Goal: Task Accomplishment & Management: Complete application form

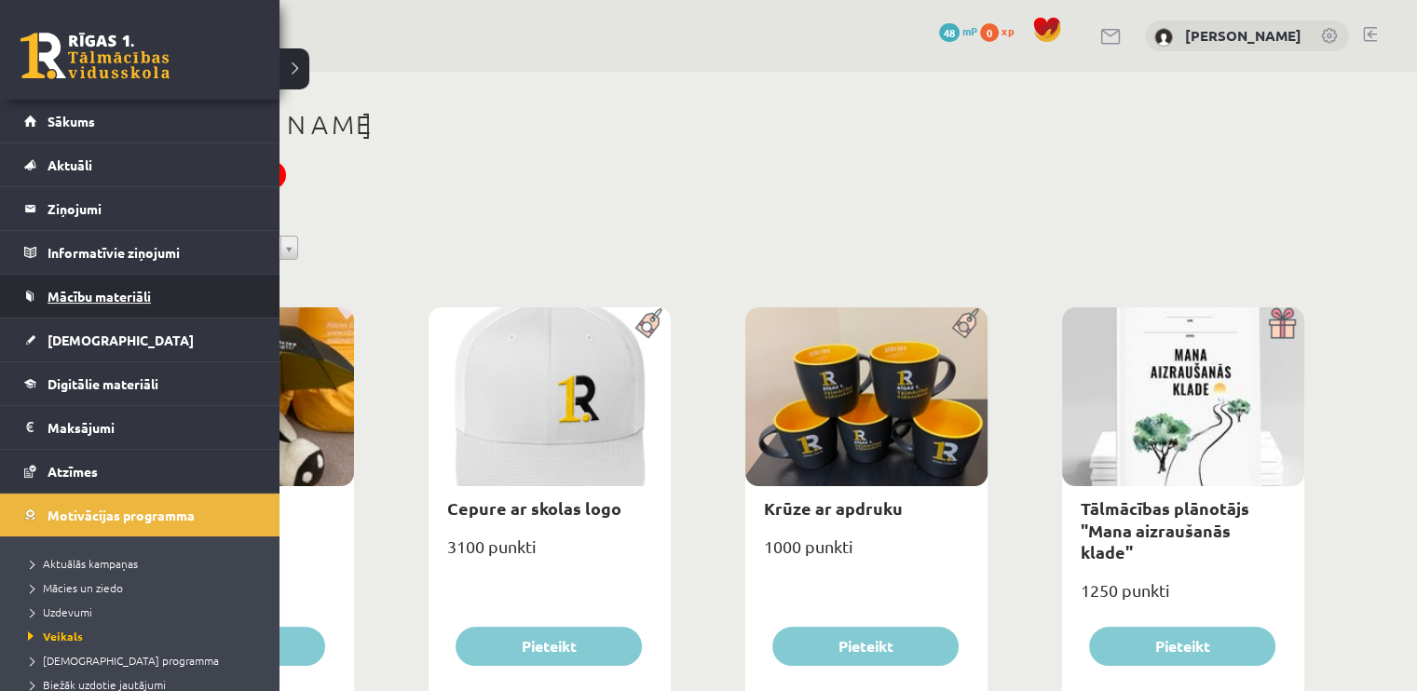
click at [51, 301] on span "Mācību materiāli" at bounding box center [99, 296] width 103 height 17
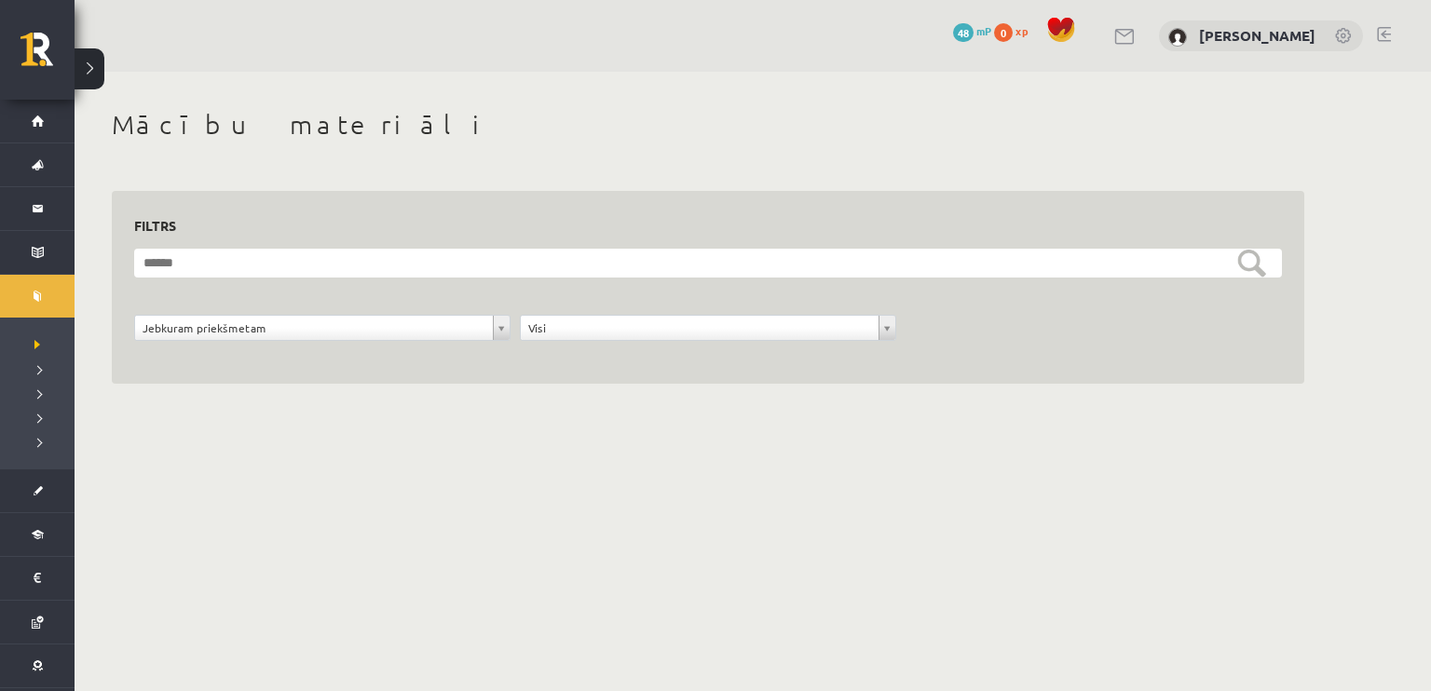
click at [700, 26] on span "mP" at bounding box center [983, 30] width 15 height 15
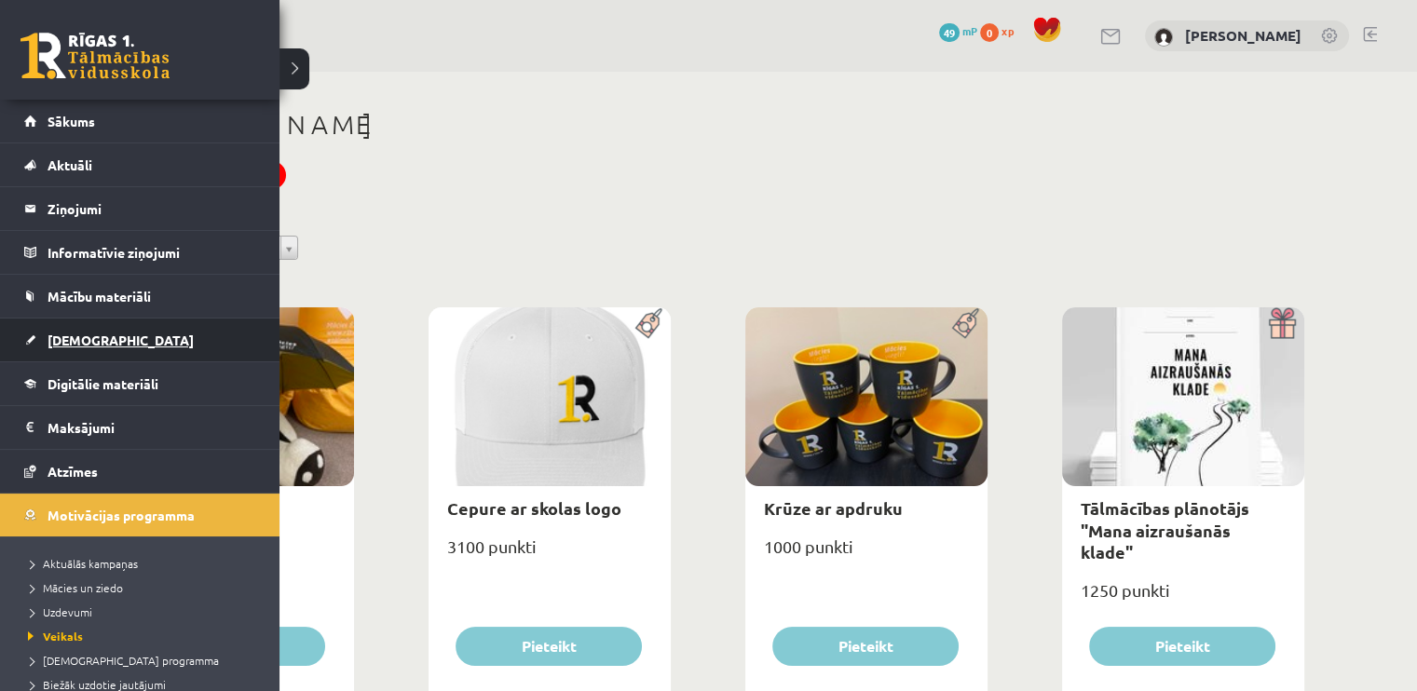
click at [90, 338] on span "[DEMOGRAPHIC_DATA]" at bounding box center [121, 340] width 146 height 17
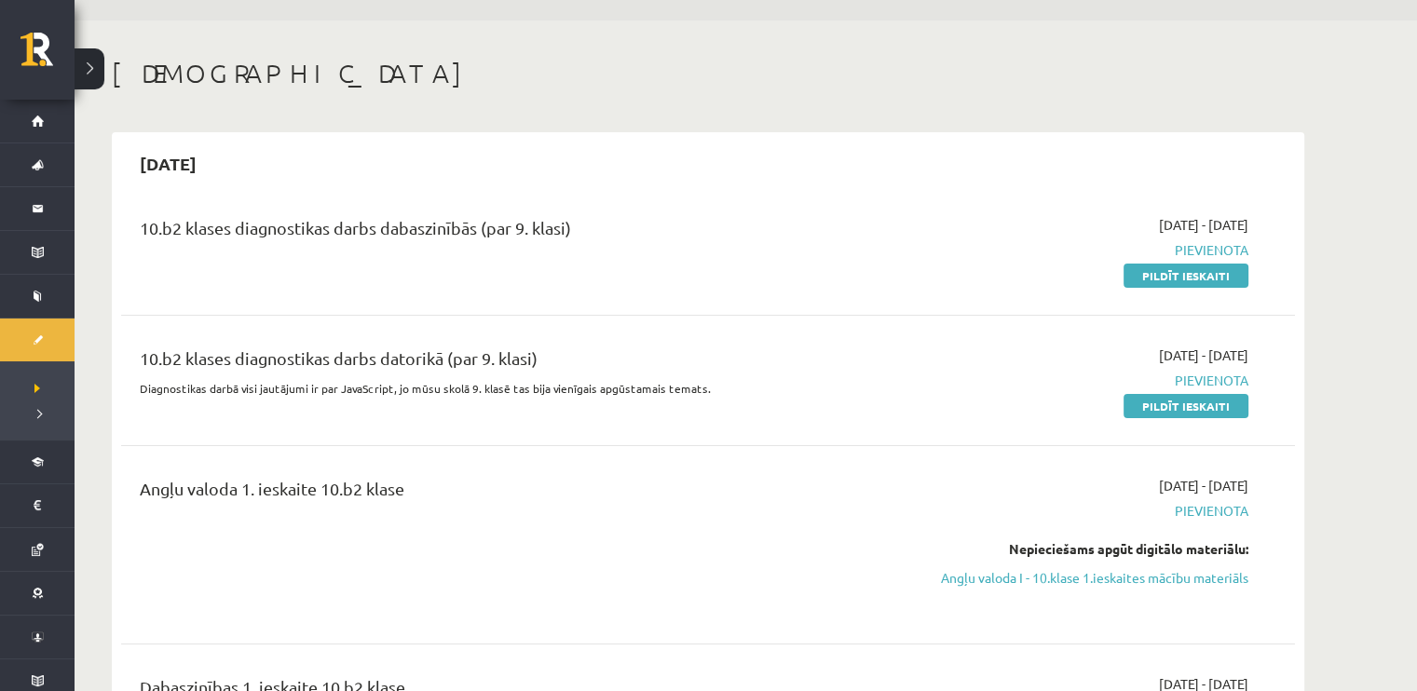
scroll to position [93, 0]
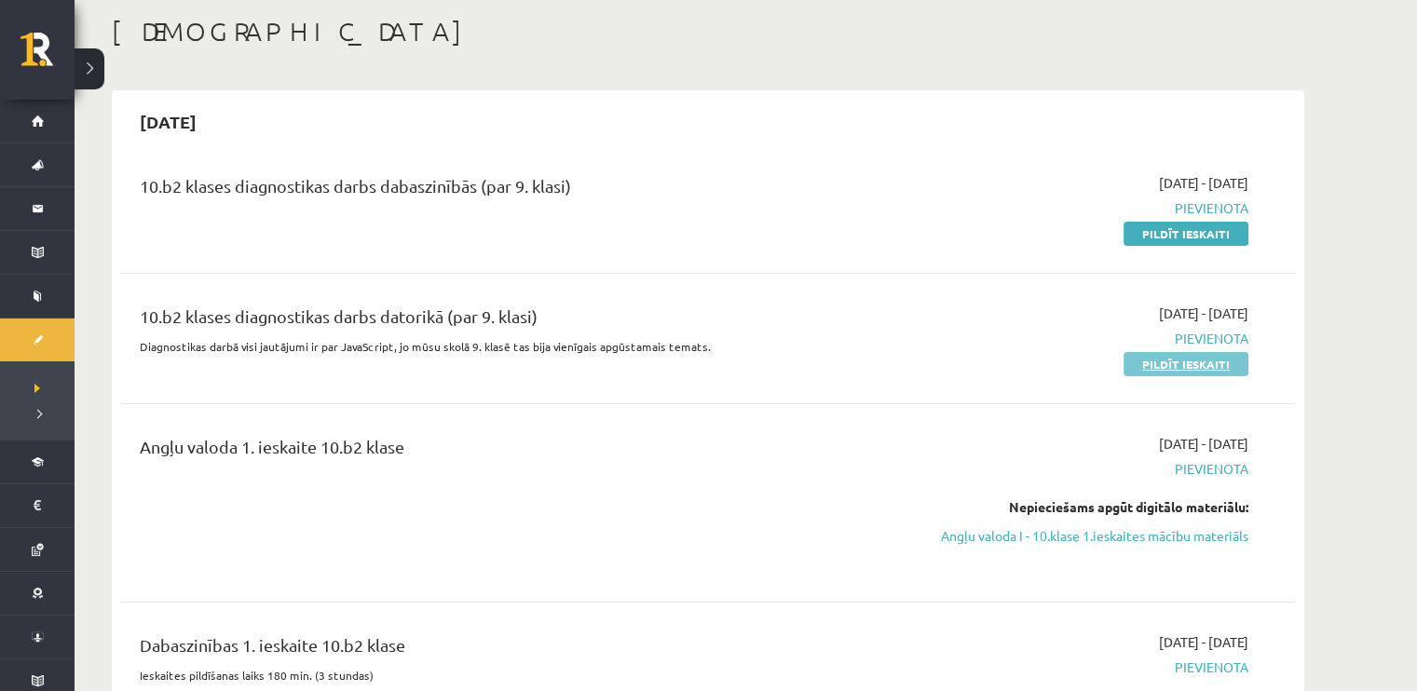
click at [1193, 357] on link "Pildīt ieskaiti" at bounding box center [1185, 364] width 125 height 24
click at [1148, 354] on link "Pildīt ieskaiti" at bounding box center [1185, 364] width 125 height 24
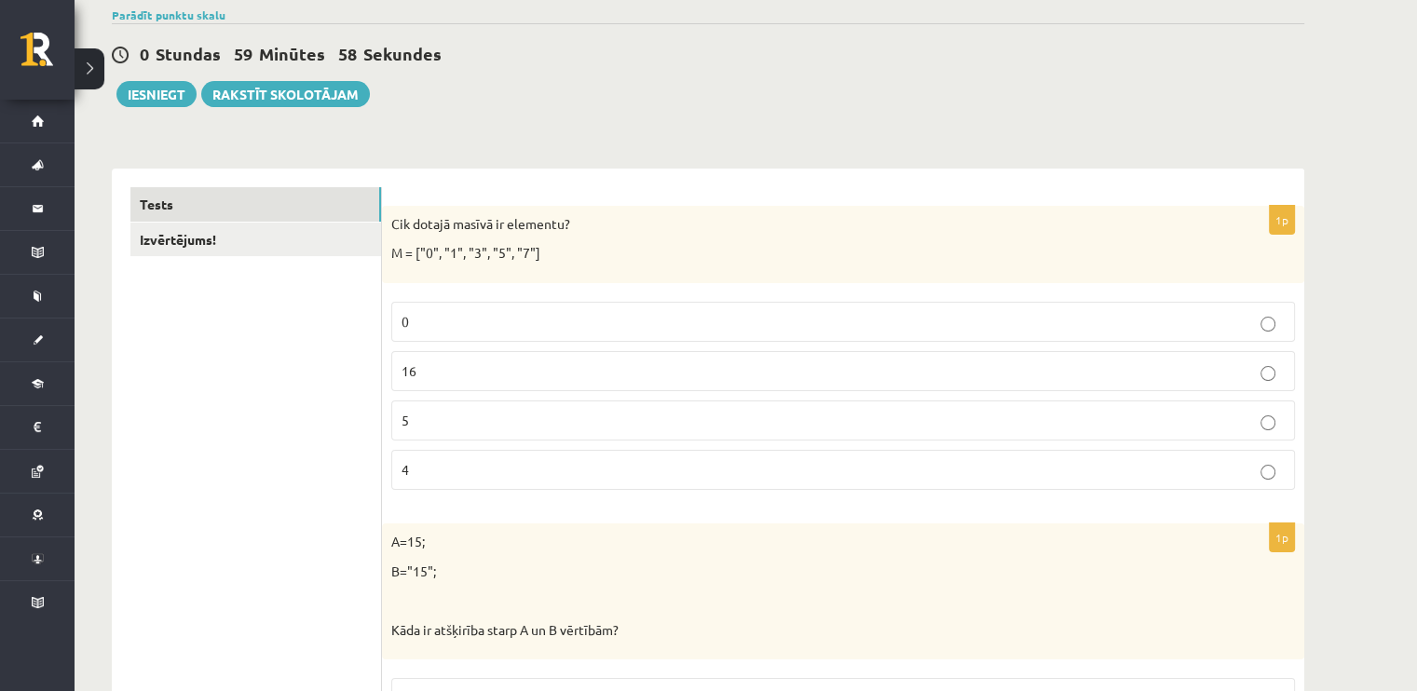
scroll to position [186, 0]
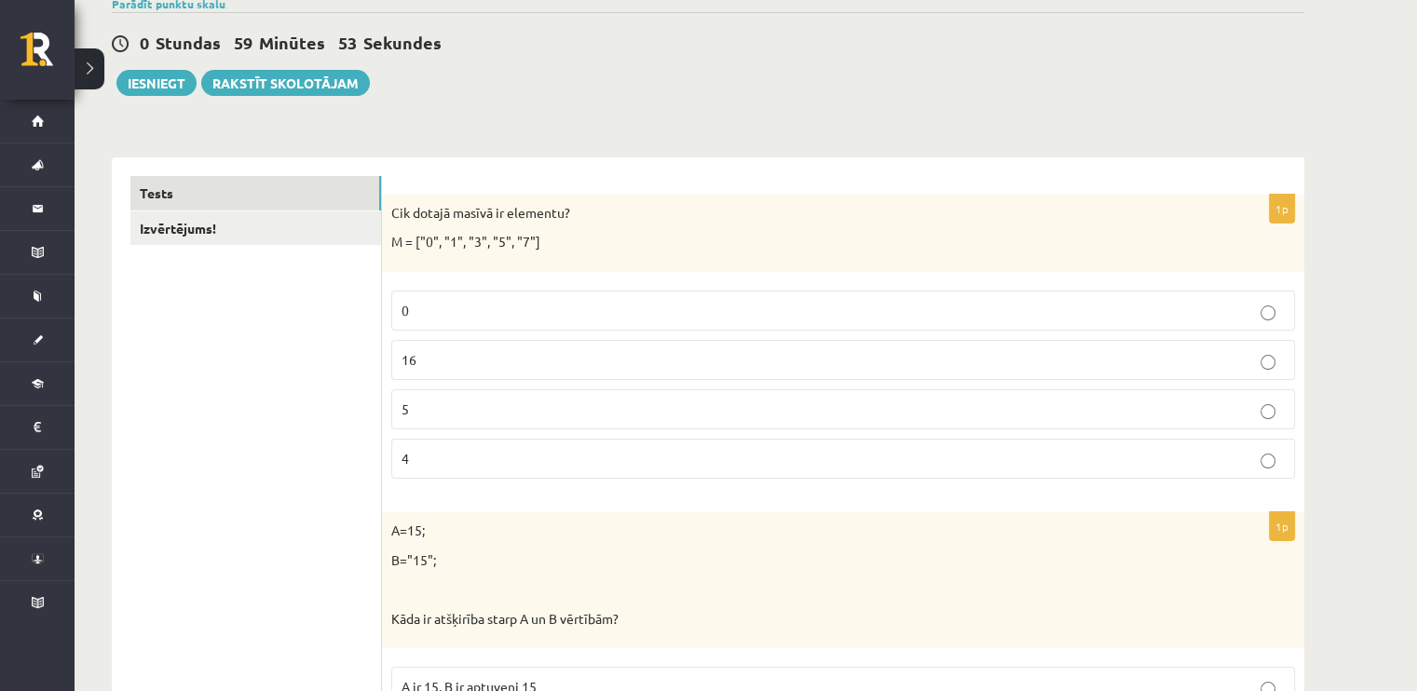
click at [474, 400] on p "5" at bounding box center [842, 410] width 883 height 20
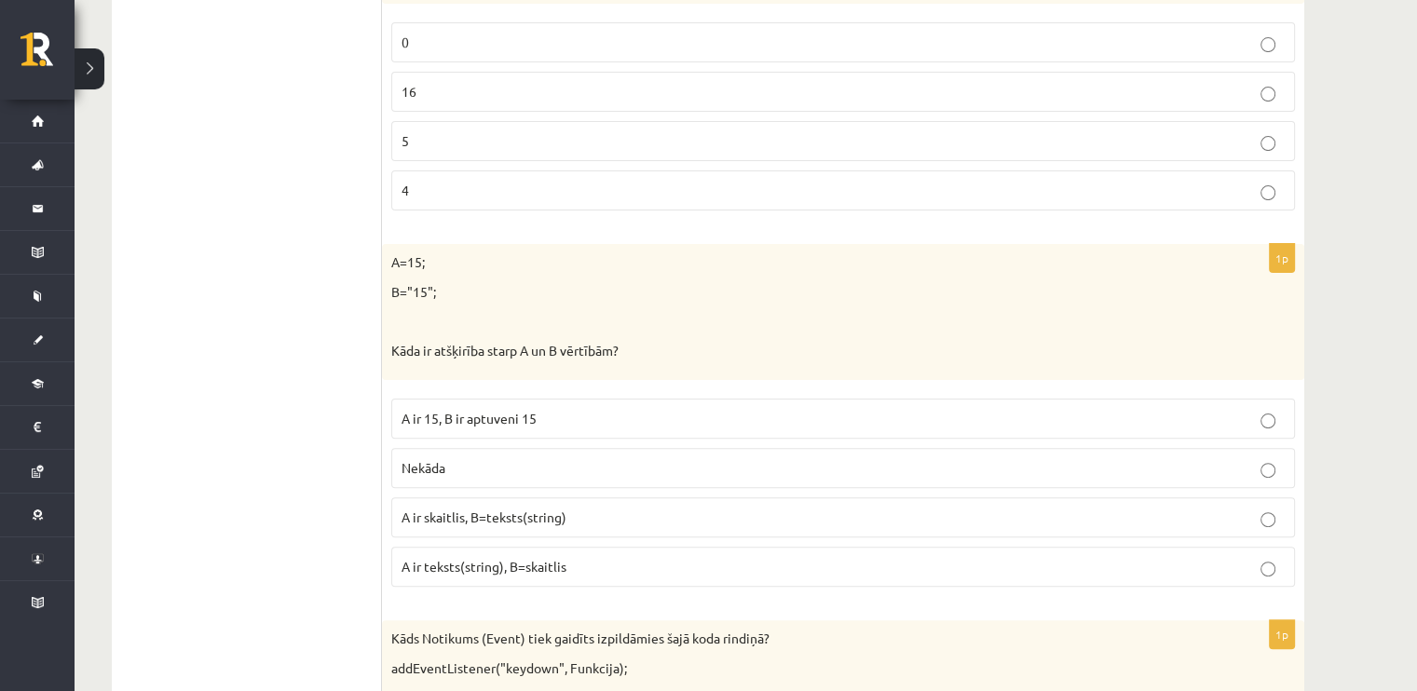
scroll to position [559, 0]
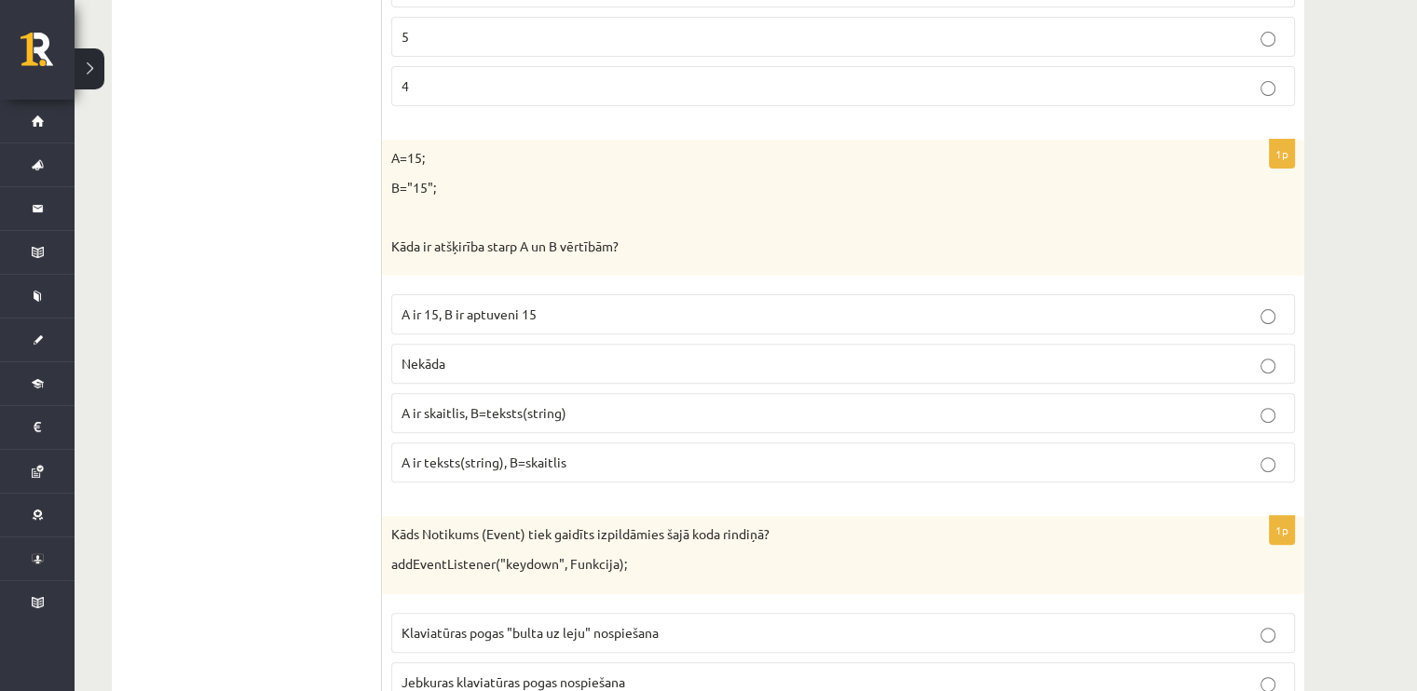
click at [484, 417] on span "A ir skaitlis, B=teksts(string)" at bounding box center [483, 412] width 165 height 17
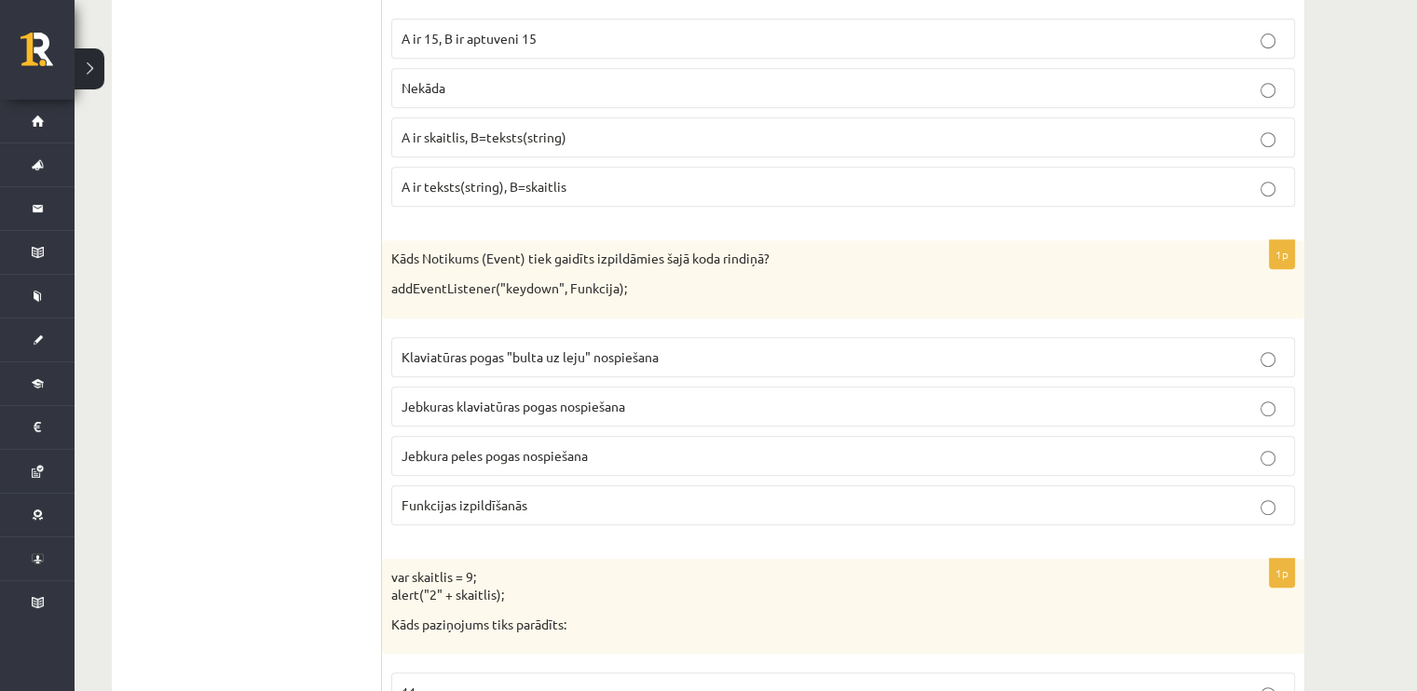
scroll to position [838, 0]
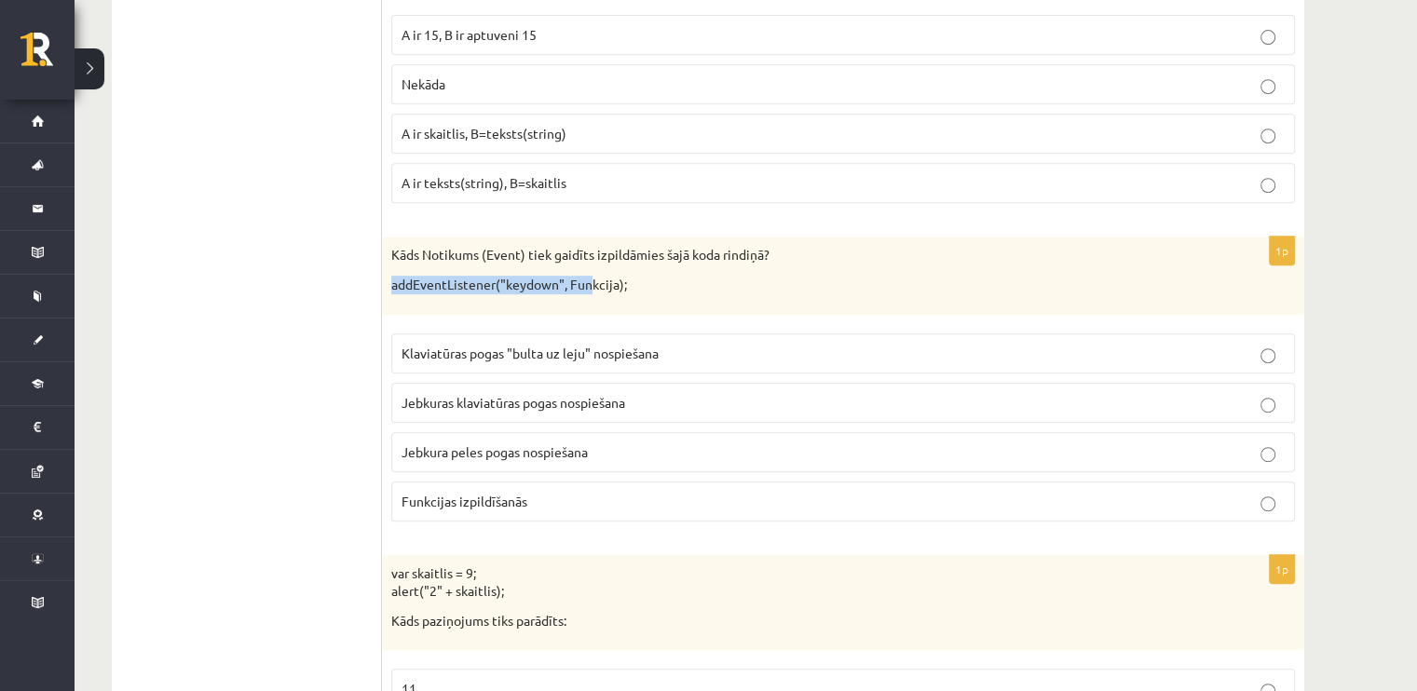
drag, startPoint x: 386, startPoint y: 285, endPoint x: 587, endPoint y: 296, distance: 201.5
click at [587, 296] on div "Kāds Notikums (Event) tiek gaidīts izpildāmies šajā koda rindiņā? addEventListe…" at bounding box center [843, 275] width 922 height 77
click at [668, 288] on p "addEventListener("keydown", Funkcija);" at bounding box center [796, 285] width 810 height 19
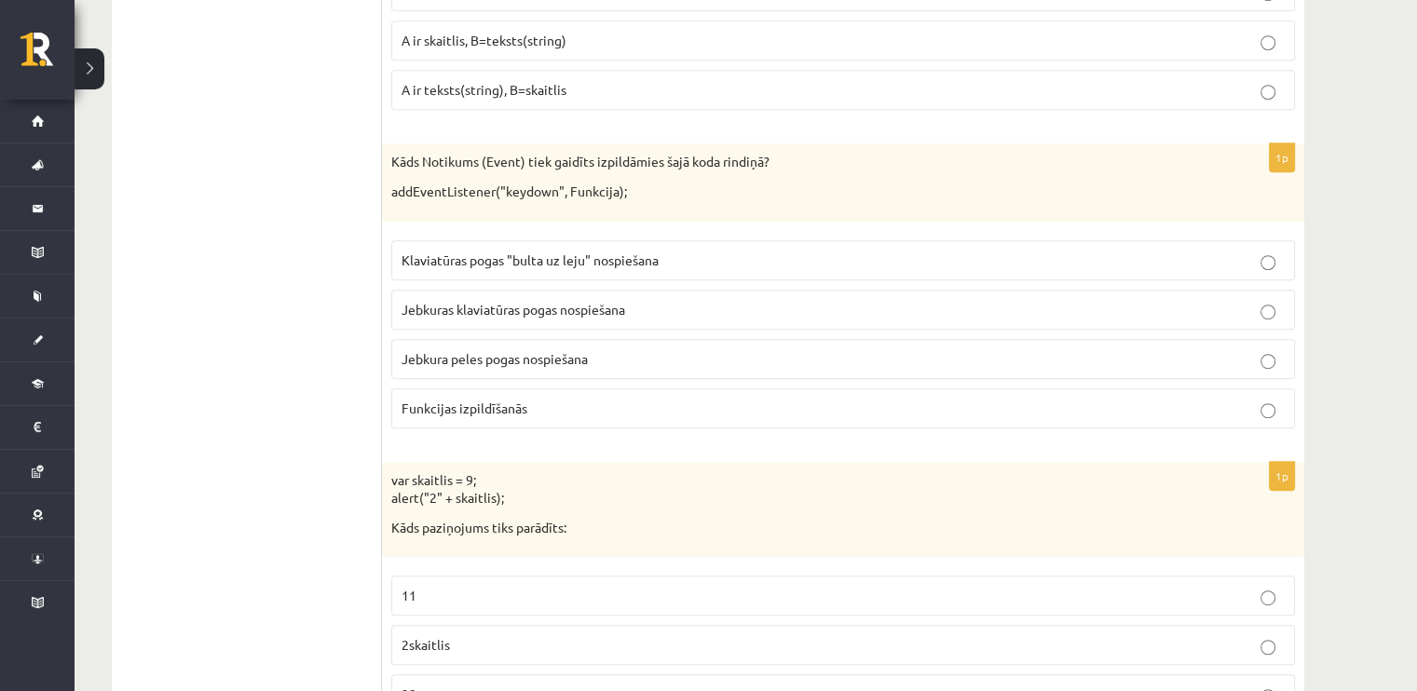
click at [618, 270] on label "Klaviatūras pogas "bulta uz leju" nospiešana" at bounding box center [843, 260] width 904 height 40
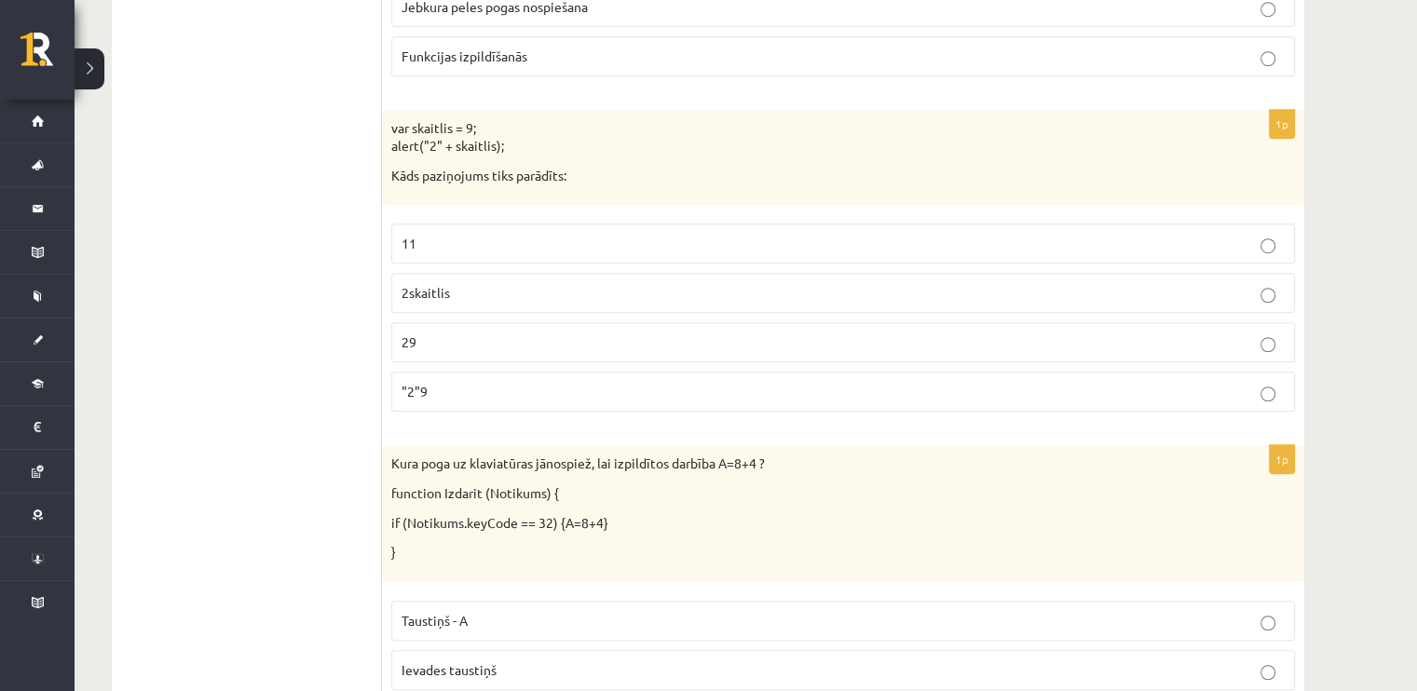
scroll to position [1304, 0]
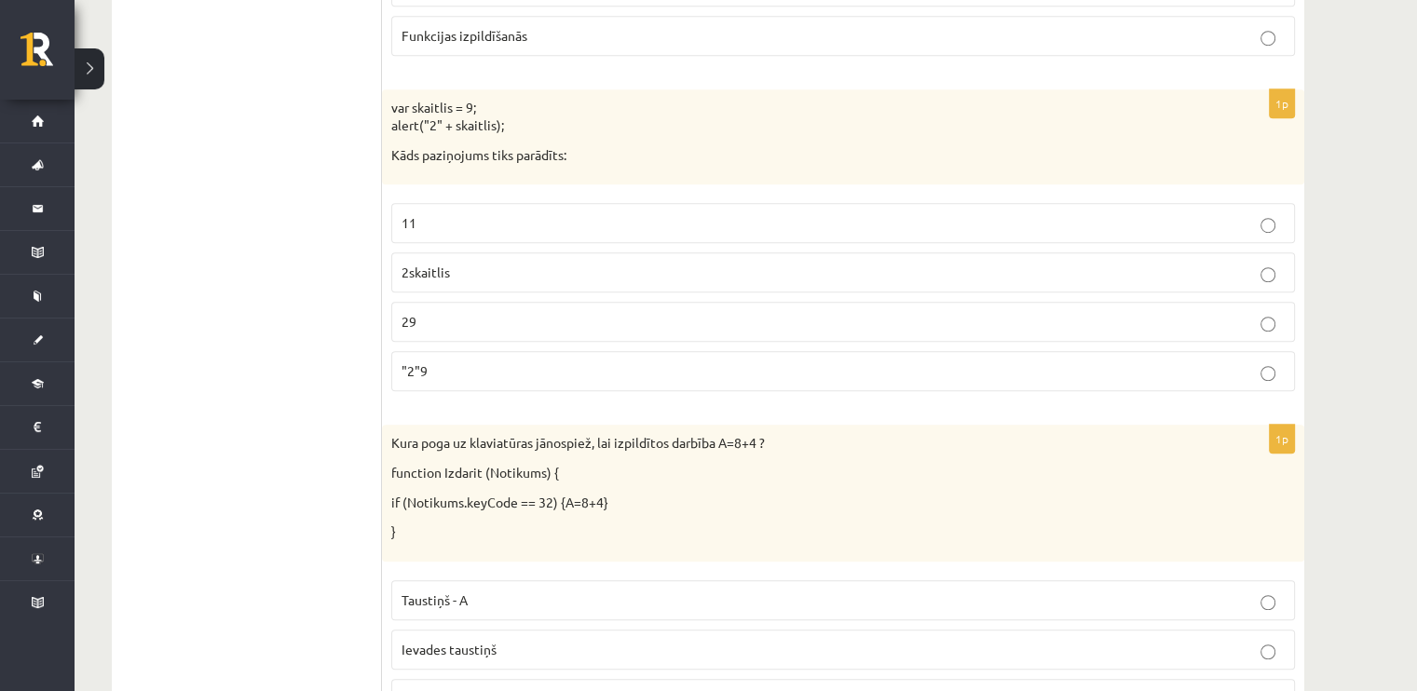
click at [437, 312] on p "29" at bounding box center [842, 322] width 883 height 20
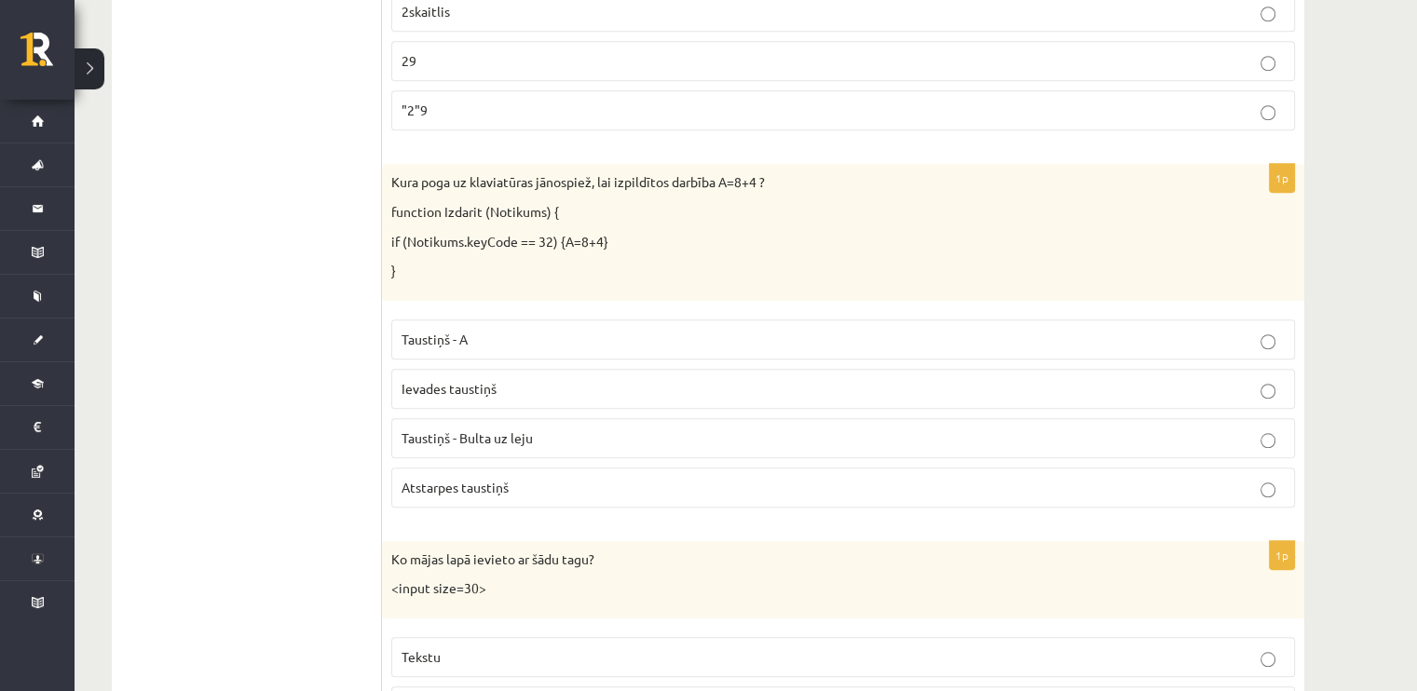
scroll to position [1584, 0]
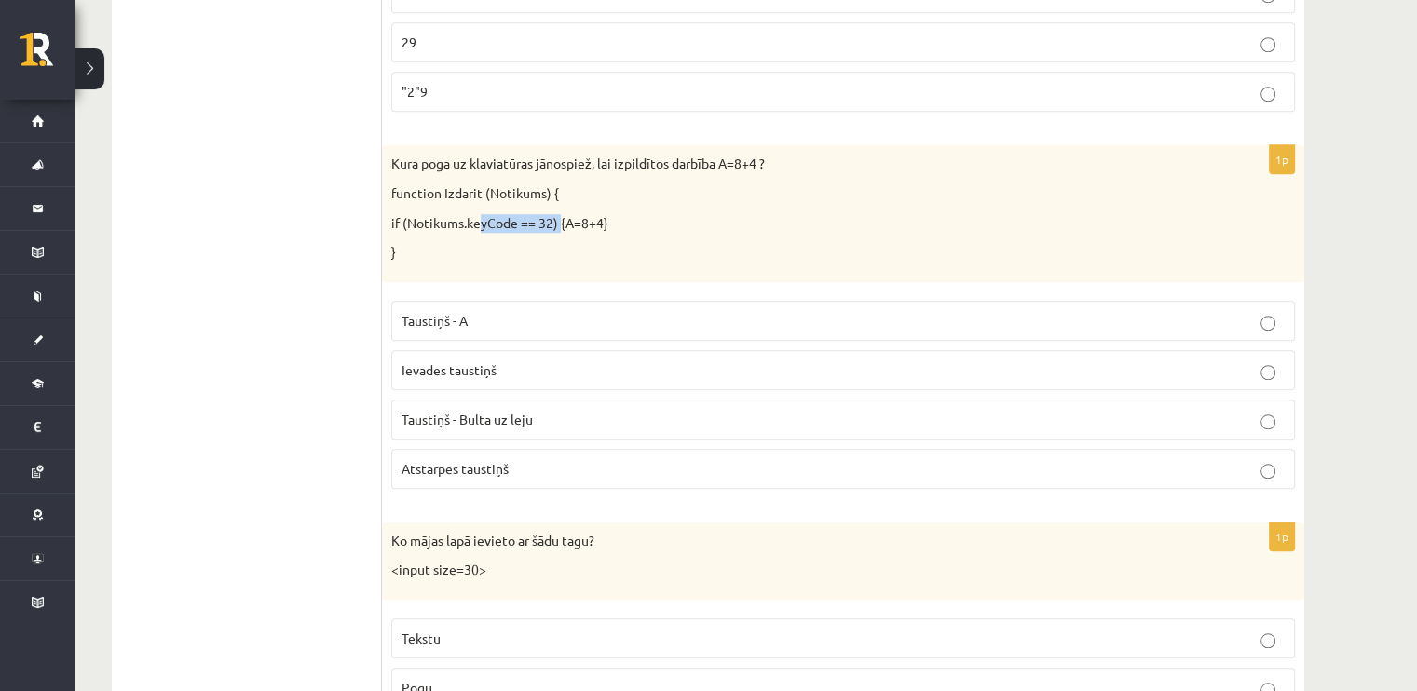
drag, startPoint x: 472, startPoint y: 215, endPoint x: 559, endPoint y: 217, distance: 86.7
click at [559, 217] on p "if (Notikums.keyCode == 32) {A=8+4}" at bounding box center [796, 223] width 810 height 19
copy p "keyCode == 32"
click at [419, 233] on div "Kura poga uz klaviatūras jānospiež, lai izpildītos darbība A=8+4 ? function Izd…" at bounding box center [843, 213] width 922 height 136
click at [509, 361] on p "Ievades taustiņš" at bounding box center [842, 371] width 883 height 20
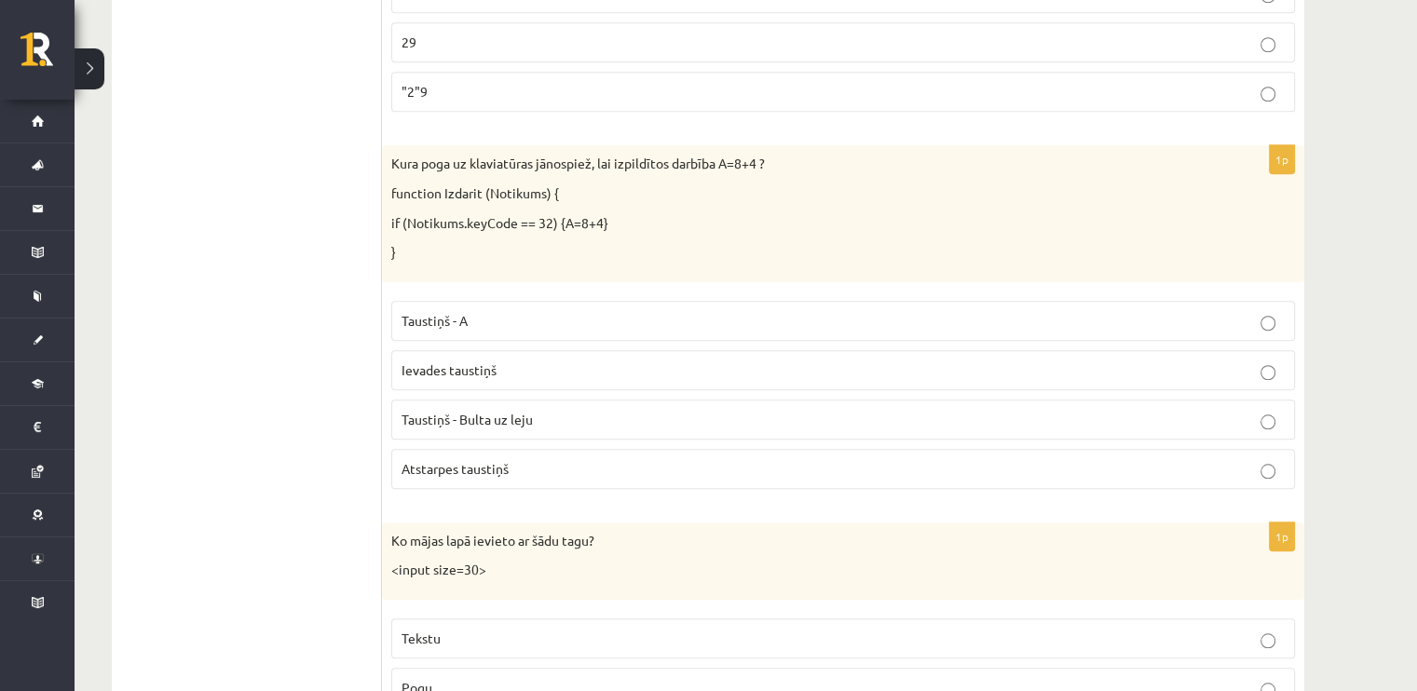
click at [487, 460] on span "Atstarpes taustiņš" at bounding box center [454, 468] width 107 height 17
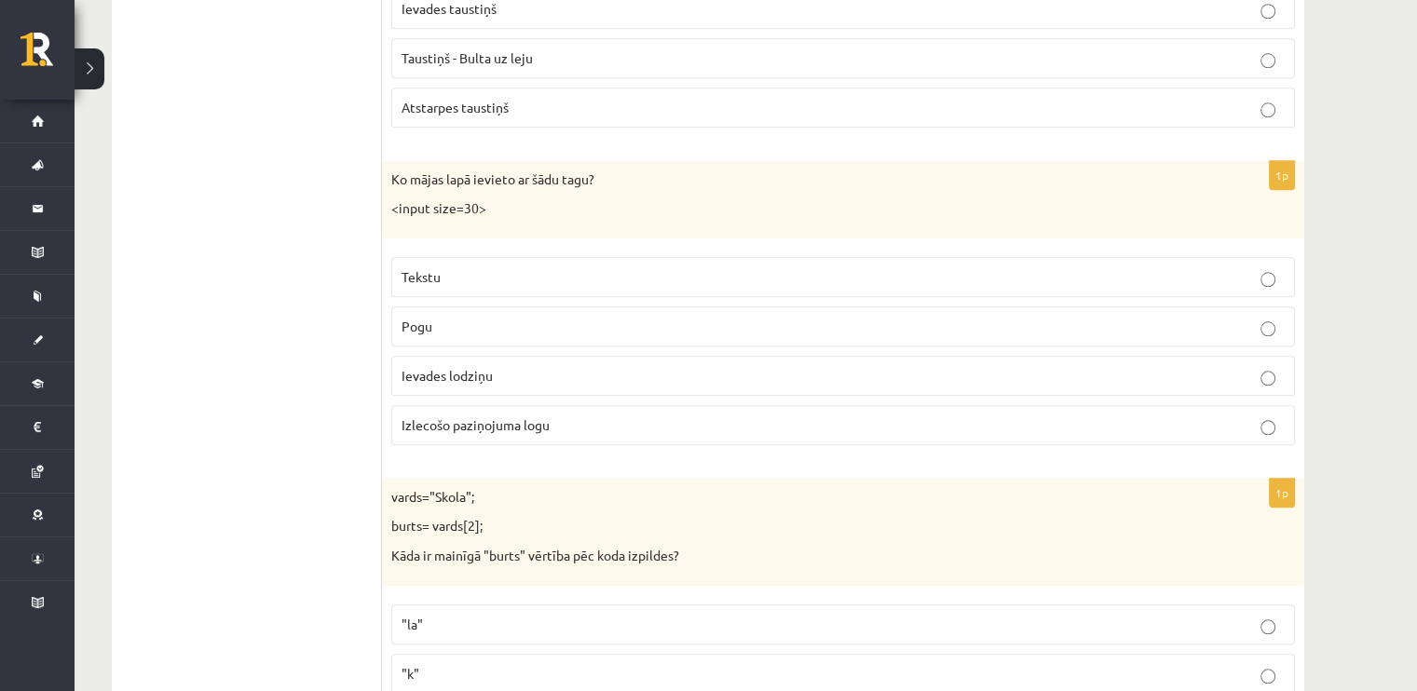
scroll to position [1956, 0]
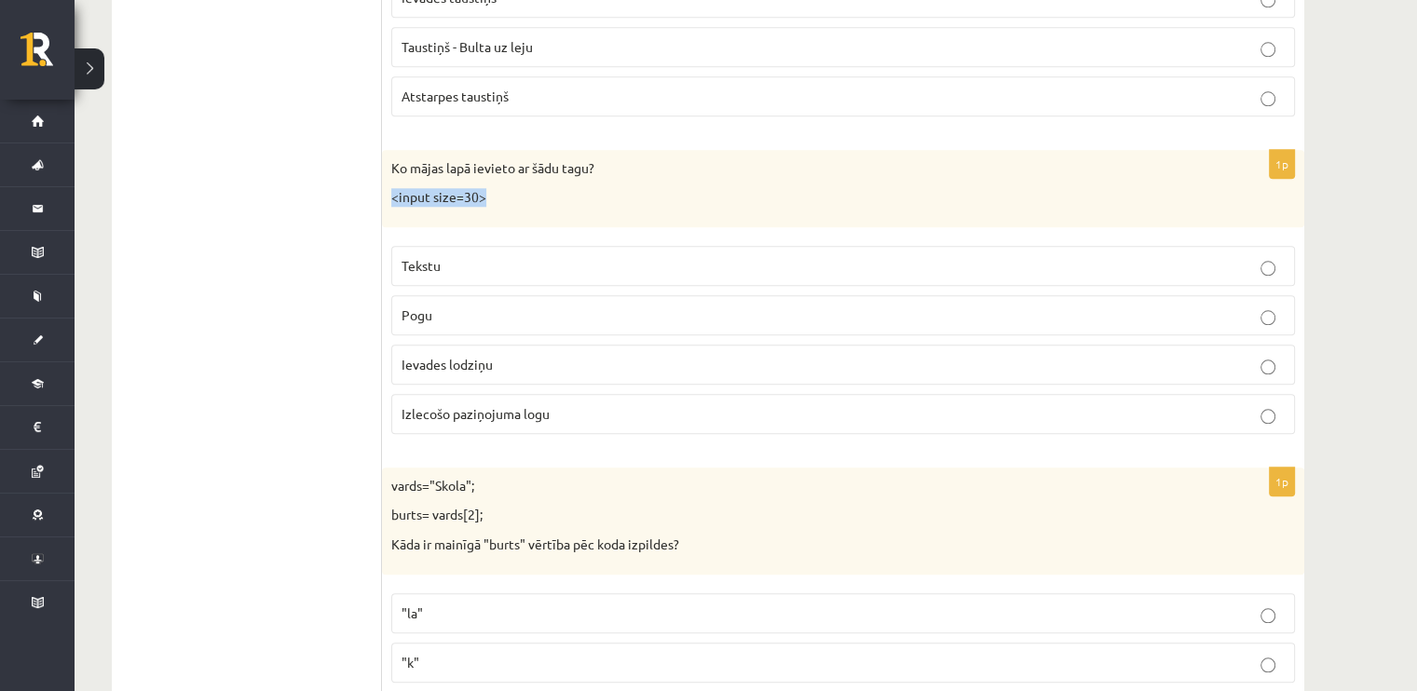
drag, startPoint x: 387, startPoint y: 194, endPoint x: 512, endPoint y: 201, distance: 126.0
click at [512, 201] on div "Ko mājas lapā ievieto ar šādu tagu? <input size=30>" at bounding box center [843, 188] width 922 height 77
copy p "<input size=30>"
click at [512, 201] on div "Ko mājas lapā ievieto ar šādu tagu? <input size=30>" at bounding box center [843, 188] width 922 height 77
click at [578, 355] on p "Ievades lodziņu" at bounding box center [842, 365] width 883 height 20
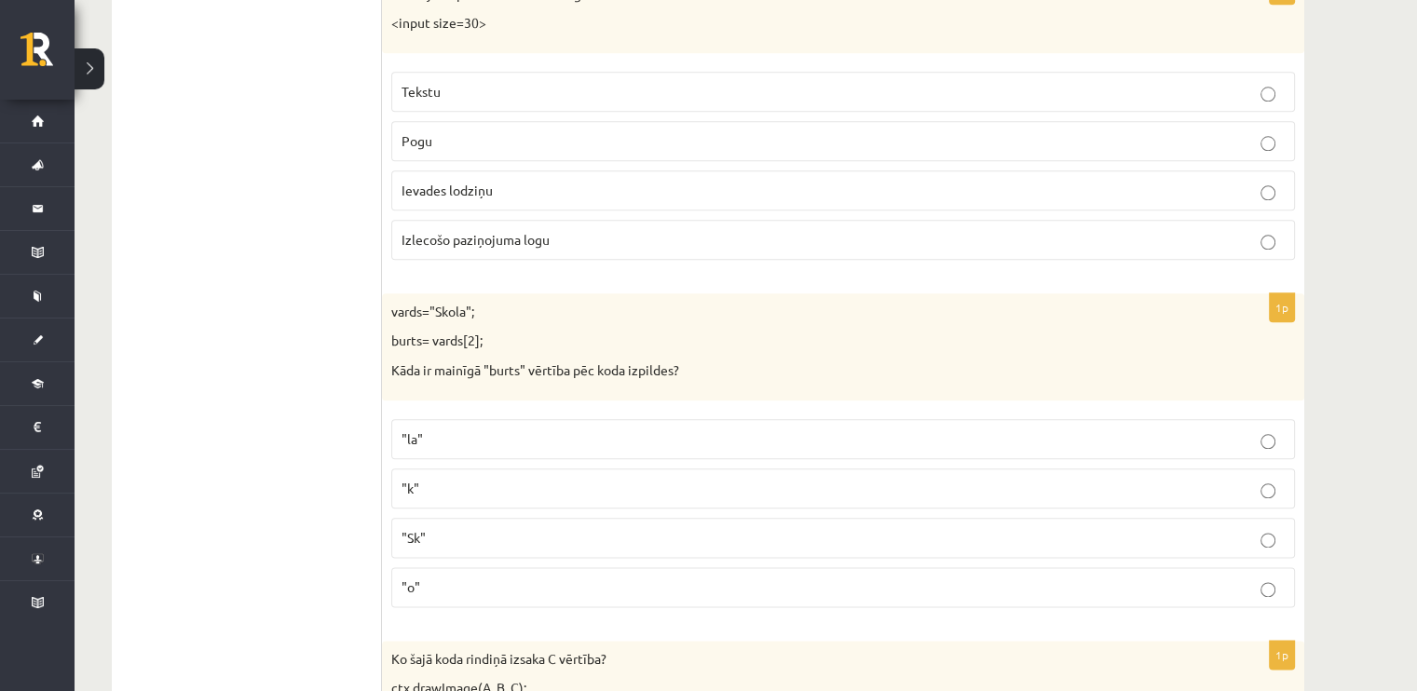
scroll to position [2236, 0]
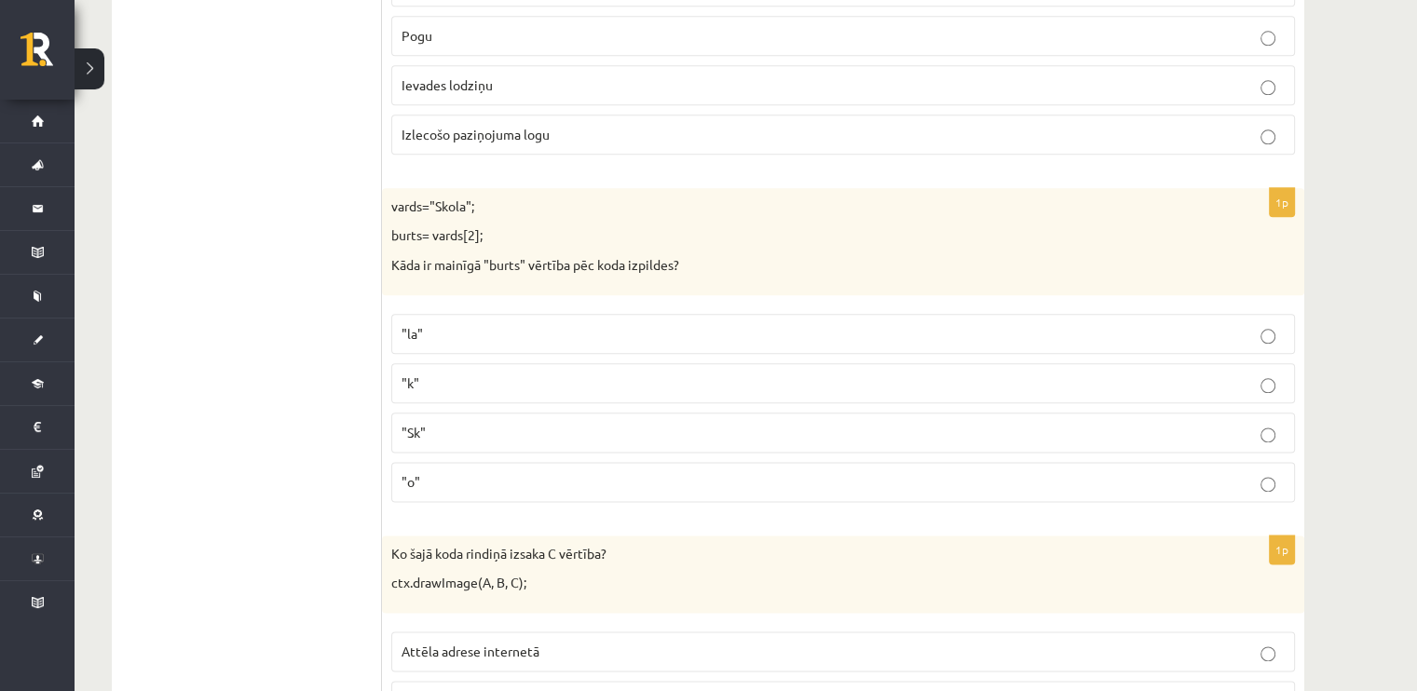
click at [512, 363] on label ""k"" at bounding box center [843, 383] width 904 height 40
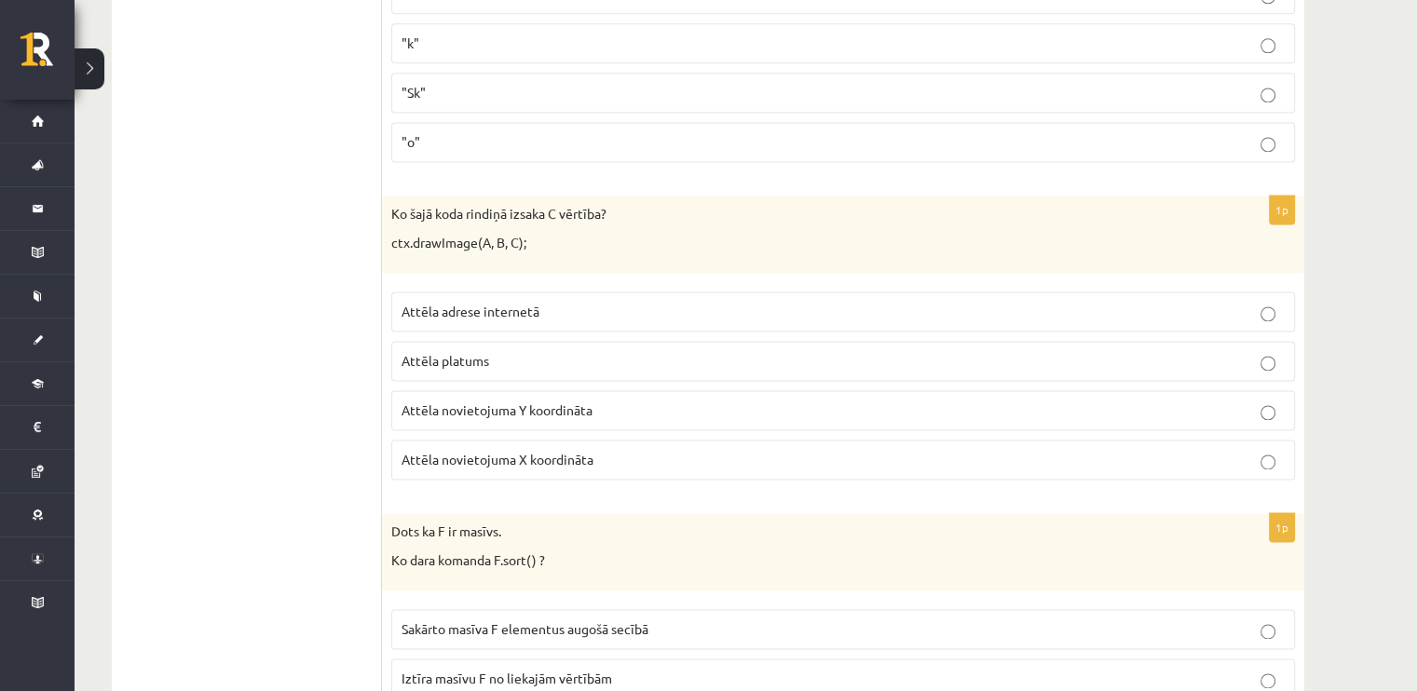
scroll to position [2608, 0]
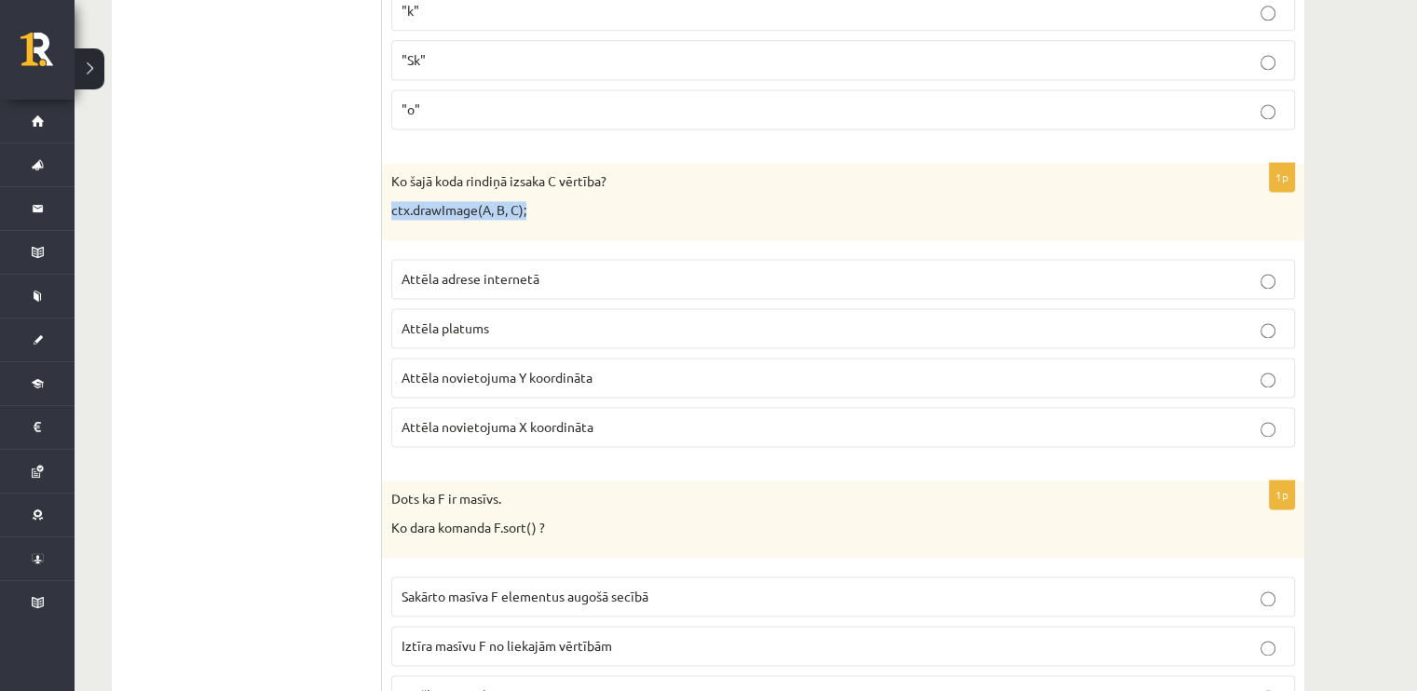
drag, startPoint x: 553, startPoint y: 203, endPoint x: 384, endPoint y: 200, distance: 169.6
click at [384, 200] on div "Ko šajā koda rindiņā izsaka C vērtība? ctx.drawImage(A, B, C);" at bounding box center [843, 201] width 922 height 77
copy p "ctx.drawImage(A, B, C);"
click at [425, 229] on div "Ko šajā koda rindiņā izsaka C vērtība? ctx.drawImage(A, B, C);" at bounding box center [843, 201] width 922 height 77
click at [469, 325] on p "Attēla platums" at bounding box center [842, 329] width 883 height 20
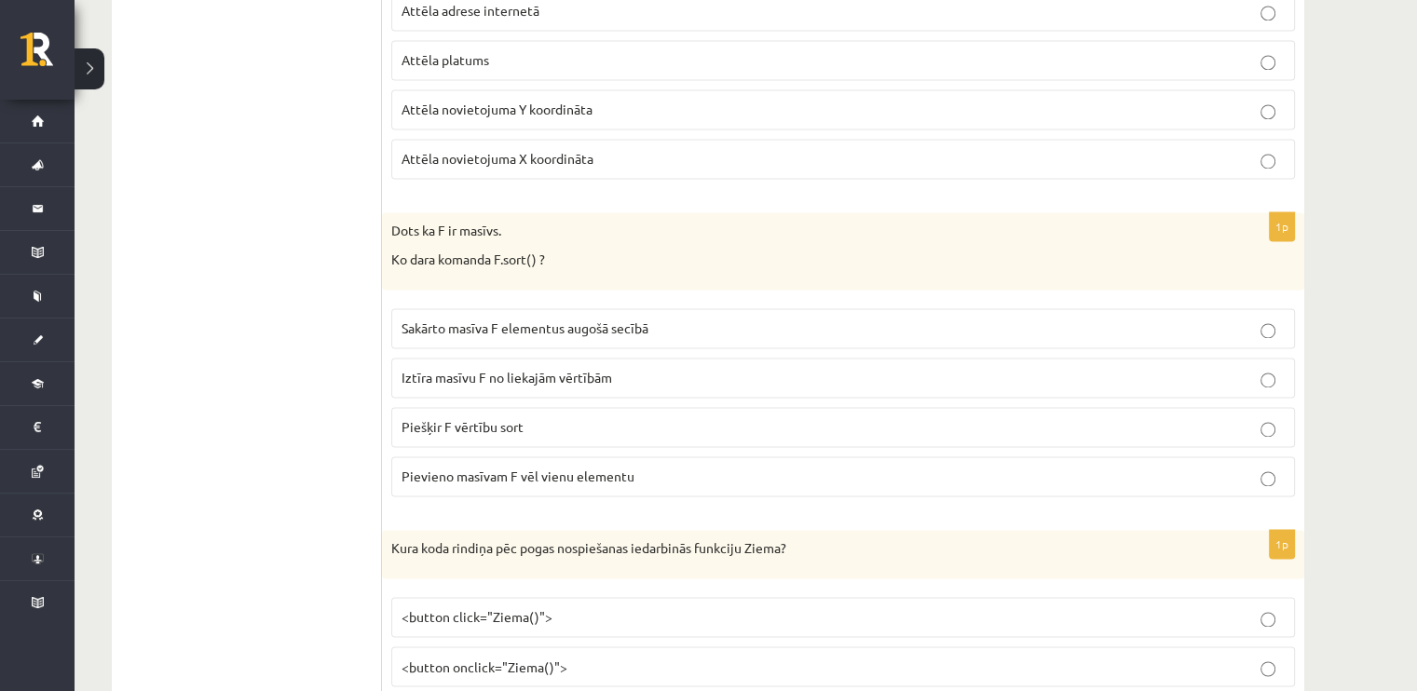
scroll to position [2888, 0]
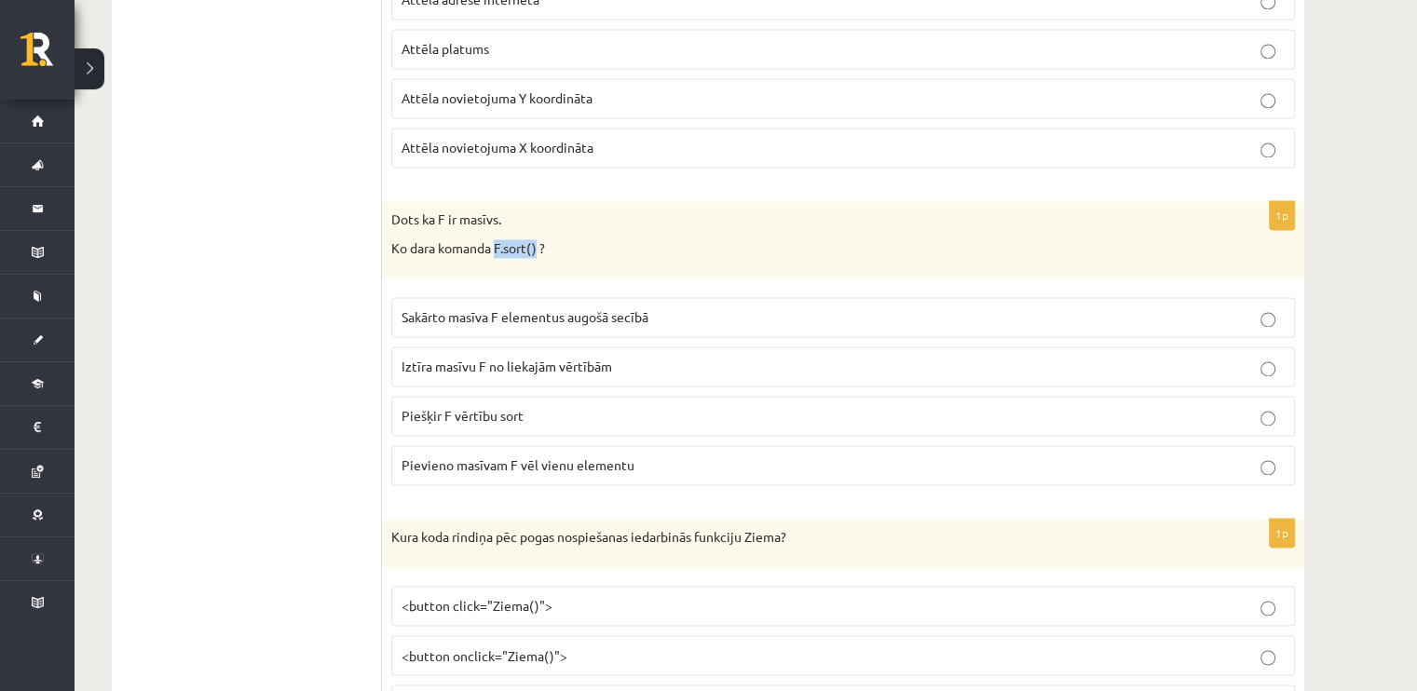
drag, startPoint x: 496, startPoint y: 235, endPoint x: 540, endPoint y: 244, distance: 45.7
click at [540, 244] on p "Ko dara komanda F.sort() ?" at bounding box center [796, 248] width 810 height 19
copy p "F.sort()"
click at [565, 239] on p "Ko dara komanda F.sort() ?" at bounding box center [796, 248] width 810 height 19
click at [562, 308] on span "Sakārto masīva F elementus augošā secībā" at bounding box center [524, 316] width 247 height 17
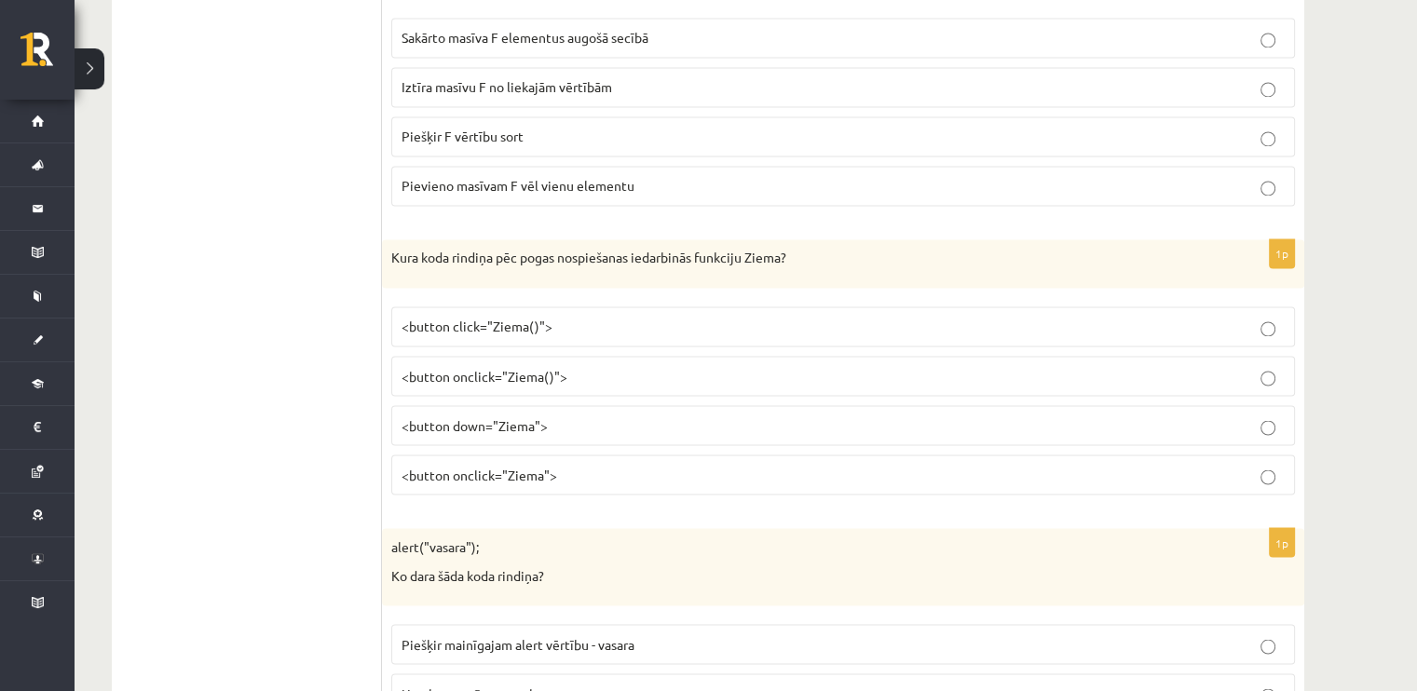
scroll to position [3354, 0]
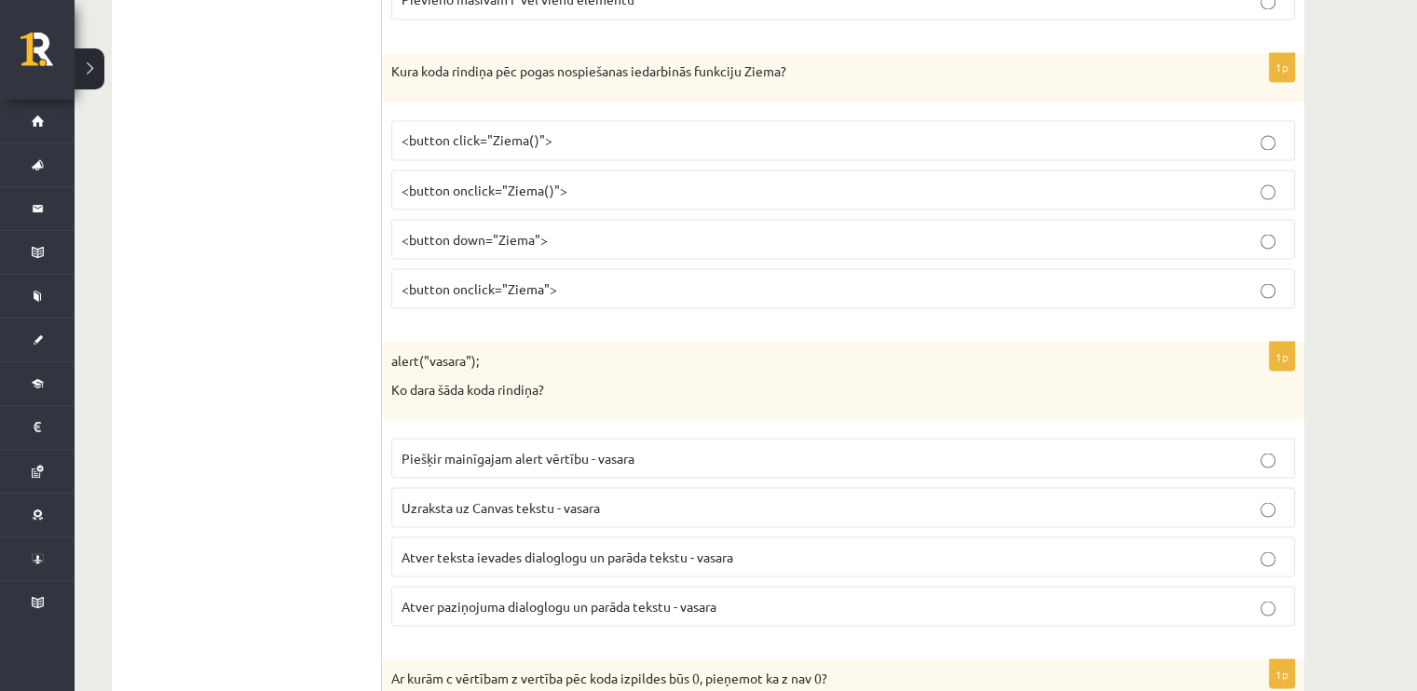
click at [484, 181] on span "<button onclick="Ziema()">" at bounding box center [484, 189] width 166 height 17
click at [488, 279] on span "<button onclick="Ziema">" at bounding box center [479, 287] width 156 height 17
click at [469, 189] on label "<button onclick="Ziema()">" at bounding box center [843, 190] width 904 height 40
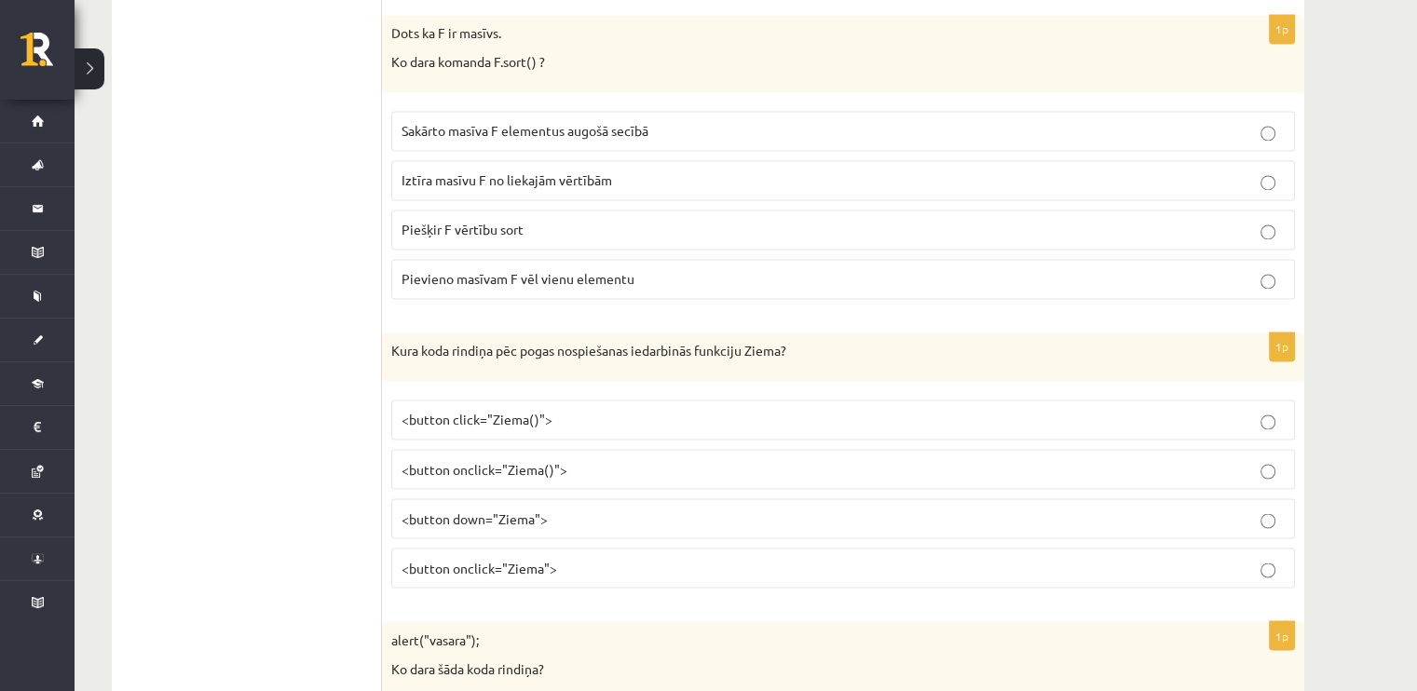
scroll to position [3447, 0]
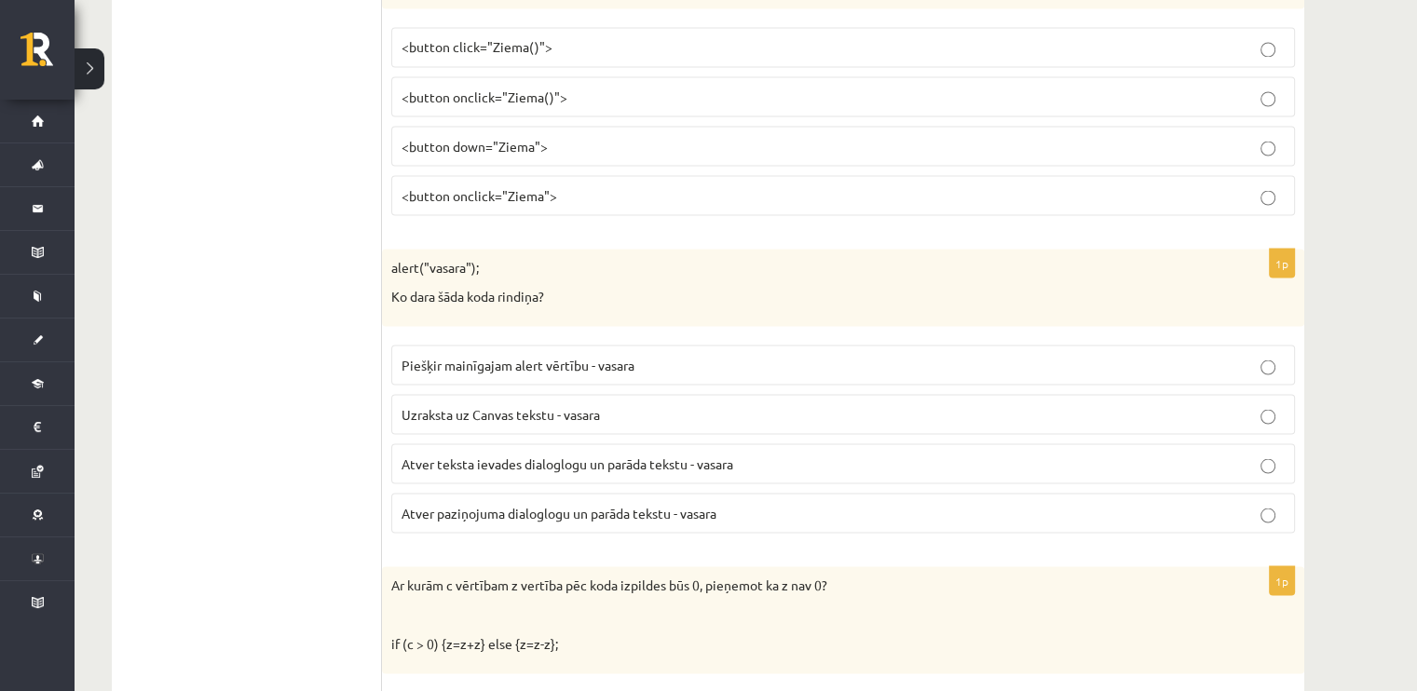
click at [578, 455] on span "Atver teksta ievades dialoglogu un parāda tekstu - vasara" at bounding box center [567, 463] width 332 height 17
click at [566, 504] on span "Atver paziņojuma dialoglogu un parāda tekstu - vasara" at bounding box center [558, 512] width 315 height 17
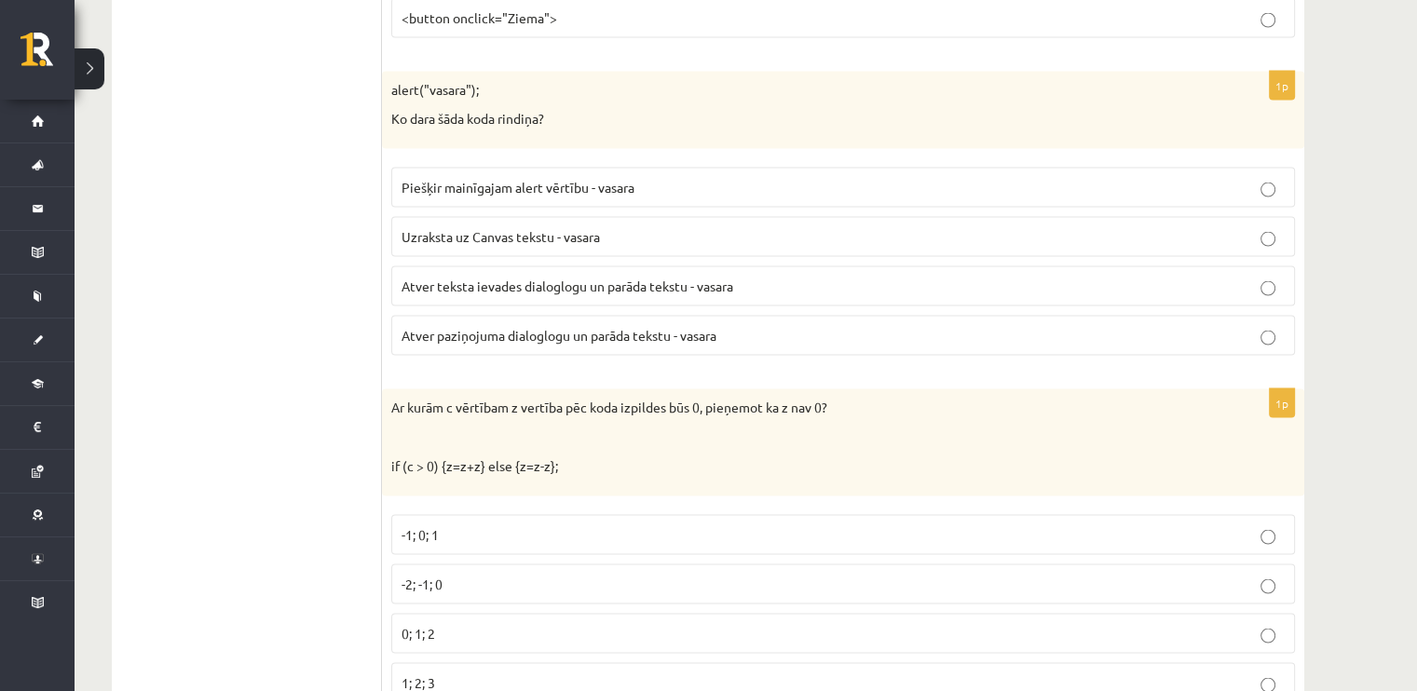
scroll to position [3819, 0]
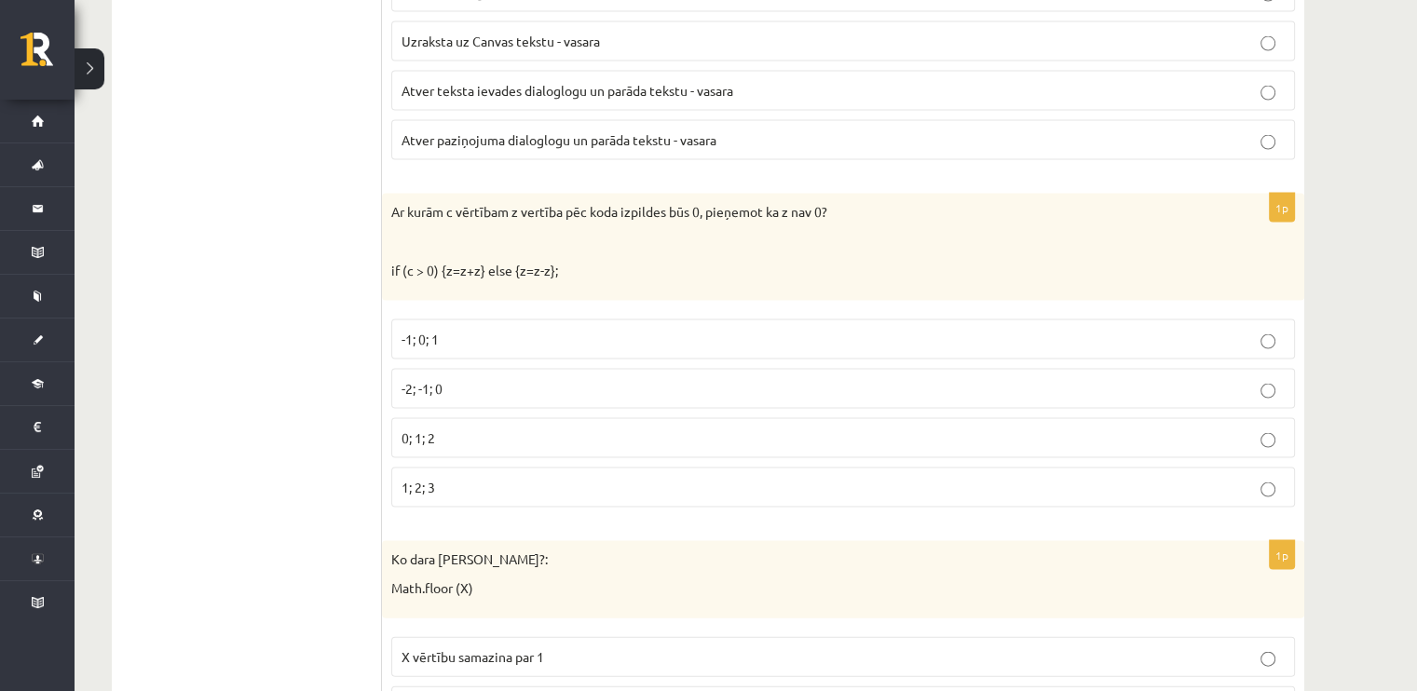
click at [433, 479] on span "1; 2; 3" at bounding box center [418, 487] width 34 height 17
click at [460, 379] on p "-2; -1; 0" at bounding box center [842, 389] width 883 height 20
click at [451, 418] on label "0; 1; 2" at bounding box center [843, 438] width 904 height 40
click at [449, 382] on label "-2; -1; 0" at bounding box center [843, 389] width 904 height 40
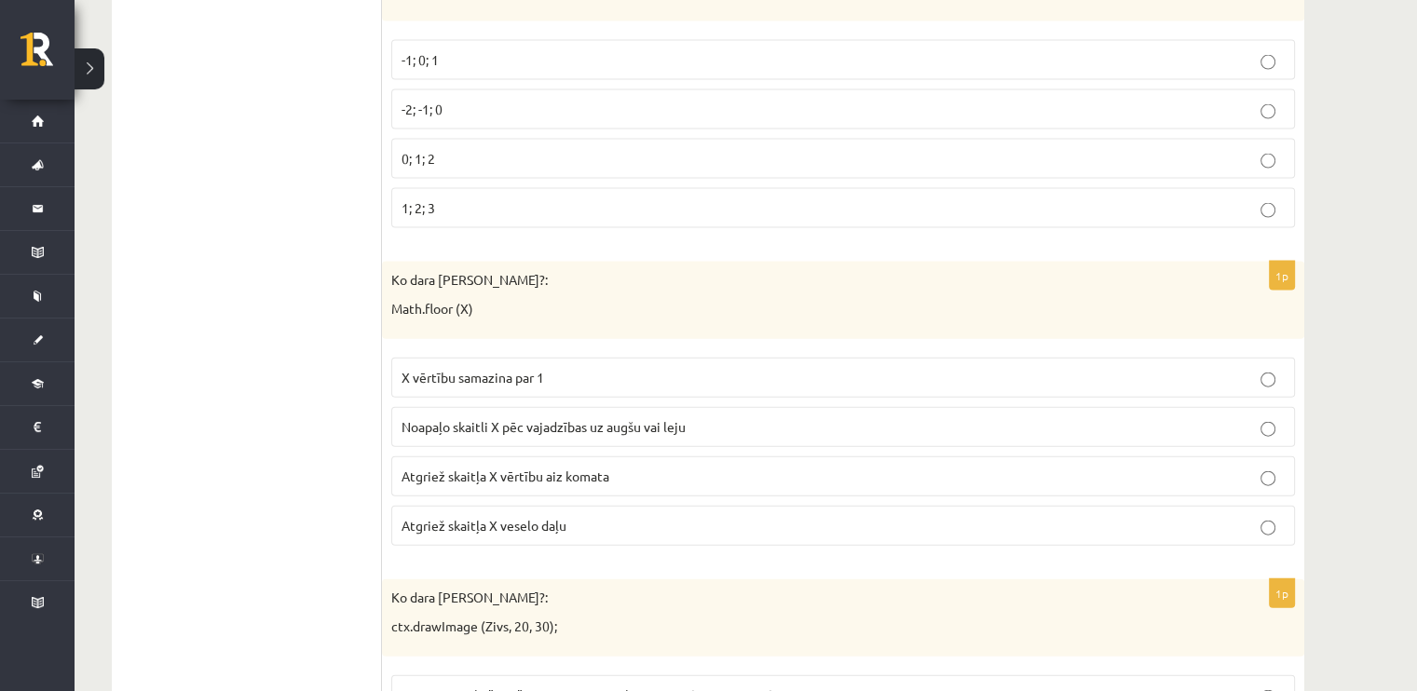
scroll to position [4006, 0]
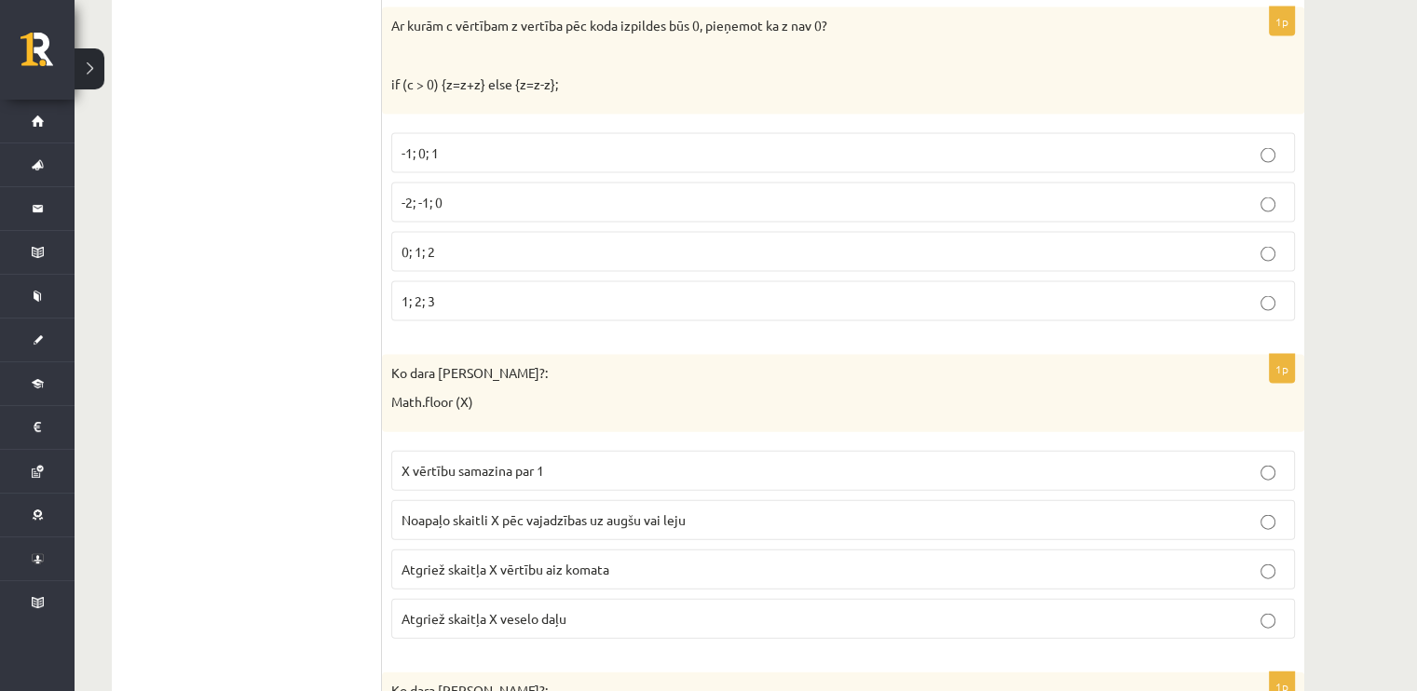
click at [432, 245] on label "0; 1; 2" at bounding box center [843, 252] width 904 height 40
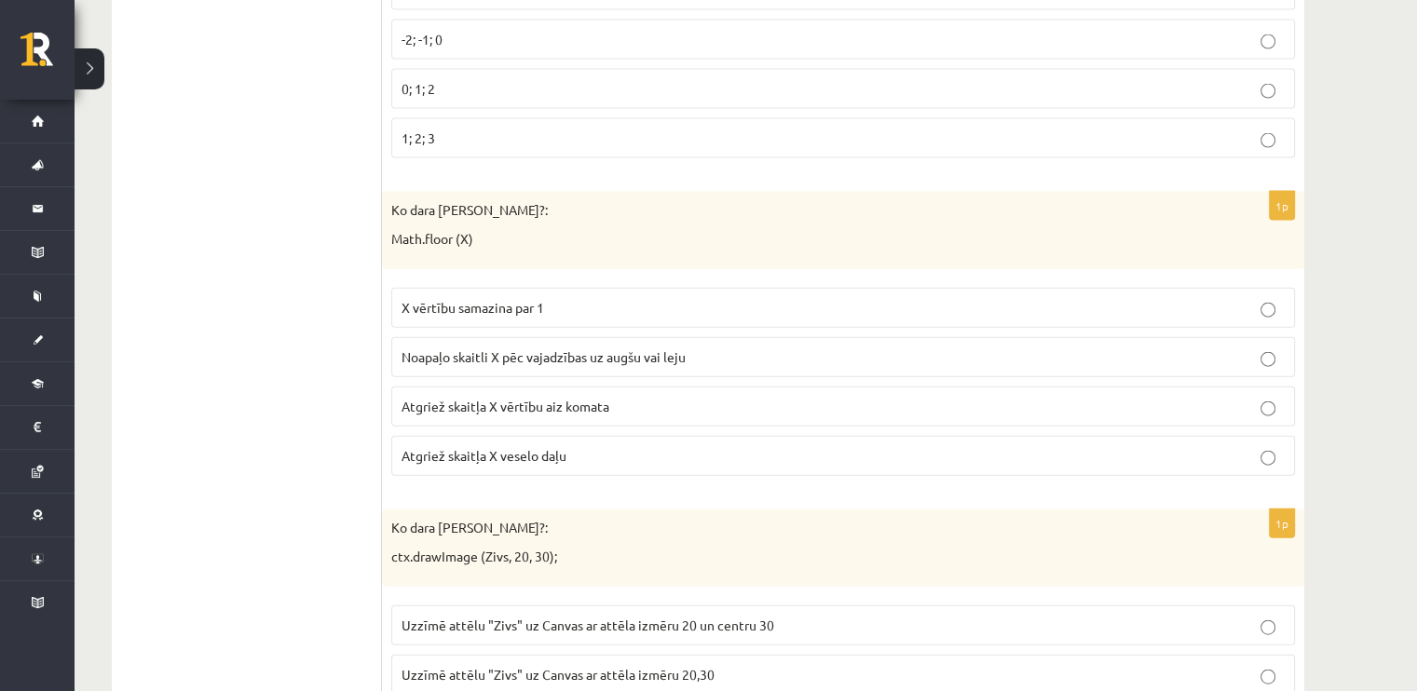
scroll to position [3962, 0]
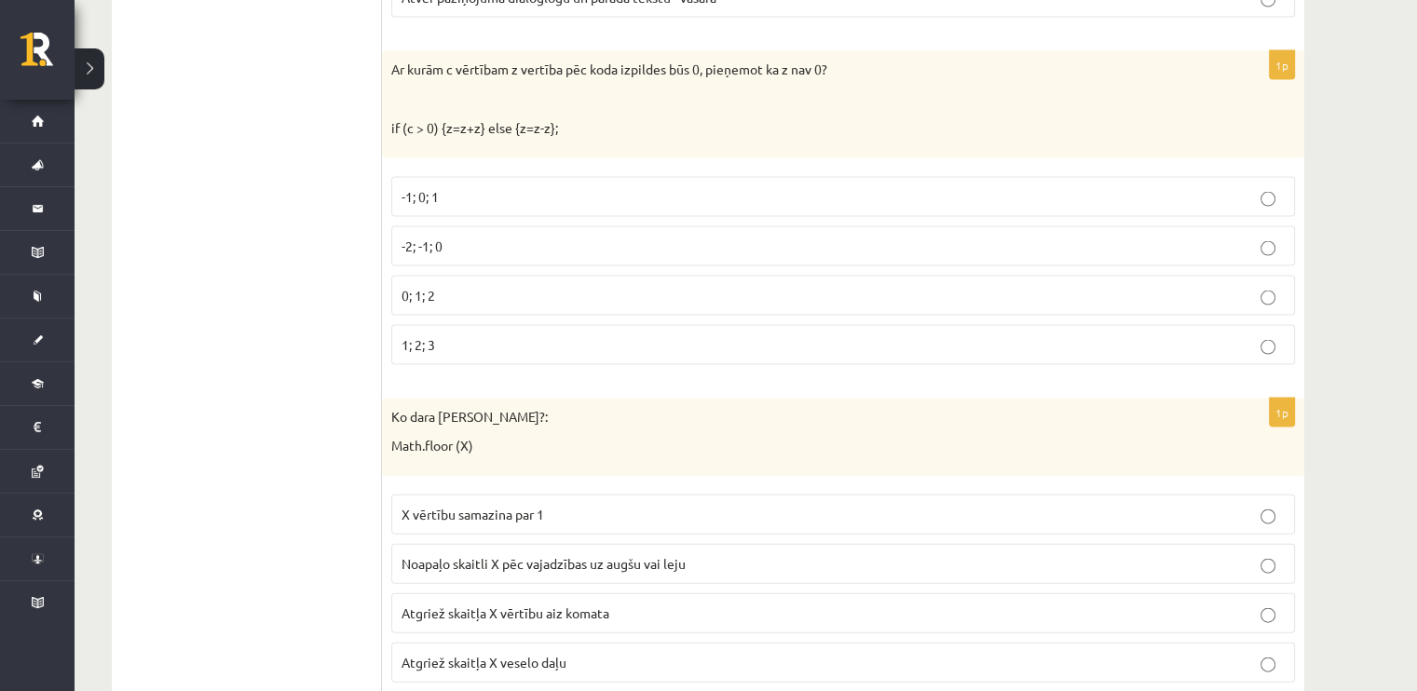
click at [443, 194] on label "-1; 0; 1" at bounding box center [843, 197] width 904 height 40
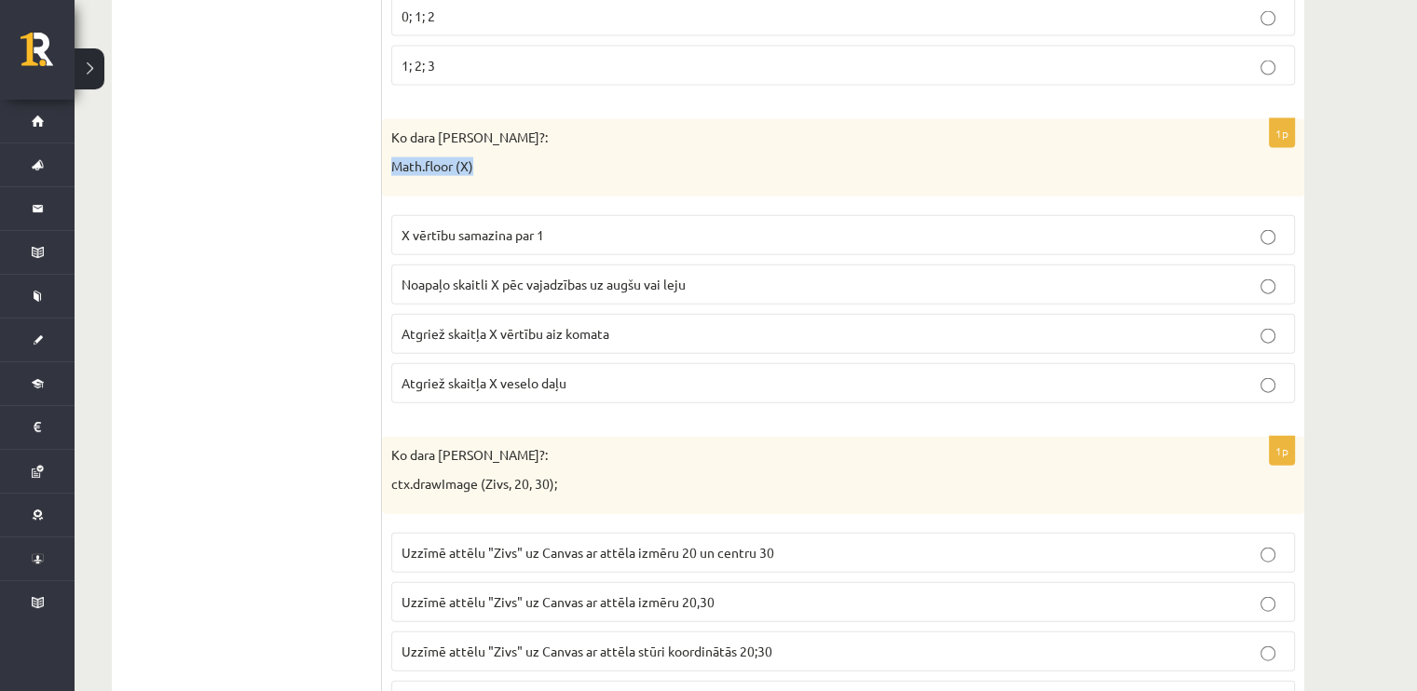
drag, startPoint x: 498, startPoint y: 147, endPoint x: 391, endPoint y: 152, distance: 107.2
click at [391, 157] on p "Math.floor (X)" at bounding box center [796, 166] width 810 height 19
copy p "Math.floor (X)"
click at [470, 276] on span "Noapaļo skaitli X pēc vajadzības uz augšu vai leju" at bounding box center [543, 284] width 284 height 17
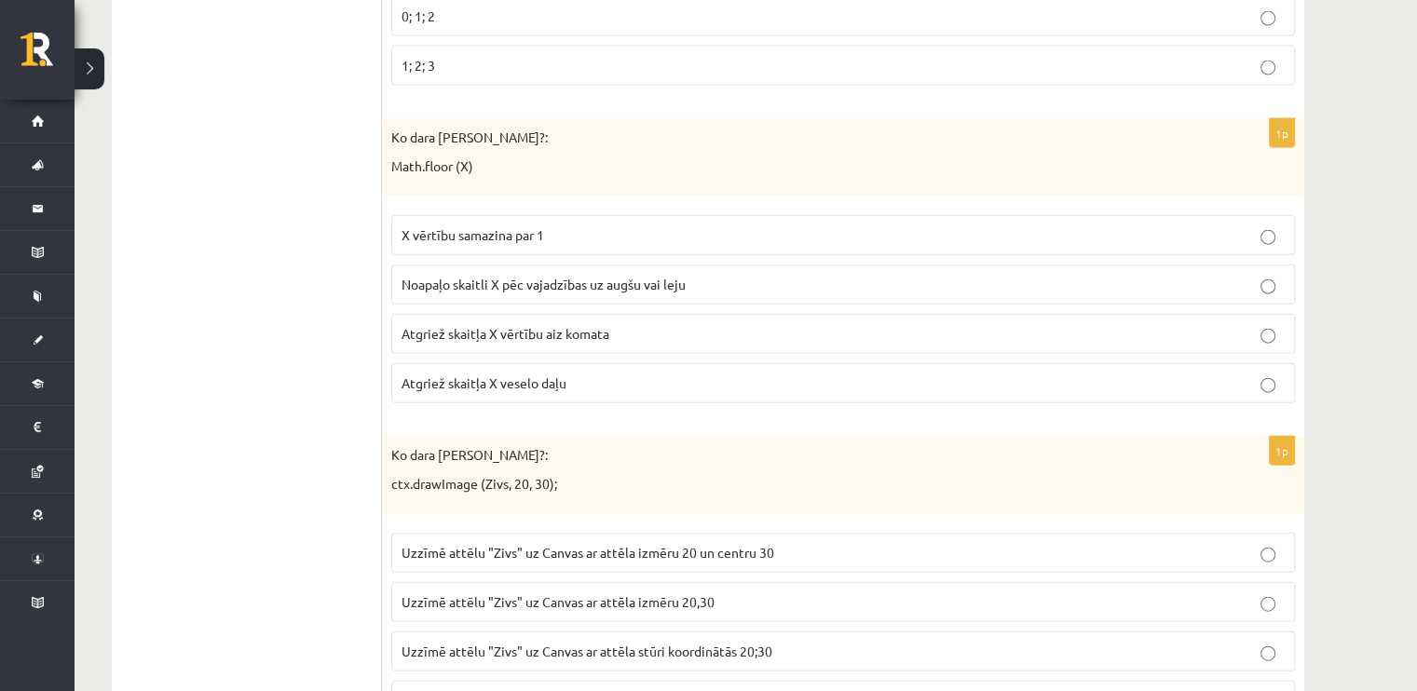
click at [601, 325] on span "Atgriež skaitļa X vērtību aiz komata" at bounding box center [505, 333] width 208 height 17
click at [641, 363] on label "Atgriež skaitļa X veselo daļu" at bounding box center [843, 383] width 904 height 40
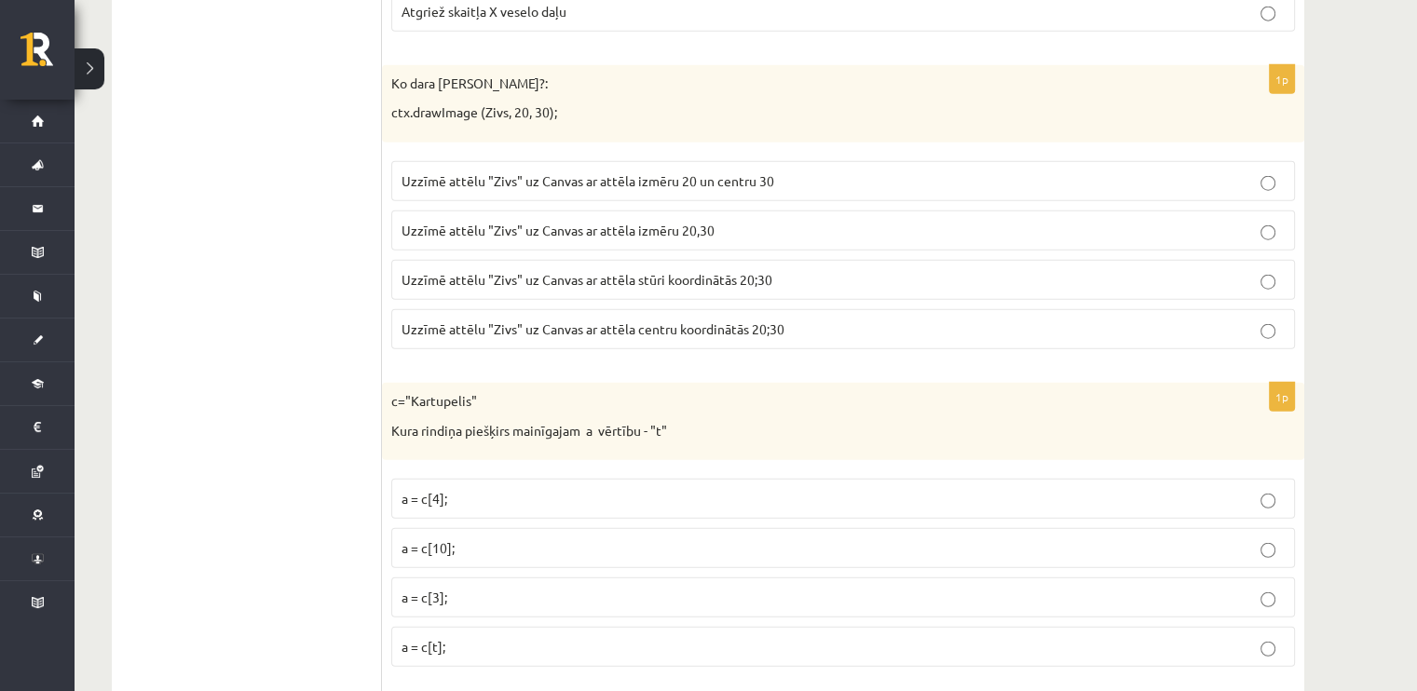
scroll to position [4521, 0]
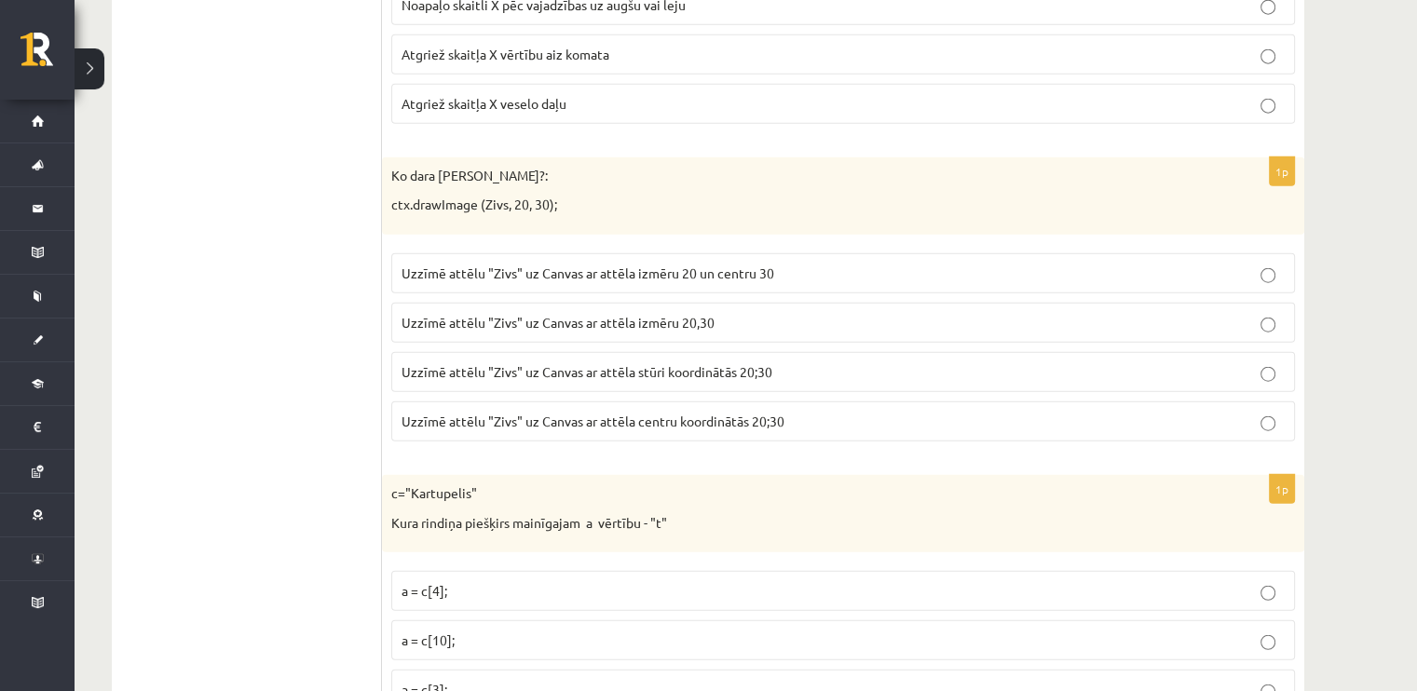
click at [585, 412] on p "Uzzīmē attēlu "Zivs" uz Canvas ar attēla centru koordinātās 20;30" at bounding box center [842, 422] width 883 height 20
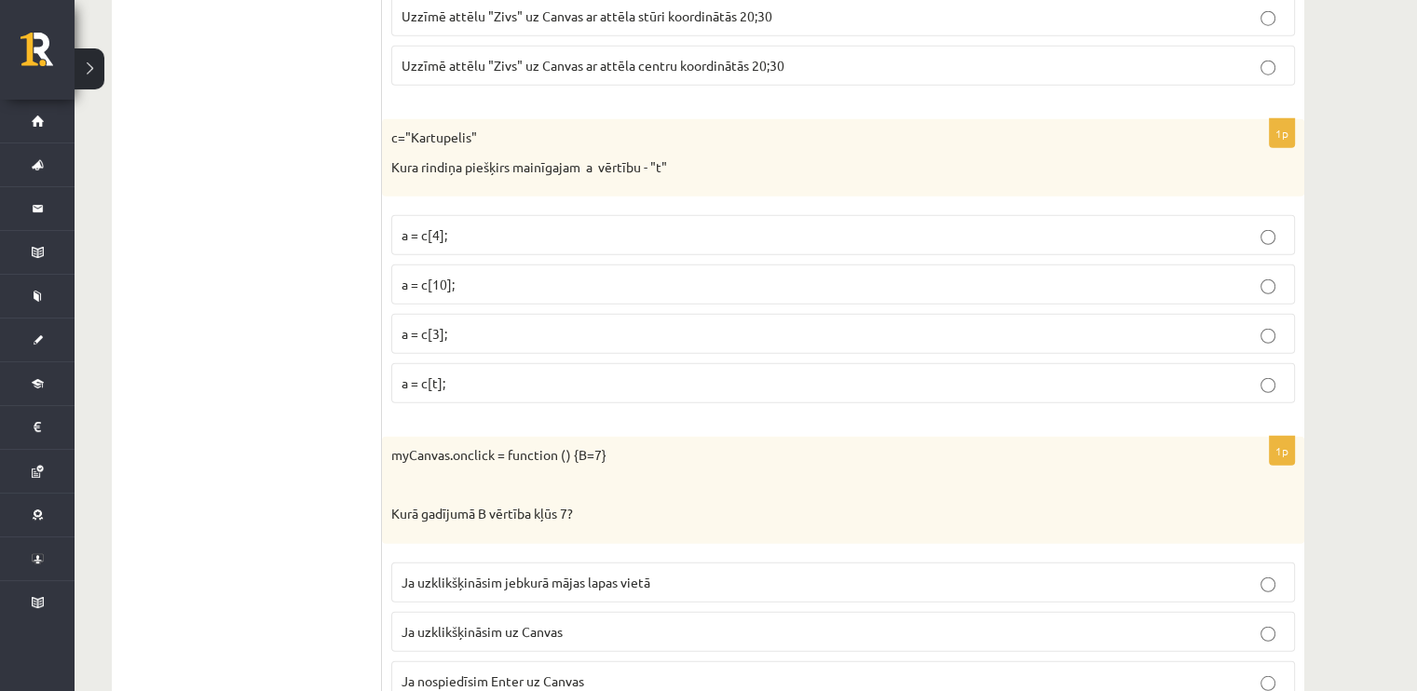
scroll to position [4893, 0]
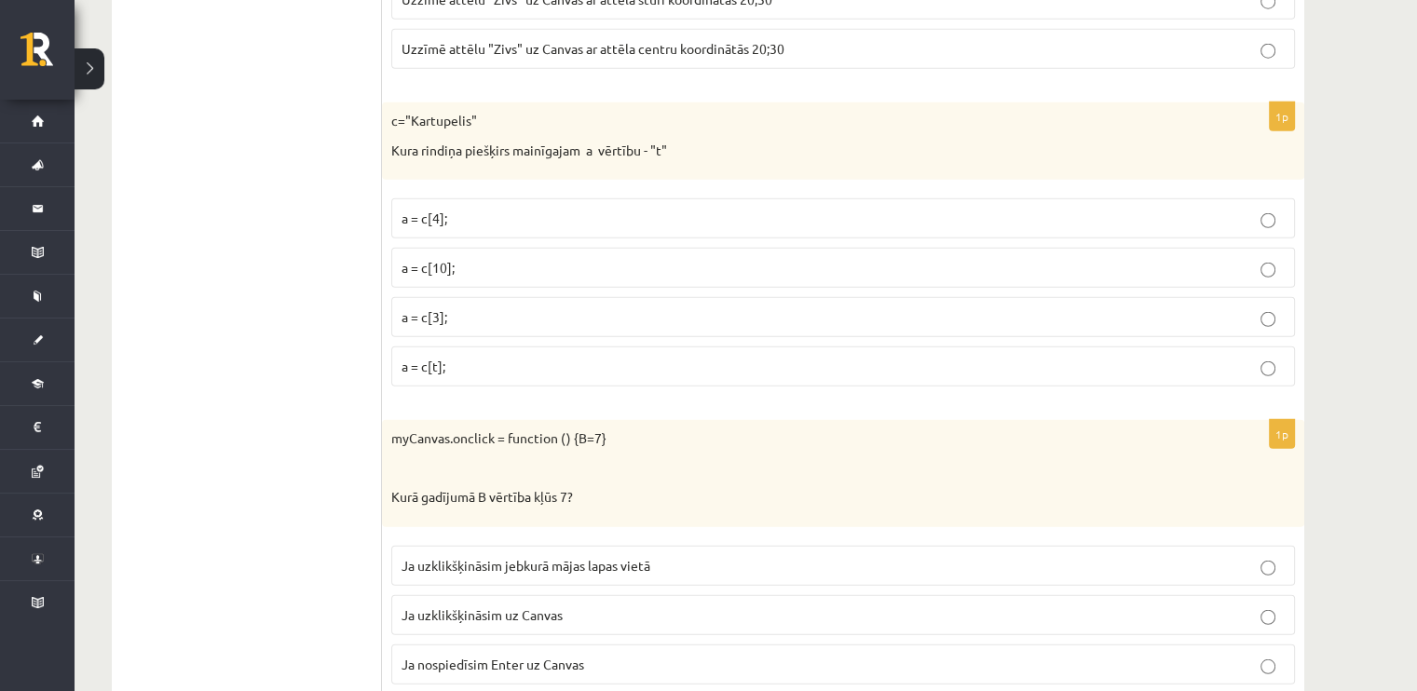
click at [453, 209] on p "a = c[4];" at bounding box center [842, 219] width 883 height 20
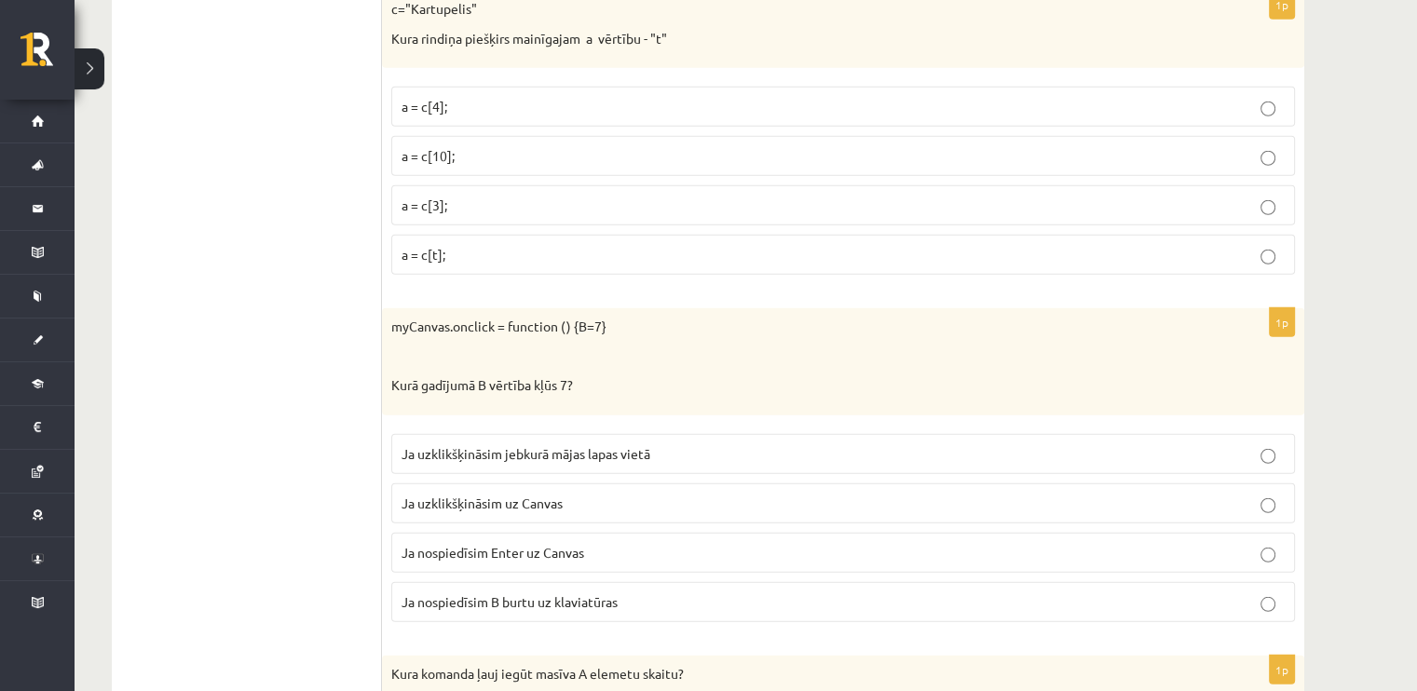
scroll to position [5266, 0]
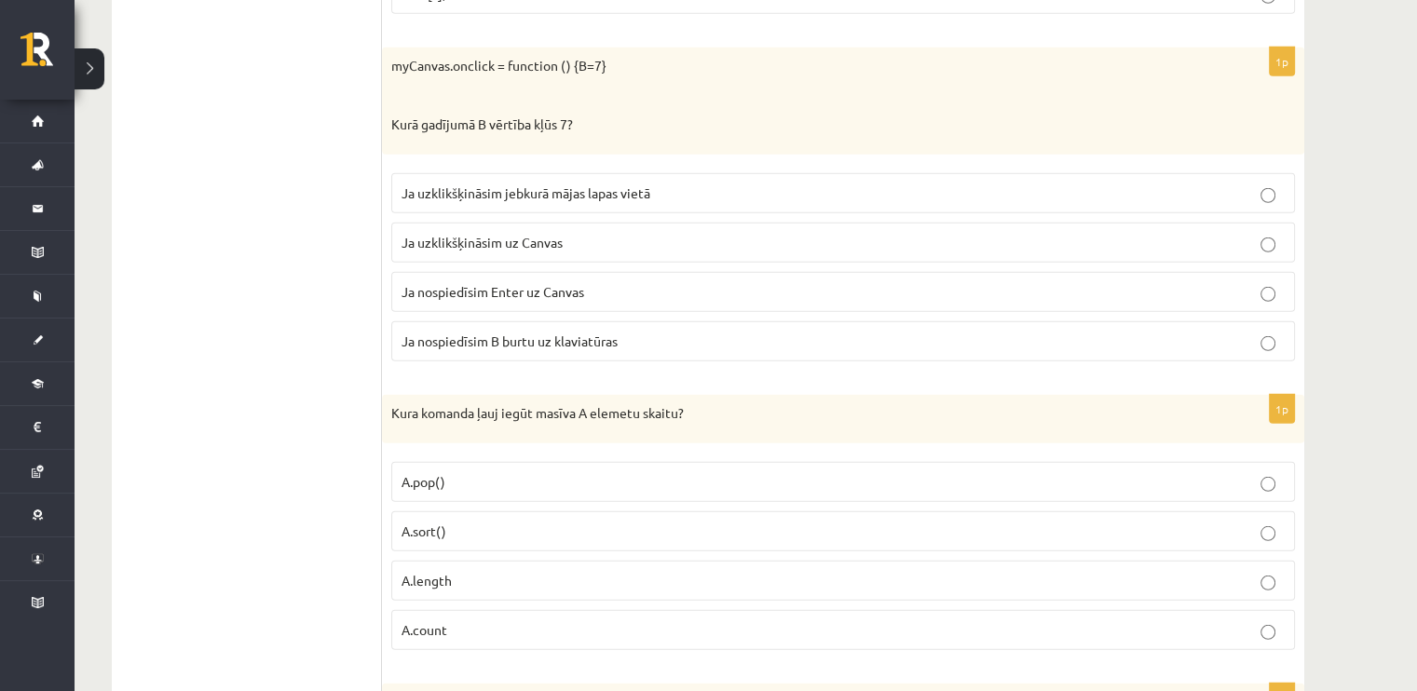
click at [497, 234] on span "Ja uzklikšķināsim uz Canvas" at bounding box center [481, 242] width 161 height 17
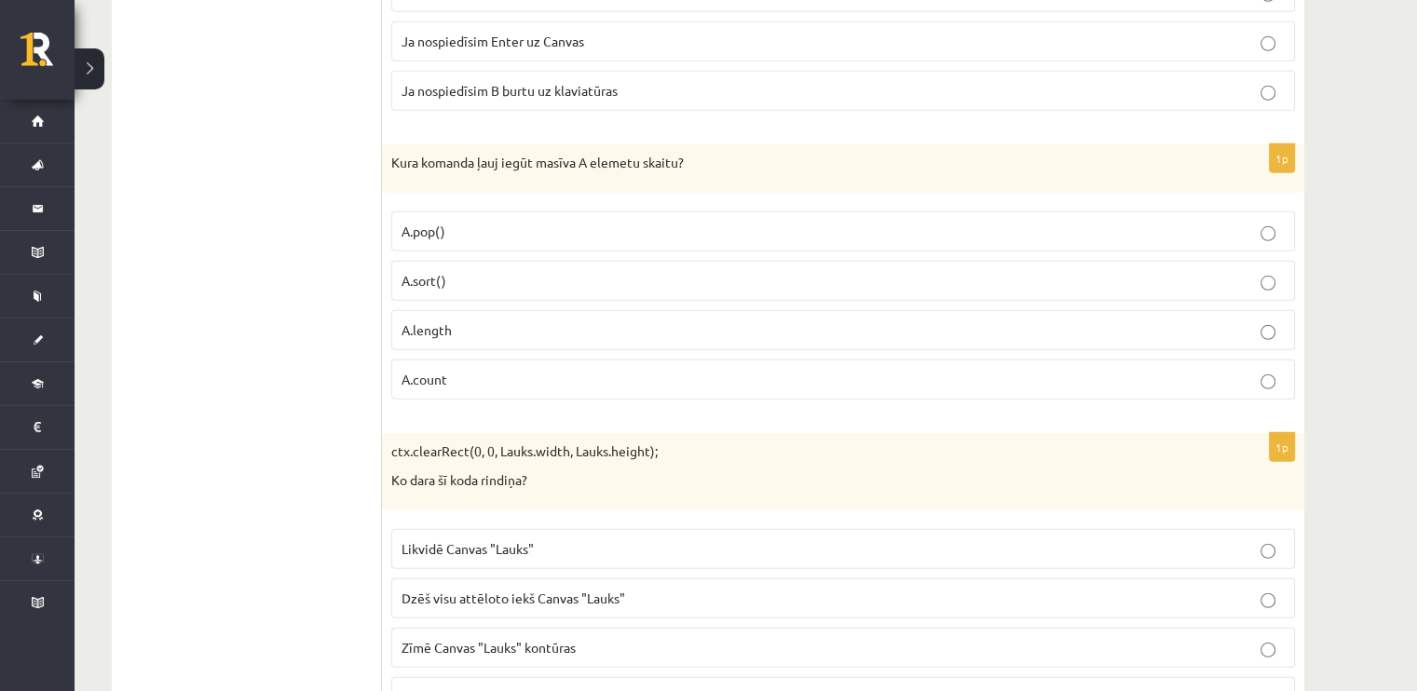
scroll to position [5545, 0]
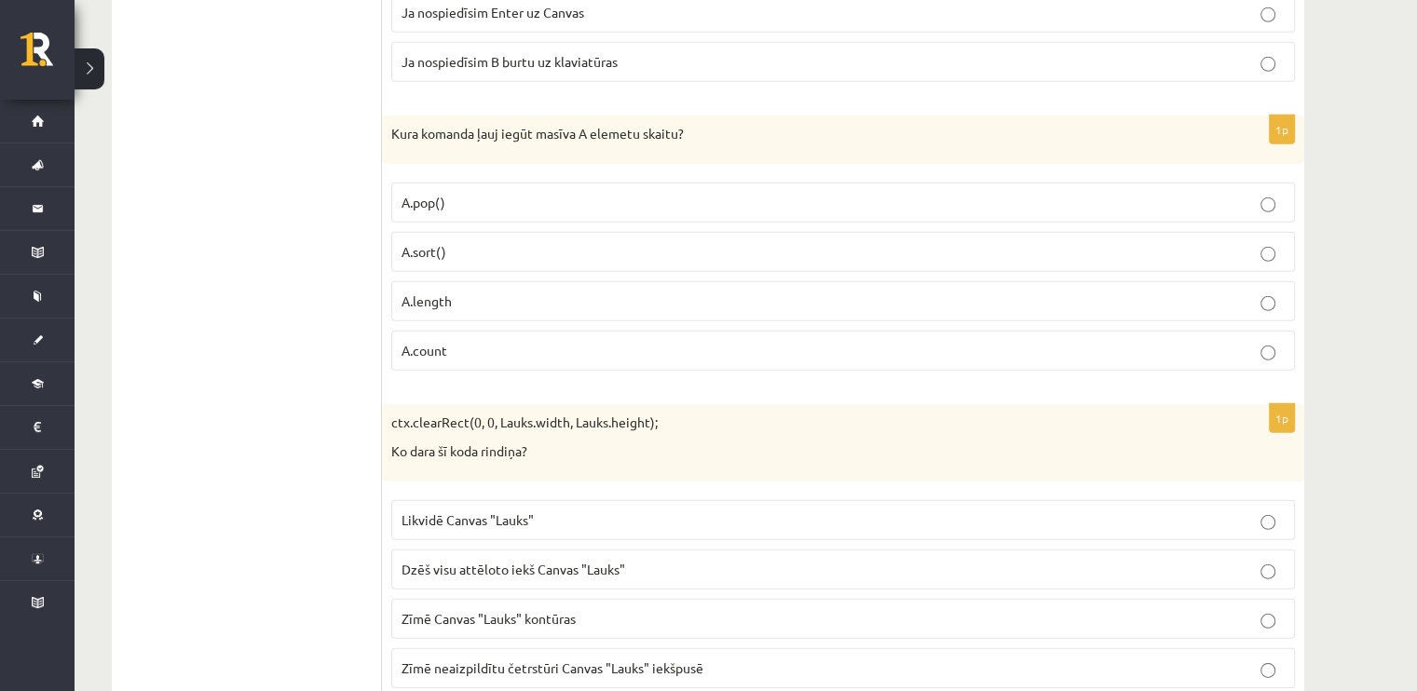
click at [461, 193] on p "A.pop()" at bounding box center [842, 203] width 883 height 20
click at [569, 241] on label "A.sort()" at bounding box center [843, 252] width 904 height 40
click at [504, 290] on label "A.length" at bounding box center [843, 301] width 904 height 40
click at [492, 341] on p "A.count" at bounding box center [842, 351] width 883 height 20
click at [505, 292] on p "A.length" at bounding box center [842, 302] width 883 height 20
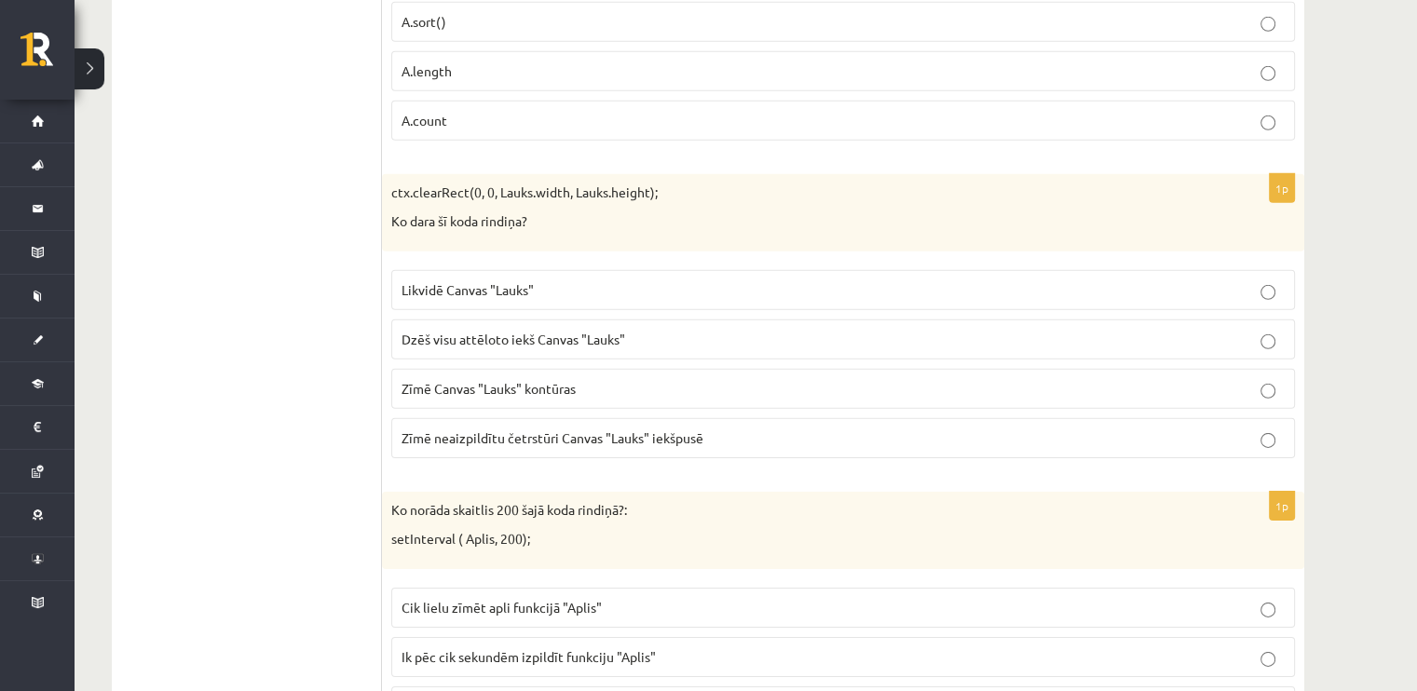
scroll to position [5732, 0]
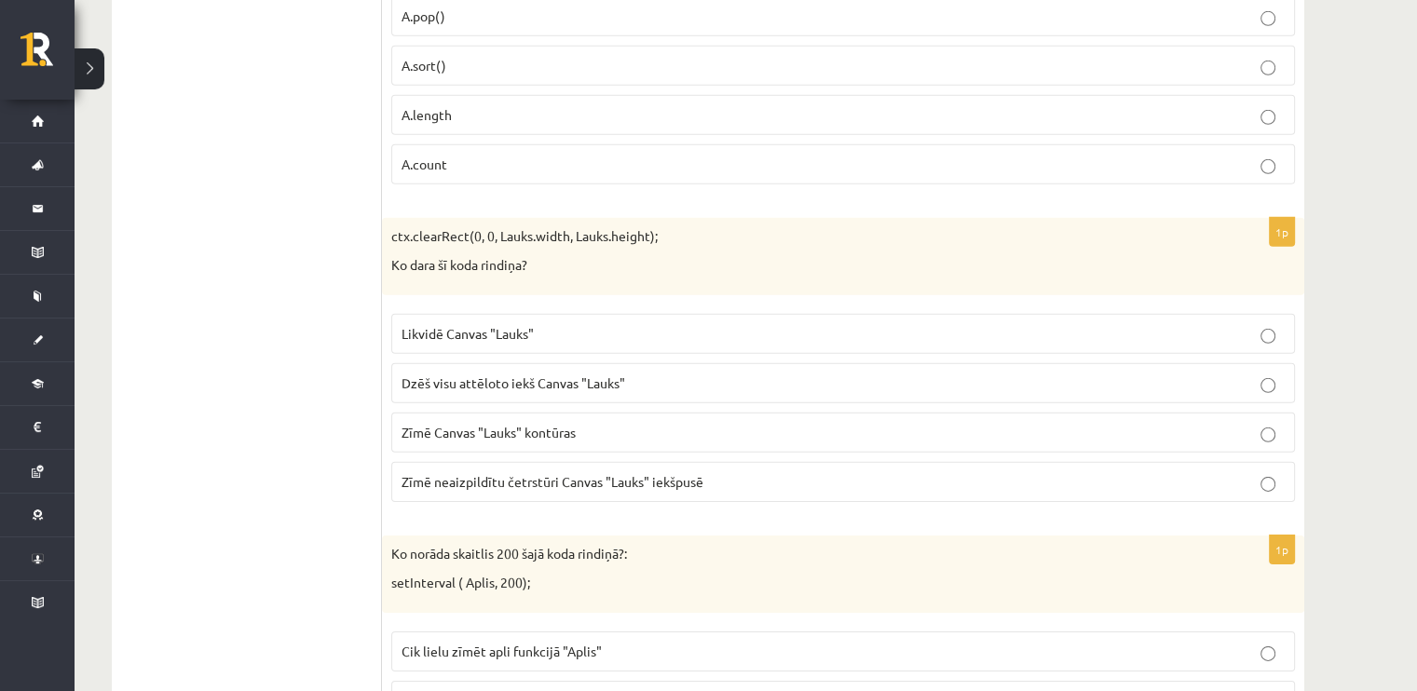
click at [467, 314] on label "Likvidē Canvas "Lauks"" at bounding box center [843, 334] width 904 height 40
click at [524, 363] on label "Dzēš visu attēloto iekš Canvas "Lauks"" at bounding box center [843, 383] width 904 height 40
click at [518, 324] on p "Likvidē Canvas "Lauks"" at bounding box center [842, 334] width 883 height 20
click at [517, 374] on p "Dzēš visu attēloto iekš Canvas "Lauks"" at bounding box center [842, 384] width 883 height 20
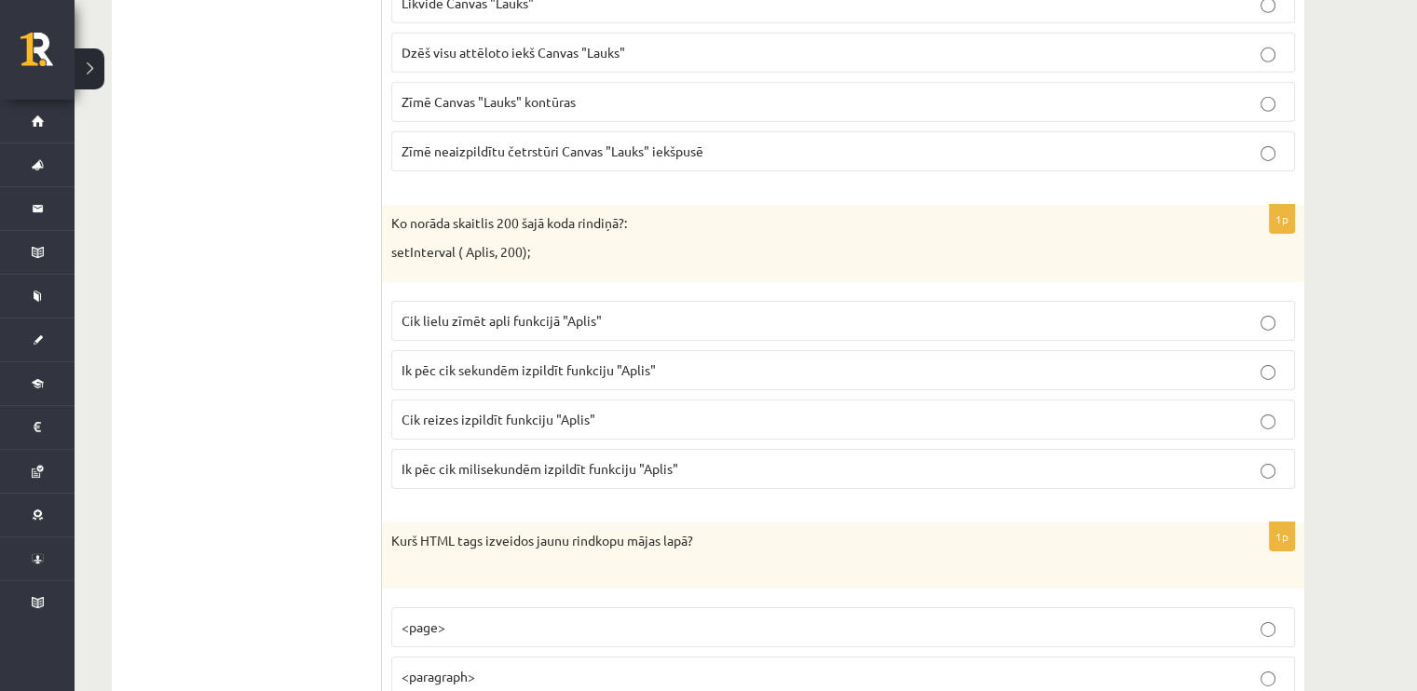
scroll to position [6104, 0]
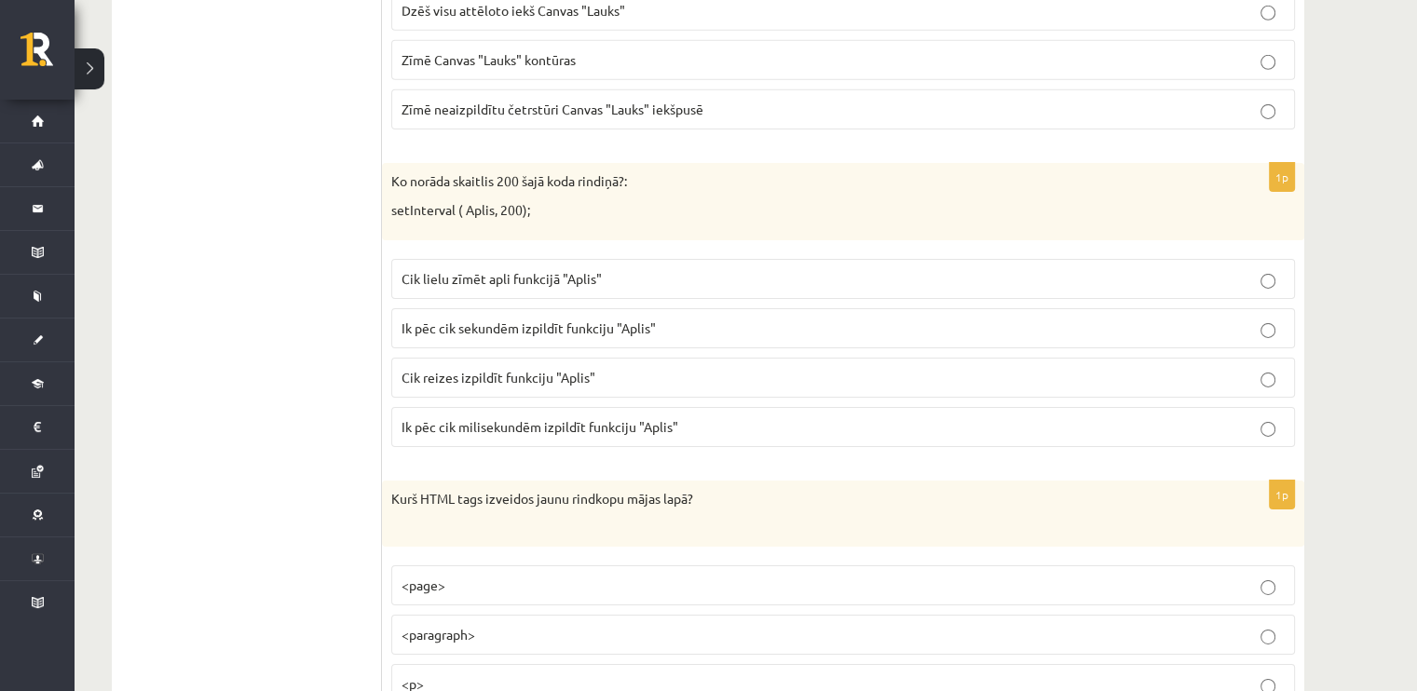
click at [691, 319] on p "Ik pēc cik sekundēm izpildīt funkciju "Aplis"" at bounding box center [842, 329] width 883 height 20
click at [550, 418] on span "Ik pēc cik milisekundēm izpildīt funkciju "Aplis"" at bounding box center [539, 426] width 277 height 17
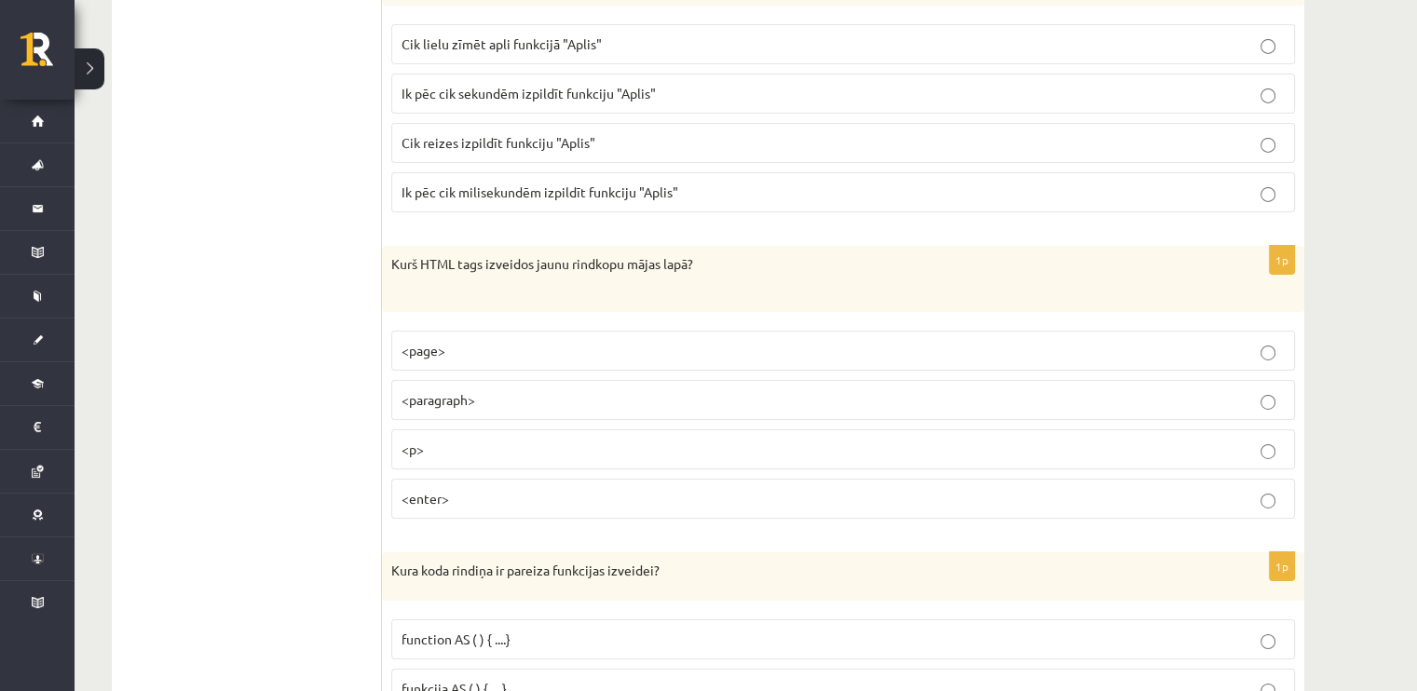
scroll to position [6384, 0]
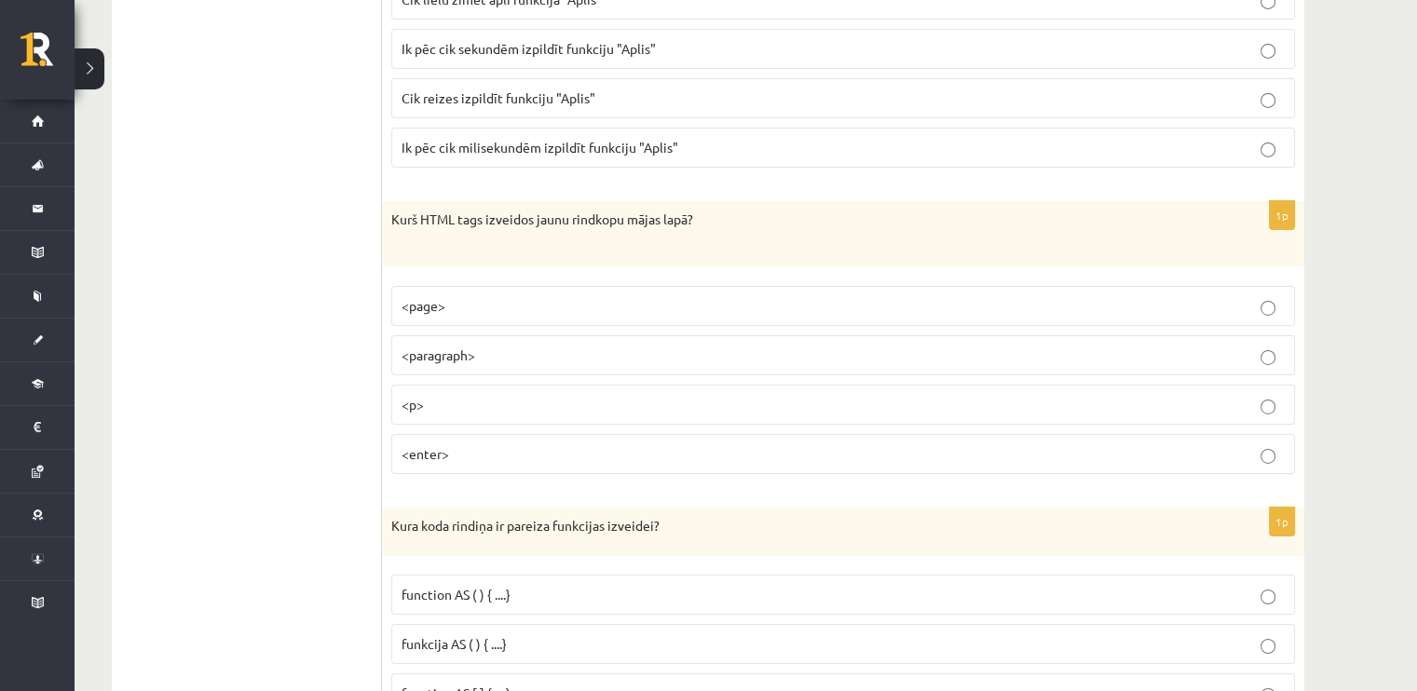
click at [523, 353] on fieldset "<page> <paragraph> <p> <enter>" at bounding box center [843, 378] width 904 height 203
click at [524, 395] on p "<p>" at bounding box center [842, 405] width 883 height 20
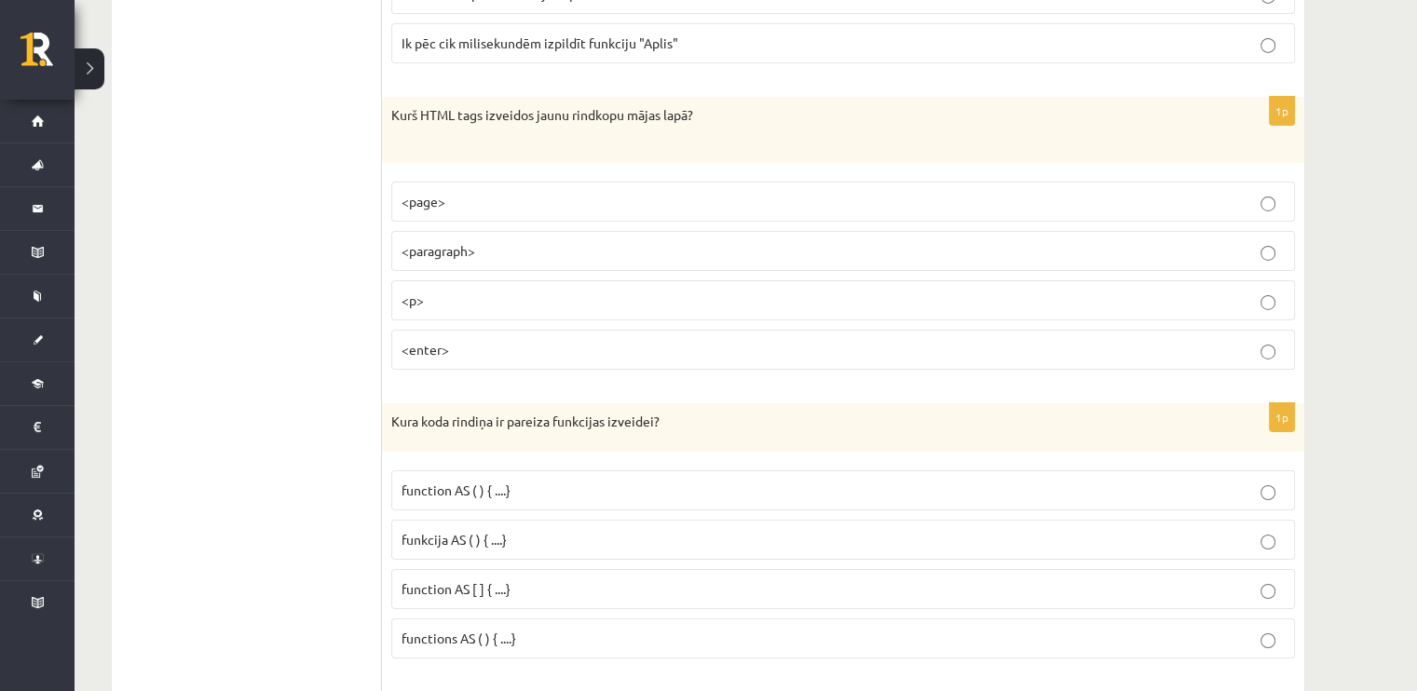
scroll to position [6663, 0]
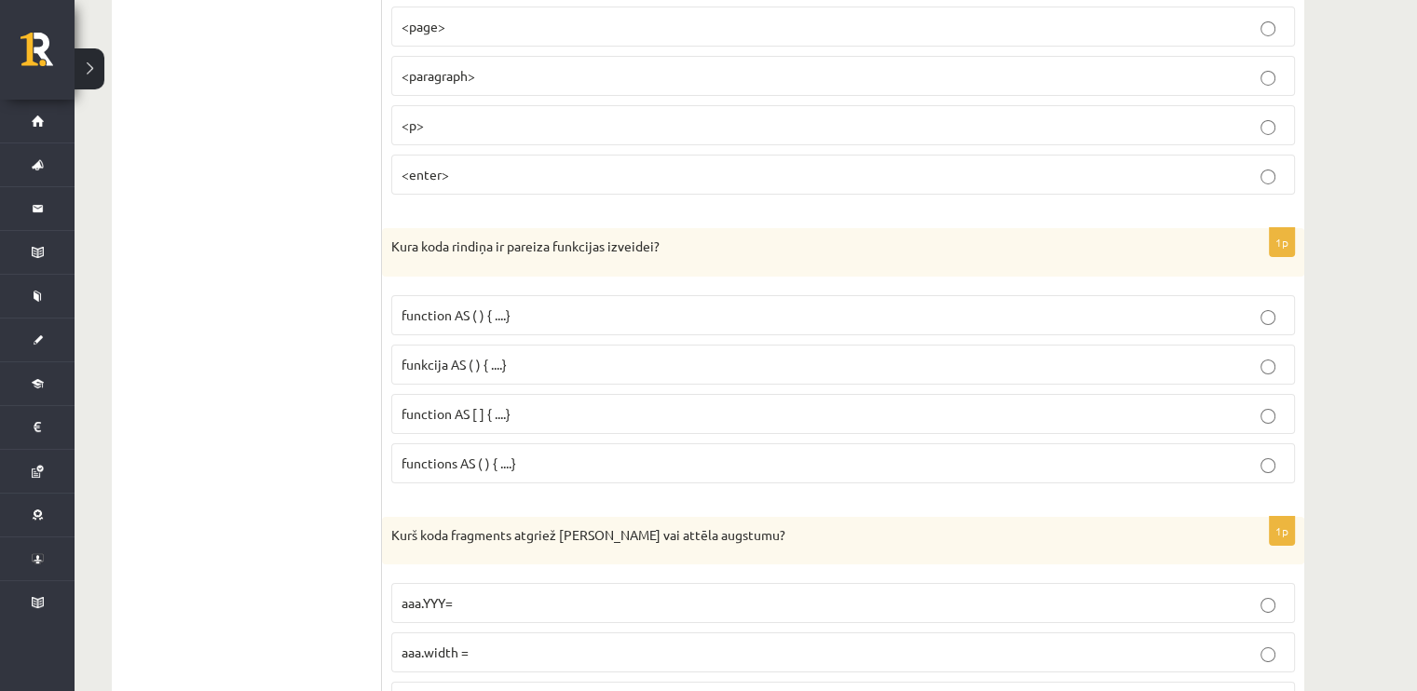
click at [502, 306] on span "function AS ( ) { ....}" at bounding box center [455, 314] width 109 height 17
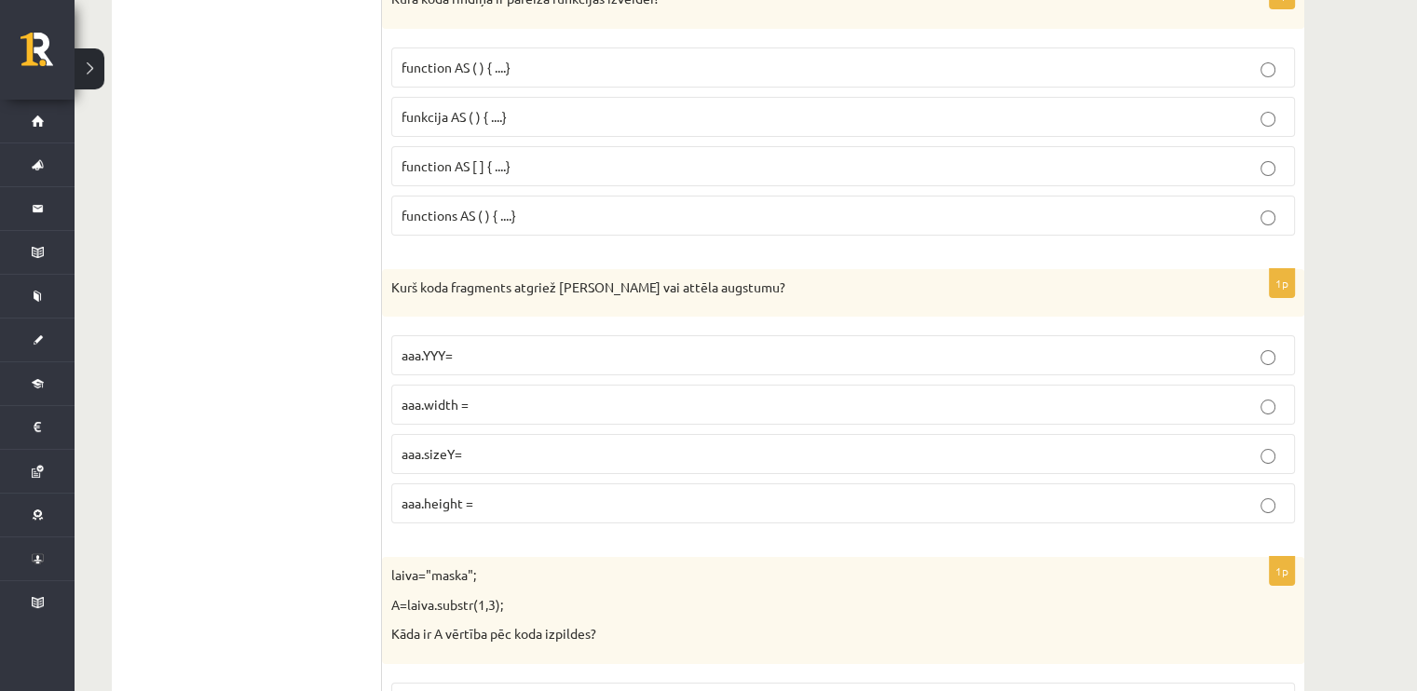
scroll to position [6943, 0]
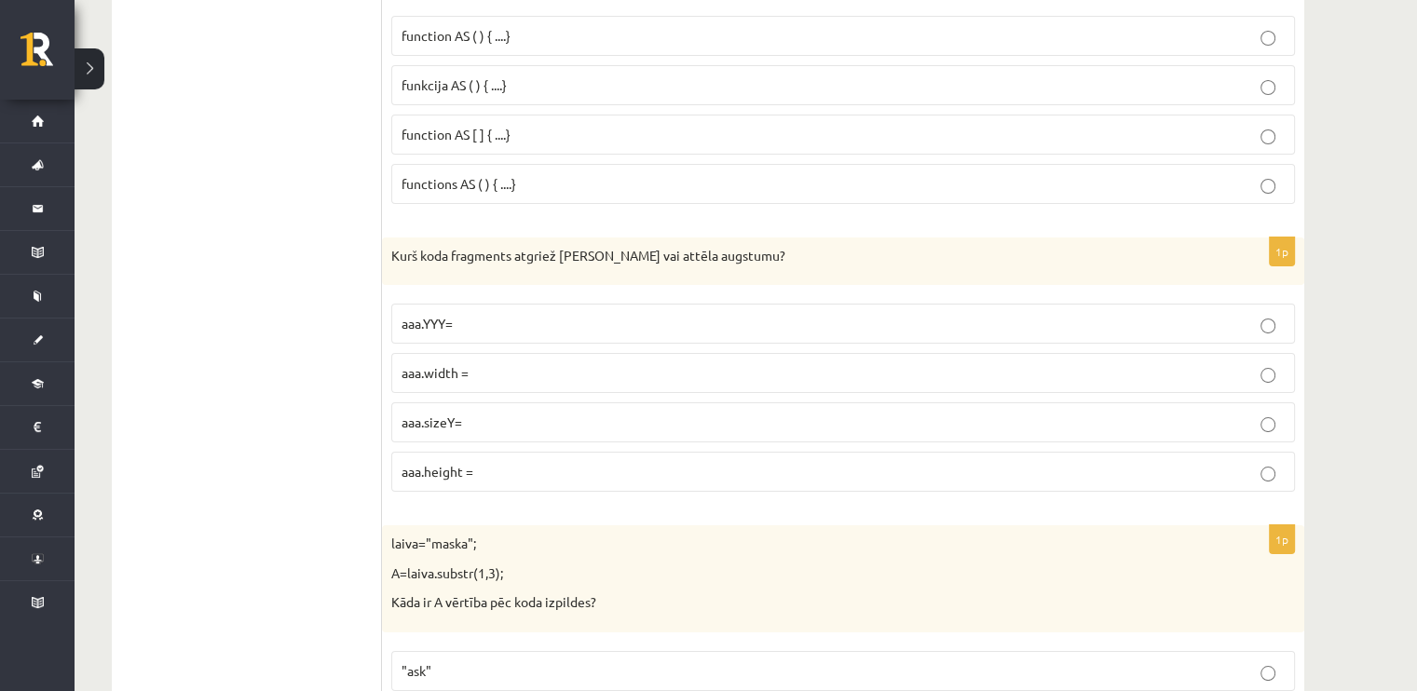
click at [495, 314] on p "aaa.YYY=" at bounding box center [842, 324] width 883 height 20
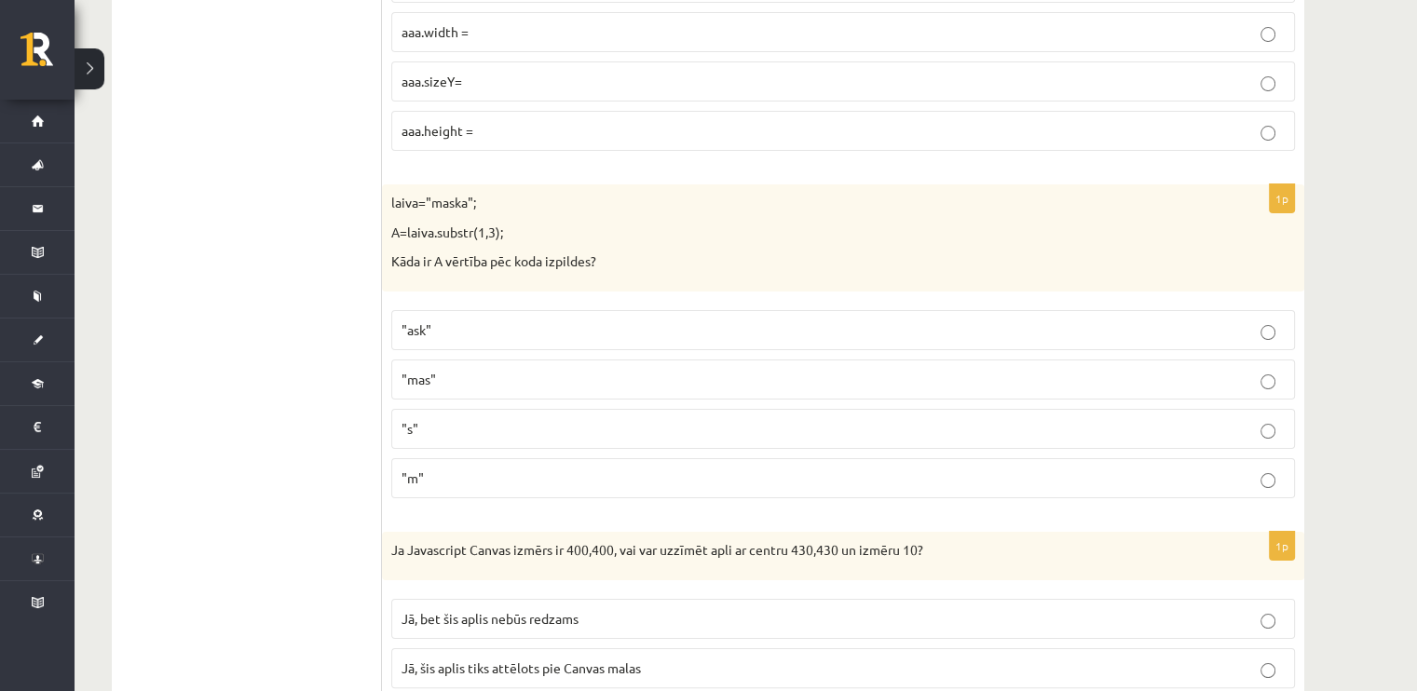
scroll to position [7315, 0]
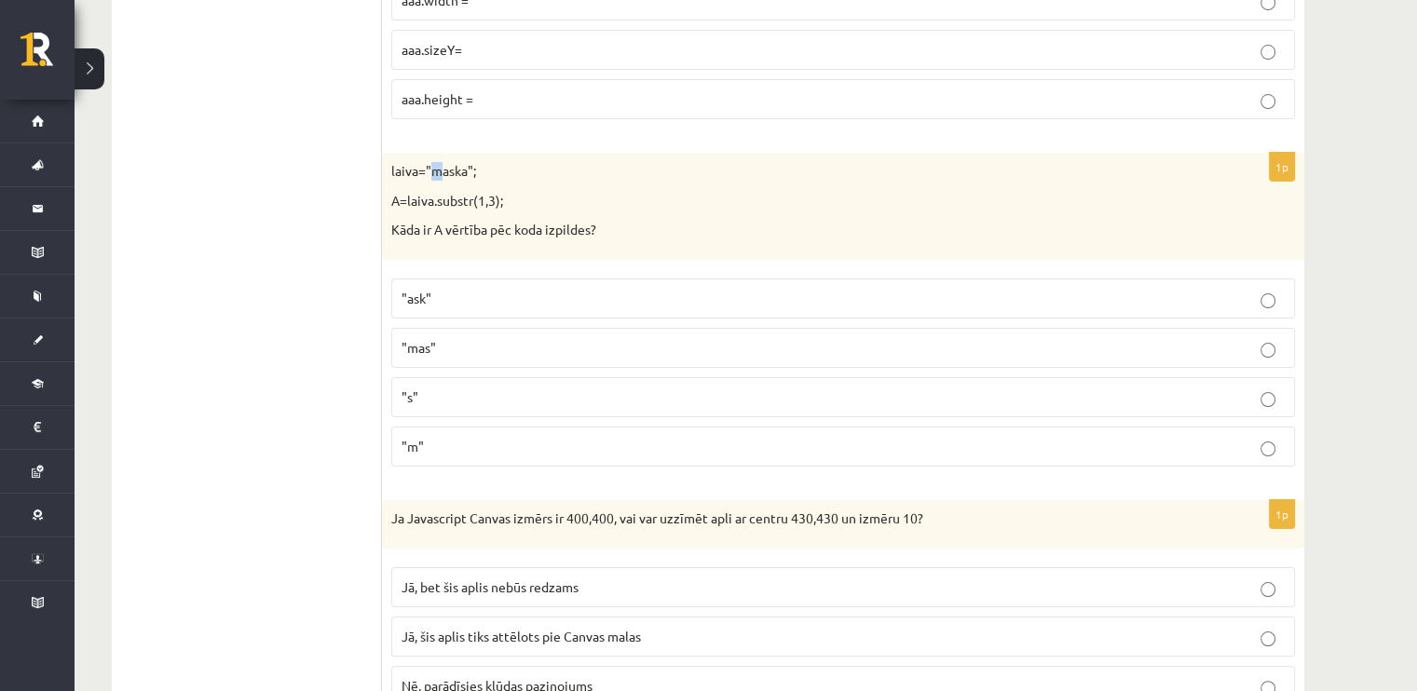
click at [442, 162] on p "laiva="maska";" at bounding box center [796, 171] width 810 height 19
click at [471, 211] on div "laiva="maska"; A=laiva.substr(1,3); Kāda ir A vērtība pēc koda izpildes?" at bounding box center [843, 206] width 922 height 107
click at [443, 289] on p ""ask"" at bounding box center [842, 299] width 883 height 20
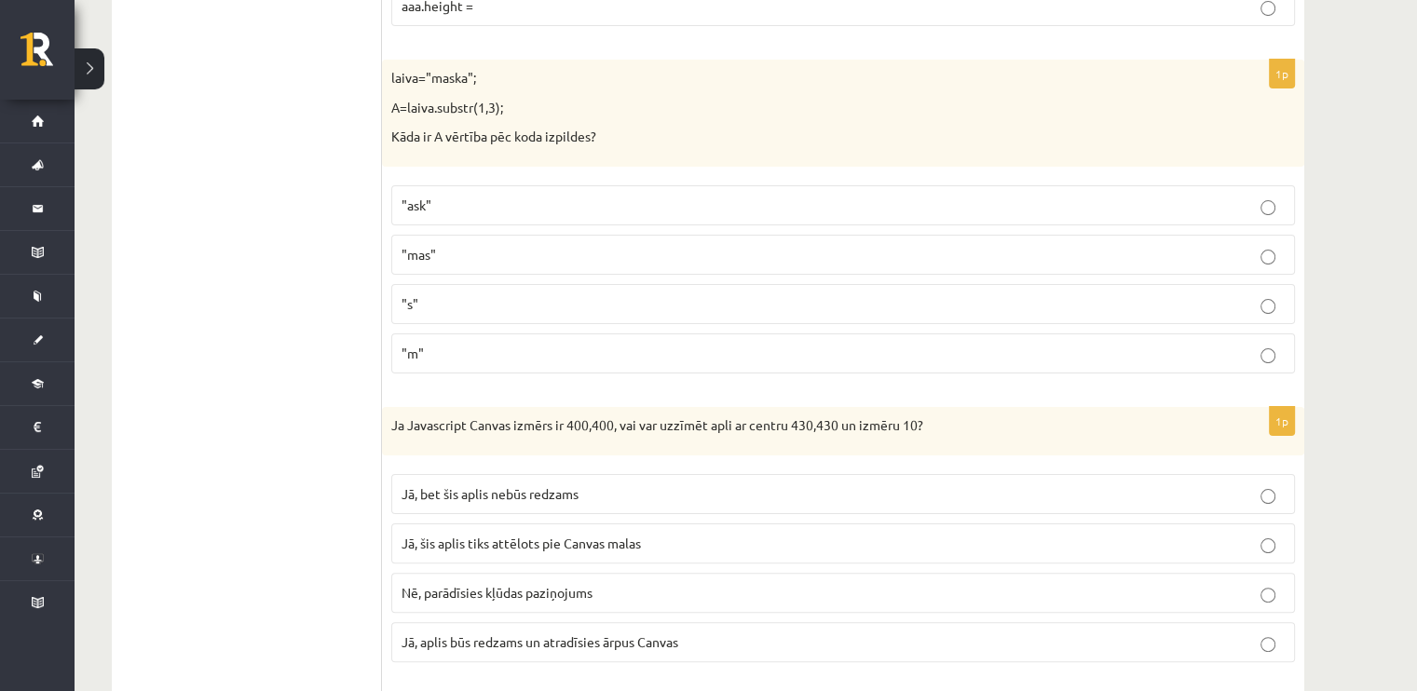
scroll to position [7595, 0]
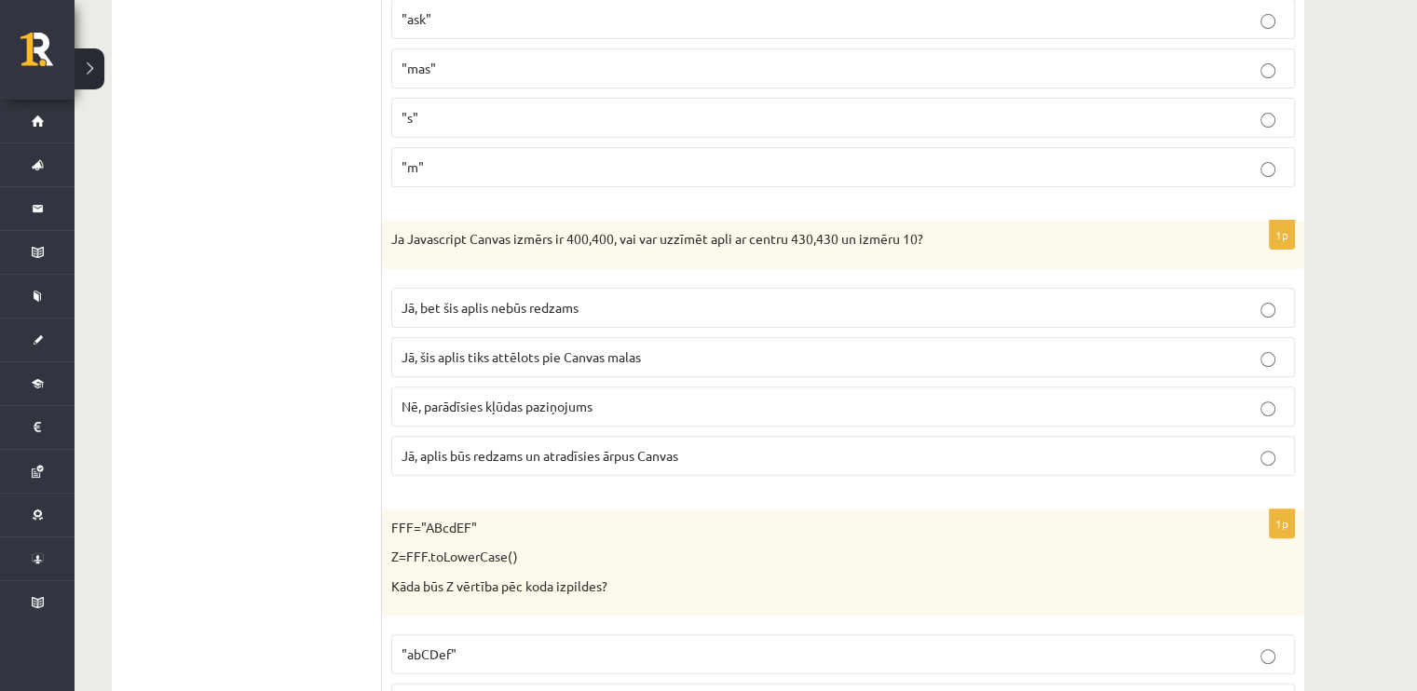
click at [598, 446] on p "Jā, aplis būs redzams un atradīsies ārpus Canvas" at bounding box center [842, 456] width 883 height 20
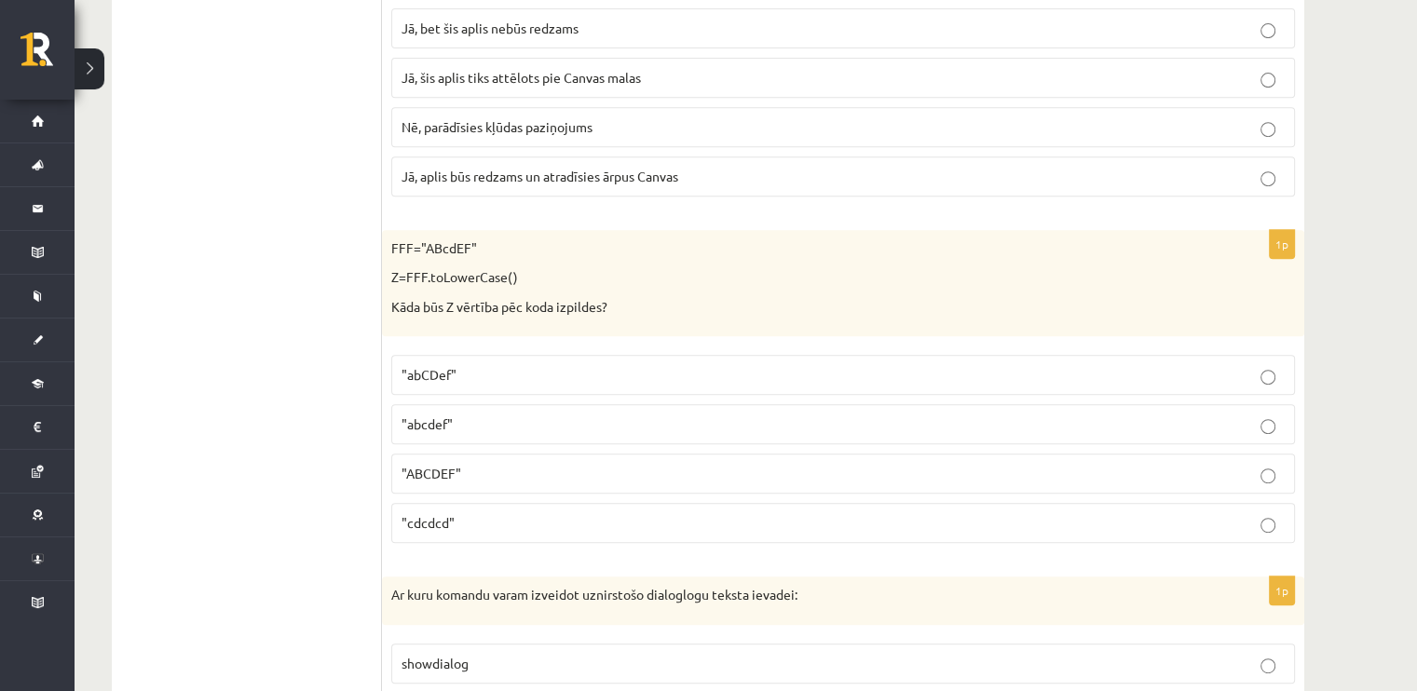
click at [499, 404] on label ""abcdef"" at bounding box center [843, 424] width 904 height 40
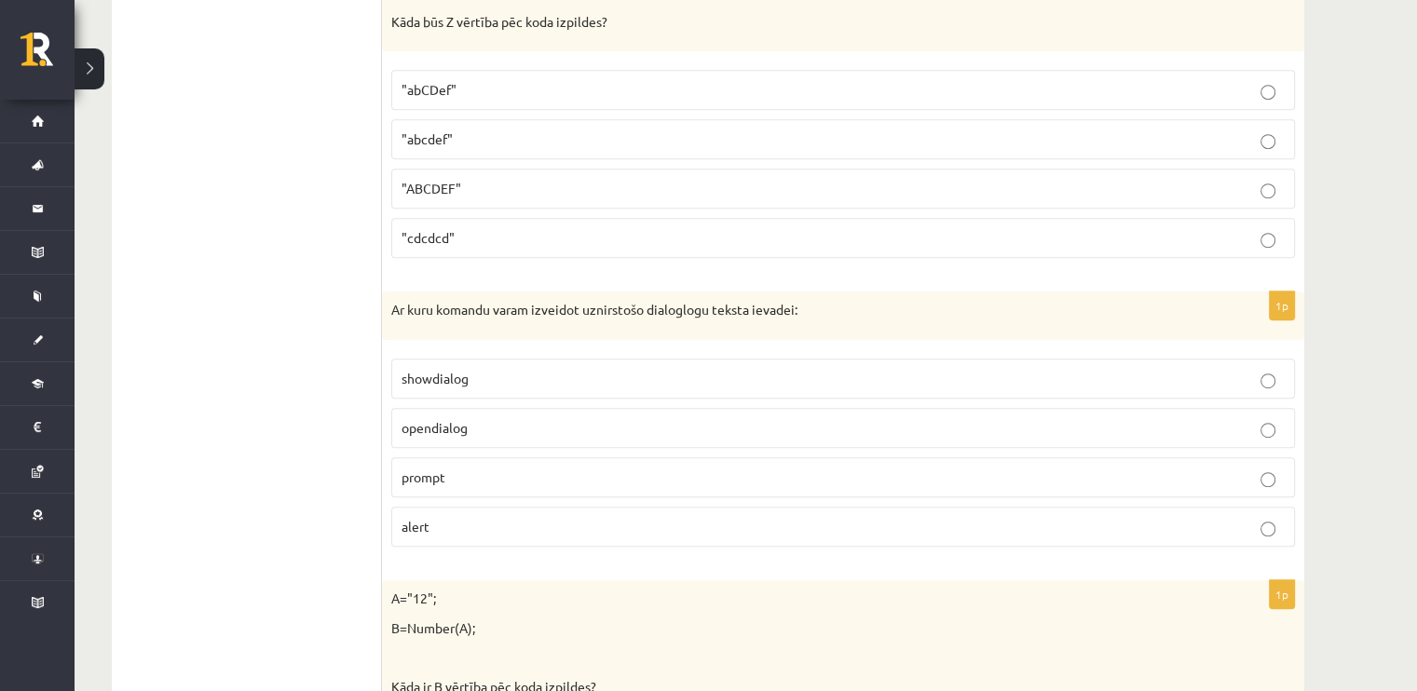
scroll to position [8247, 0]
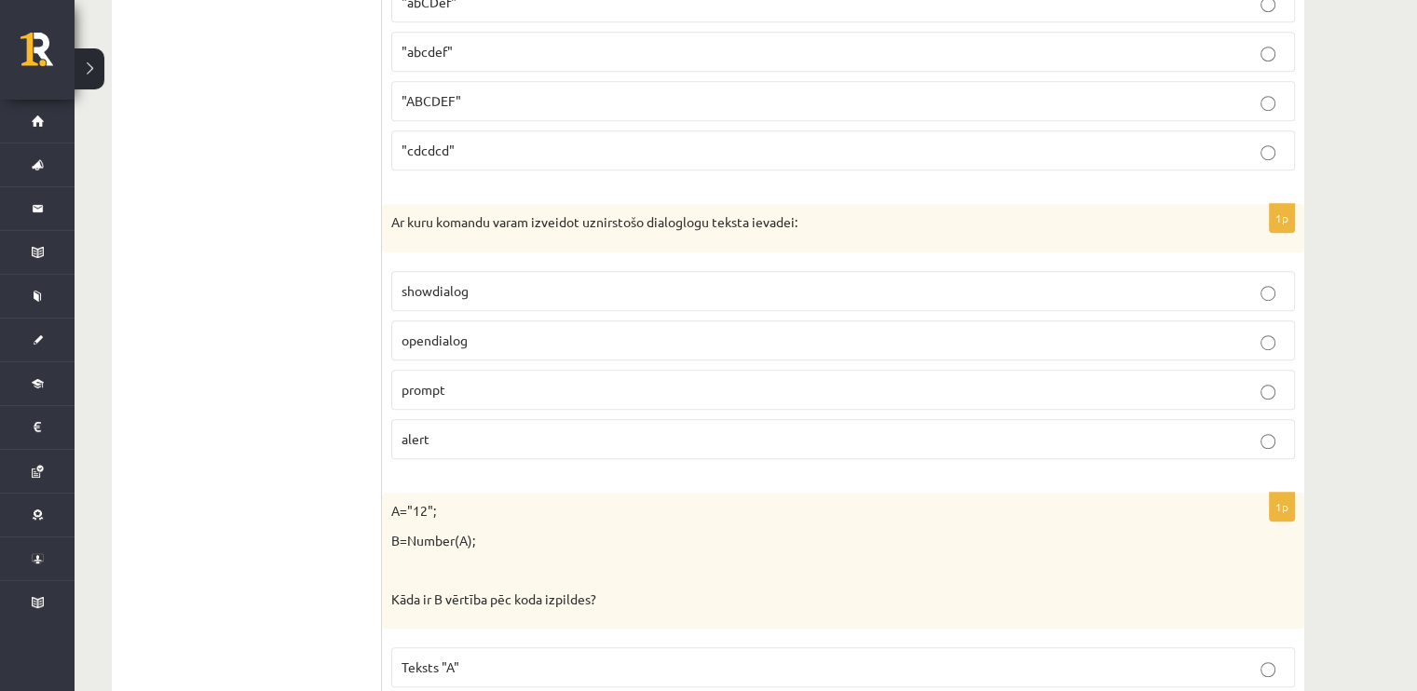
click at [419, 381] on span "prompt" at bounding box center [423, 389] width 44 height 17
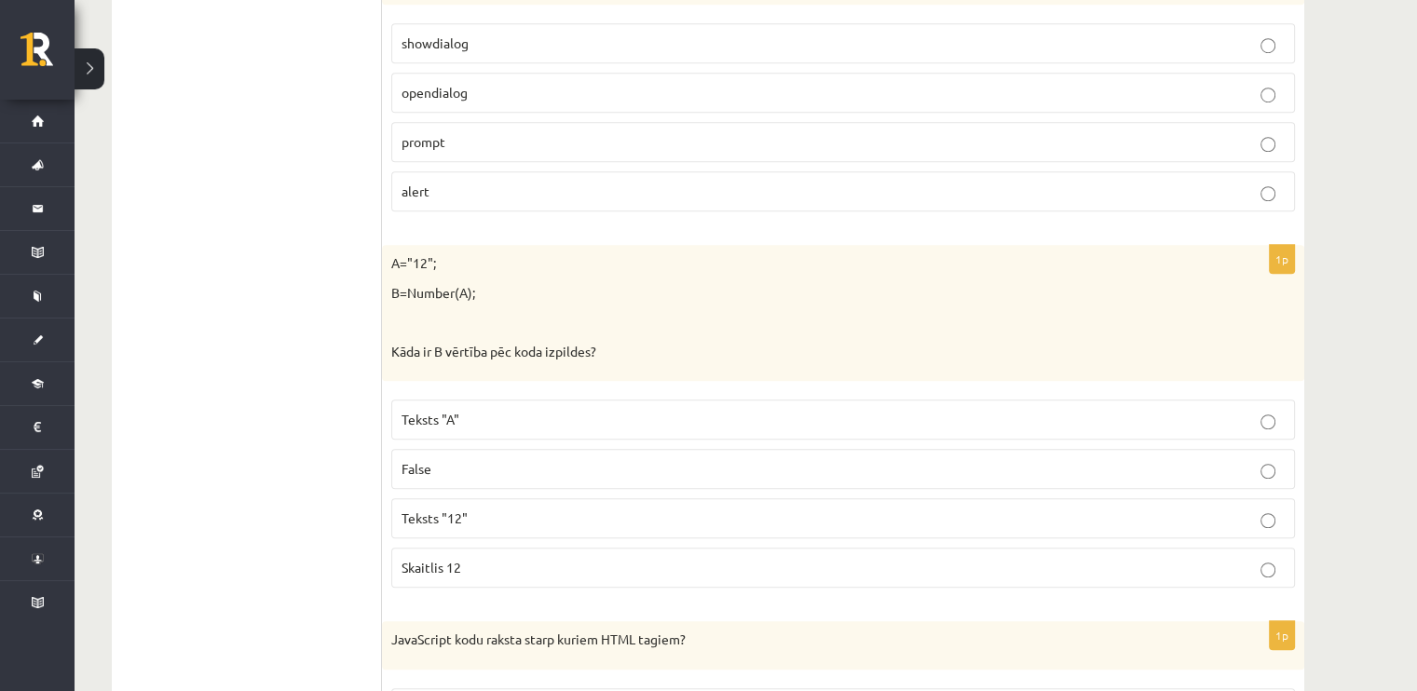
scroll to position [8526, 0]
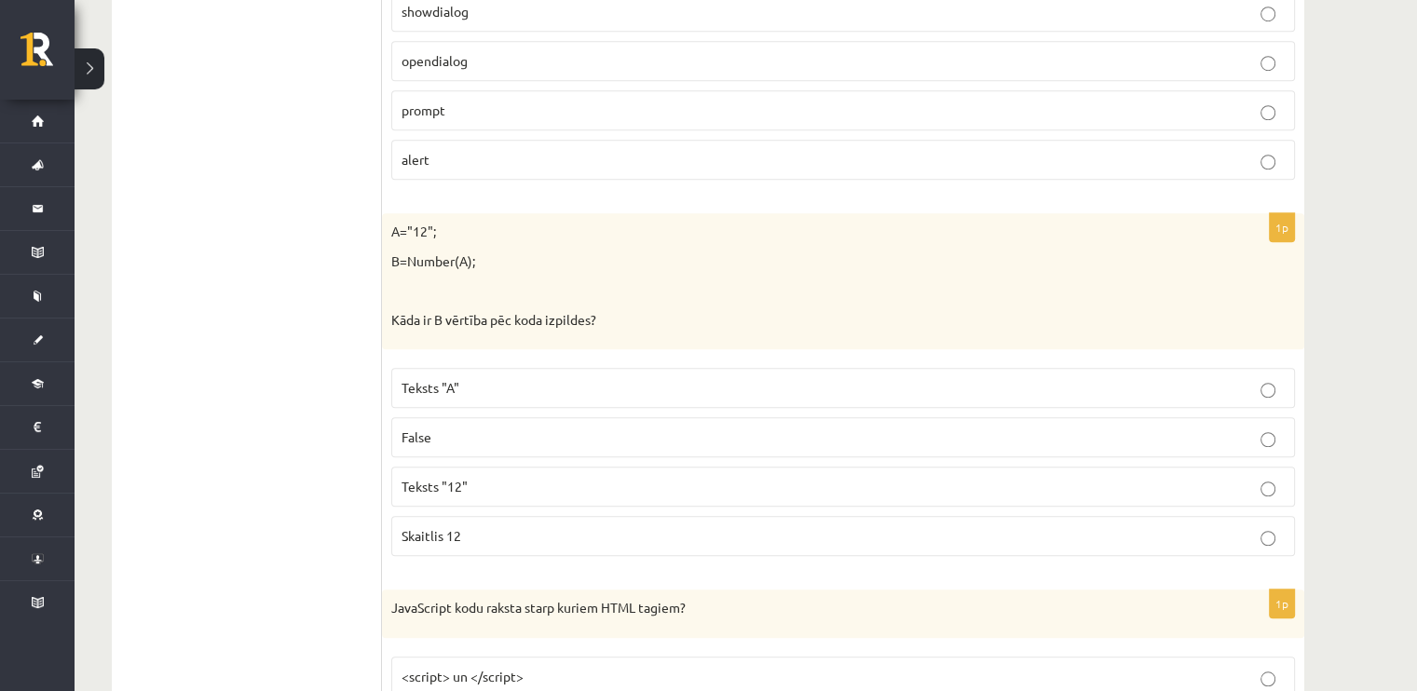
click at [600, 417] on label "False" at bounding box center [843, 437] width 904 height 40
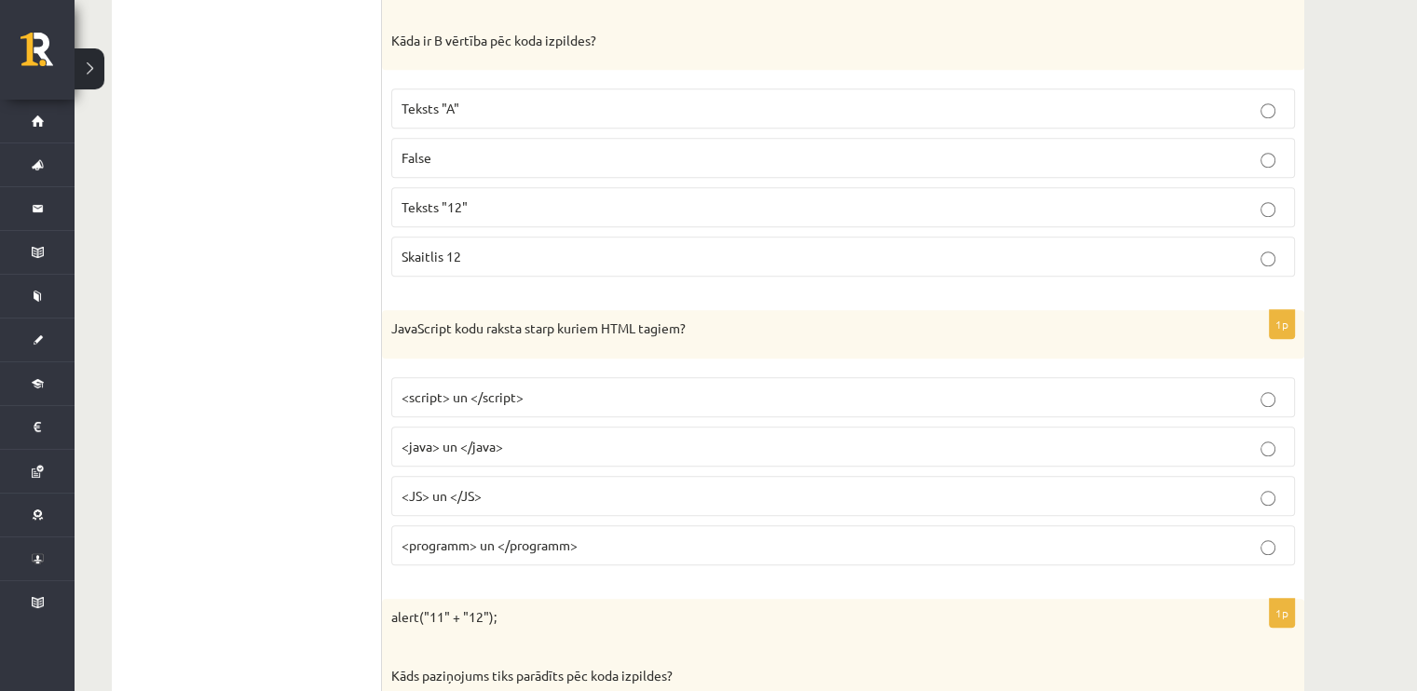
scroll to position [8899, 0]
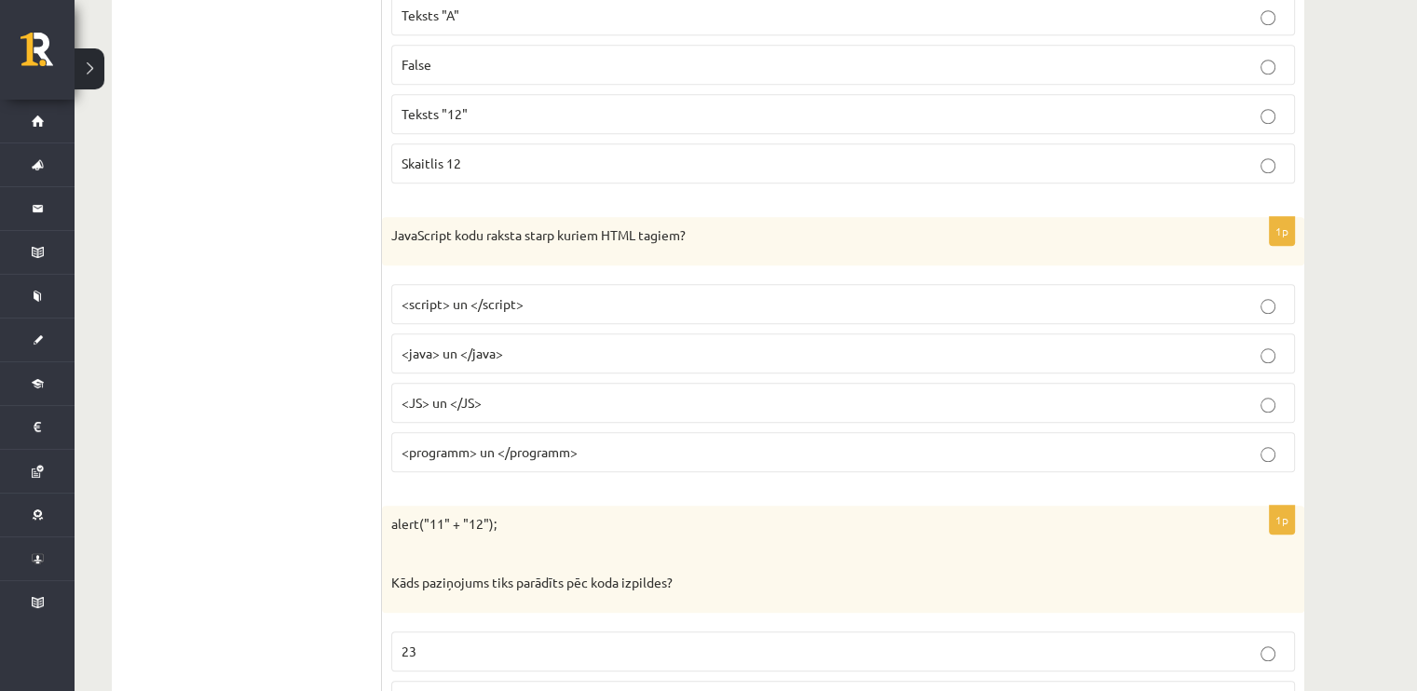
click at [510, 284] on label "<script> un </script>" at bounding box center [843, 304] width 904 height 40
click at [503, 333] on label "<java> un </java>" at bounding box center [843, 353] width 904 height 40
click at [497, 432] on label "<programm> un </programm>" at bounding box center [843, 452] width 904 height 40
click at [483, 383] on label "<JS> un </JS>" at bounding box center [843, 403] width 904 height 40
click at [484, 333] on label "<java> un </java>" at bounding box center [843, 353] width 904 height 40
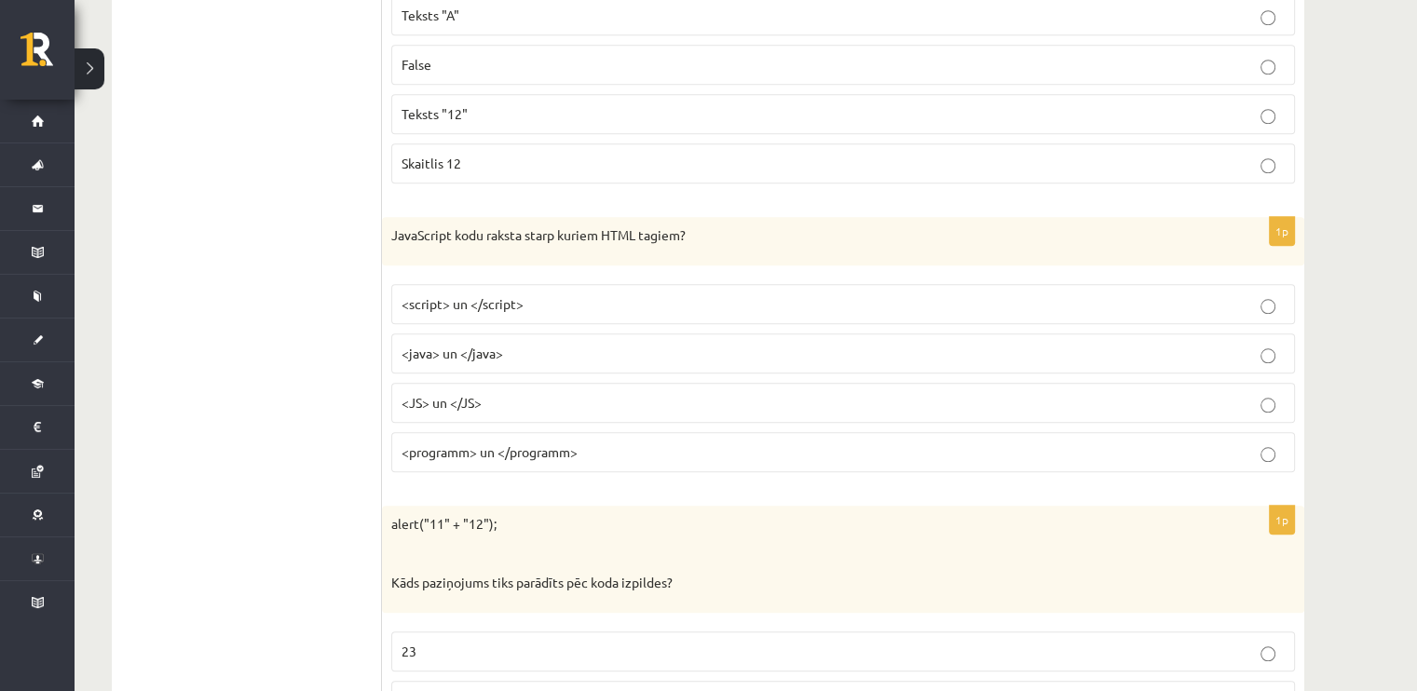
click at [491, 295] on span "<script> un </script>" at bounding box center [462, 303] width 122 height 17
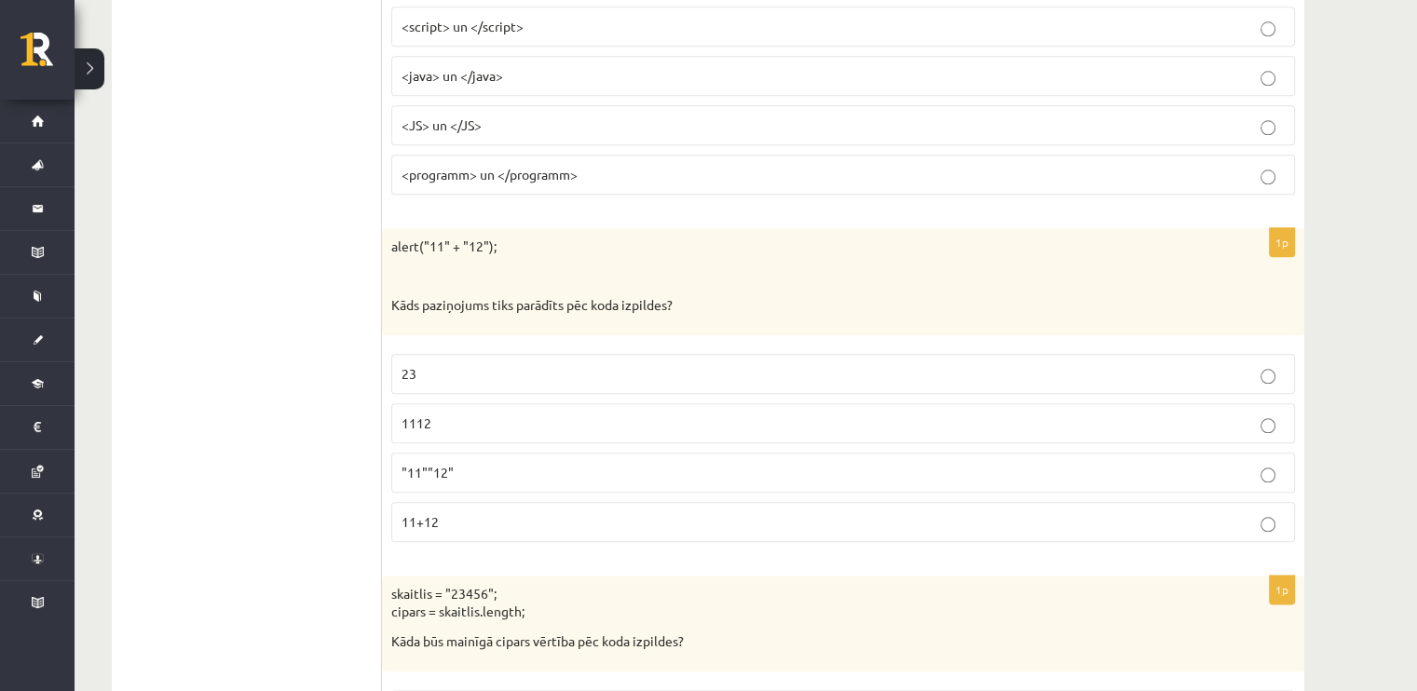
scroll to position [9272, 0]
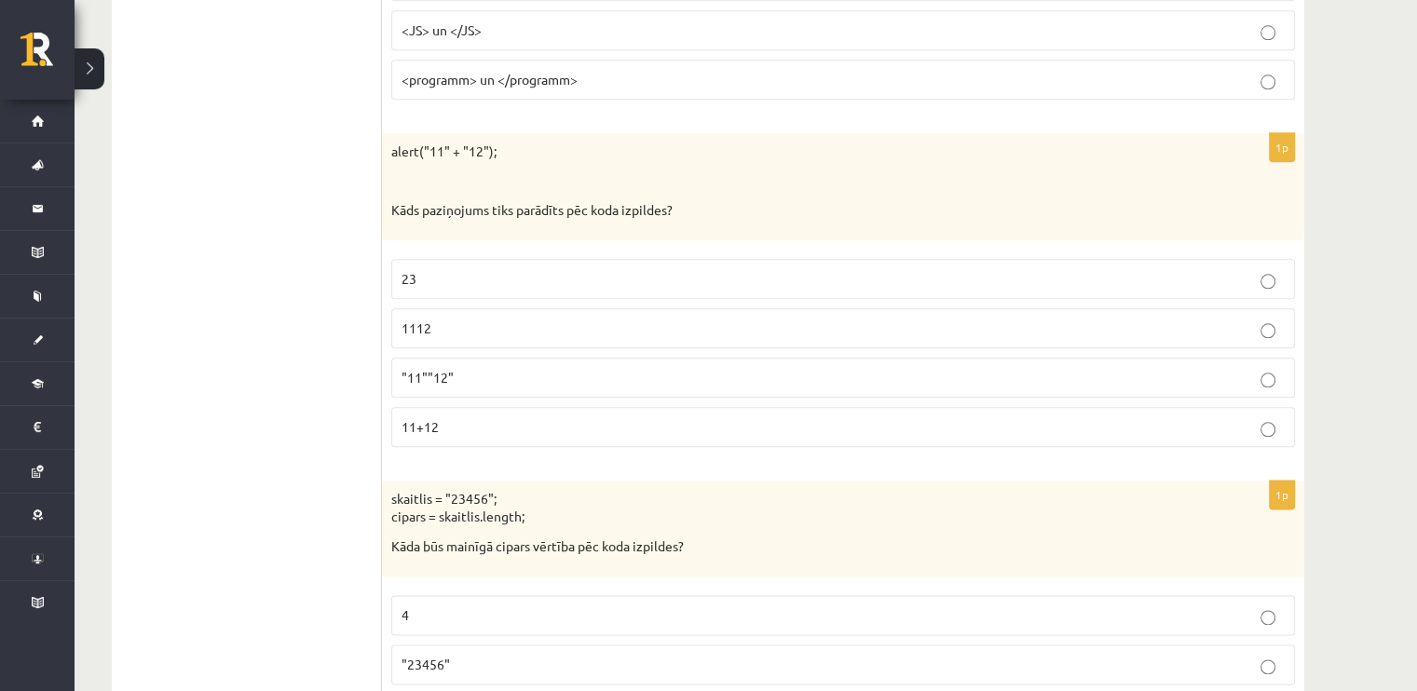
click at [474, 319] on p "1112" at bounding box center [842, 329] width 883 height 20
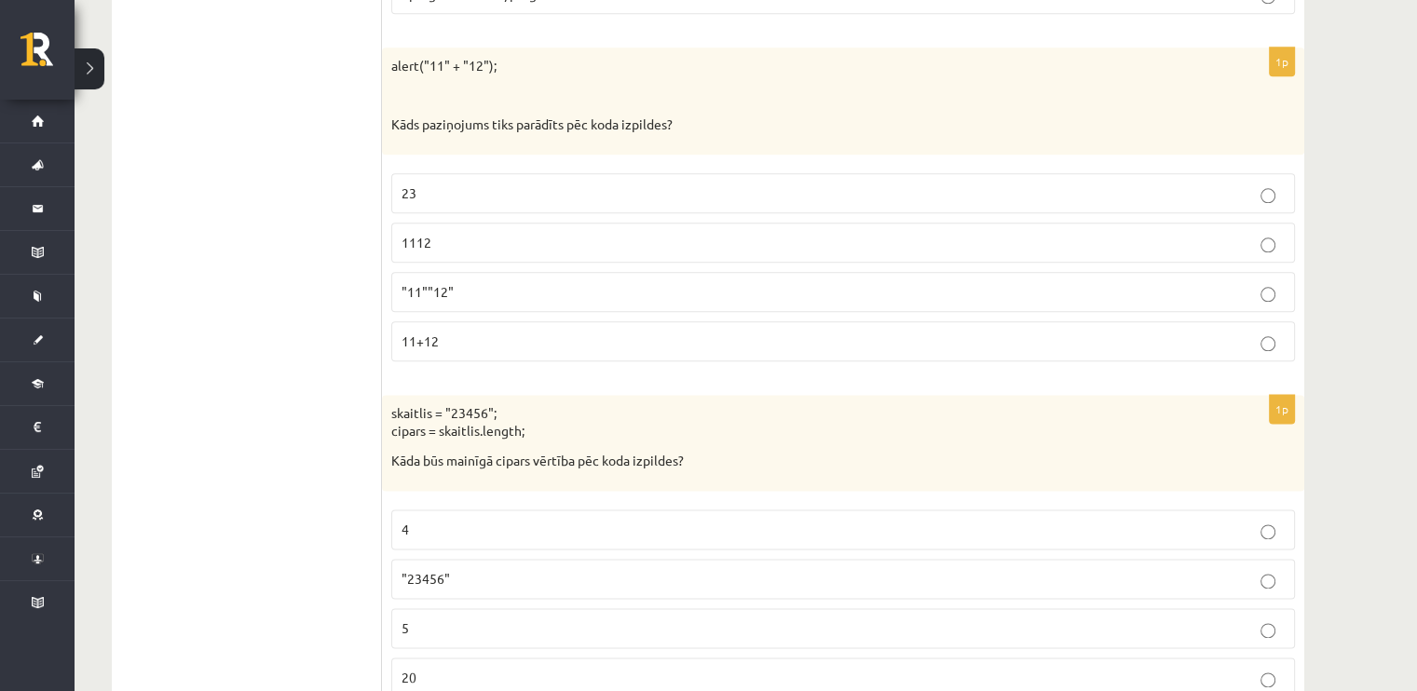
scroll to position [9390, 0]
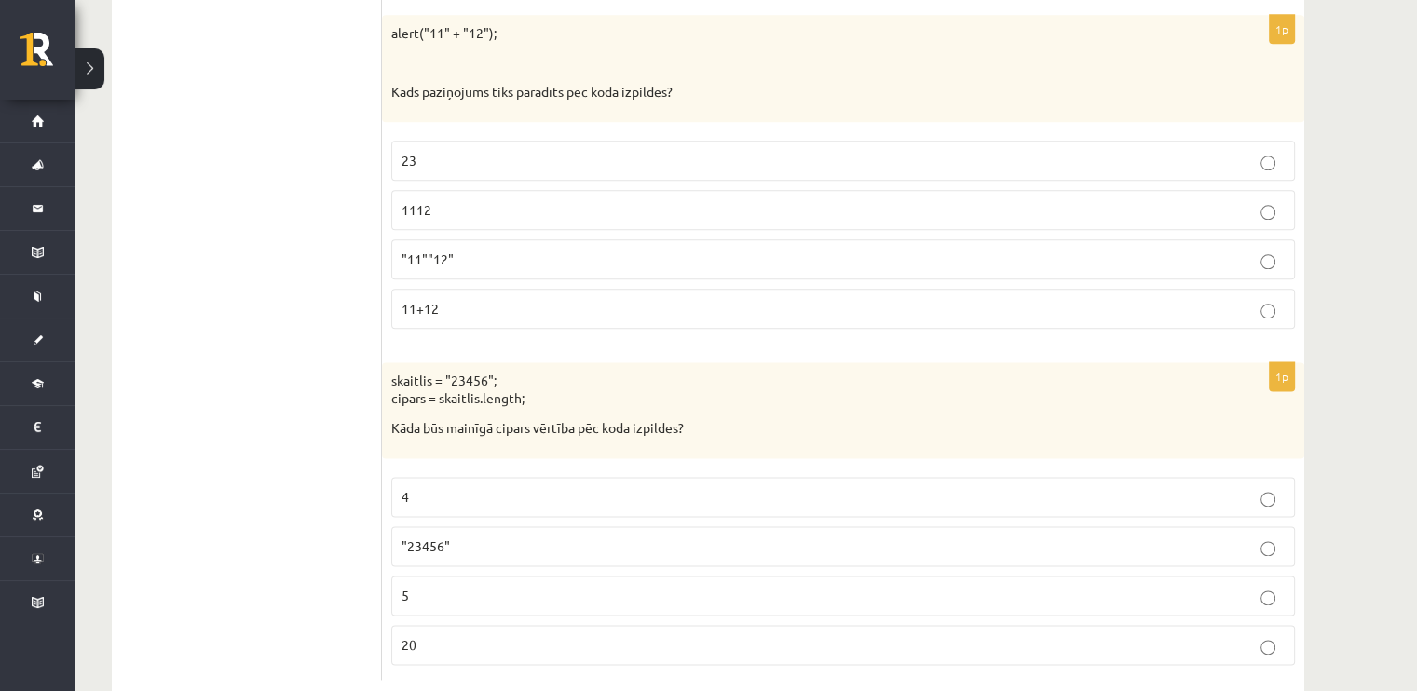
click at [469, 586] on p "5" at bounding box center [842, 596] width 883 height 20
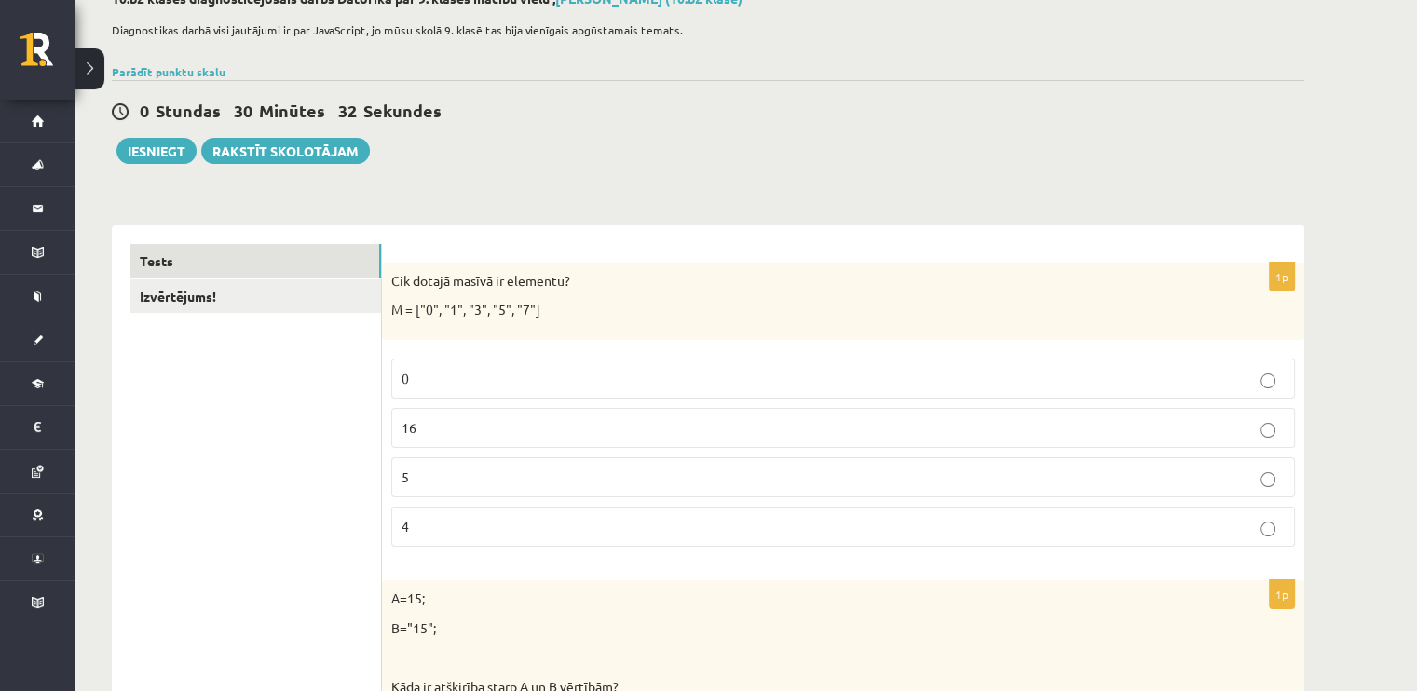
scroll to position [0, 0]
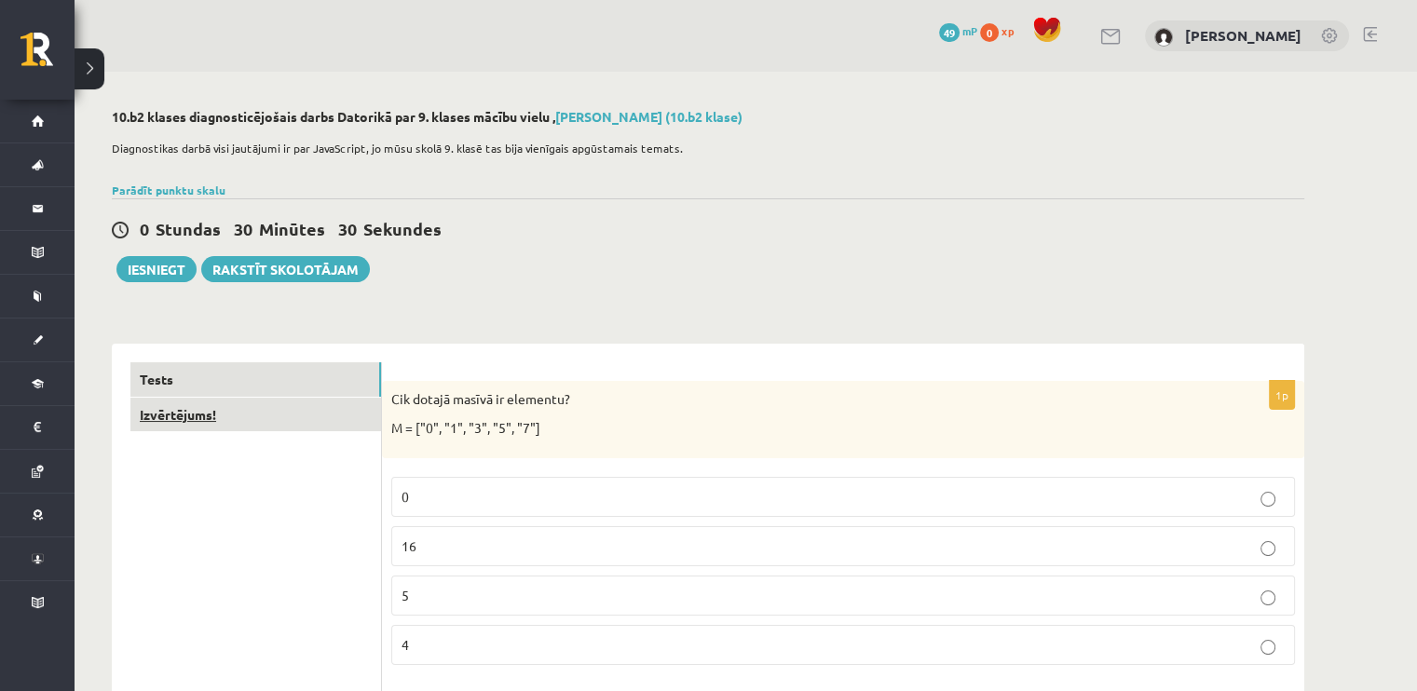
click at [270, 416] on link "Izvērtējums!" at bounding box center [255, 415] width 251 height 34
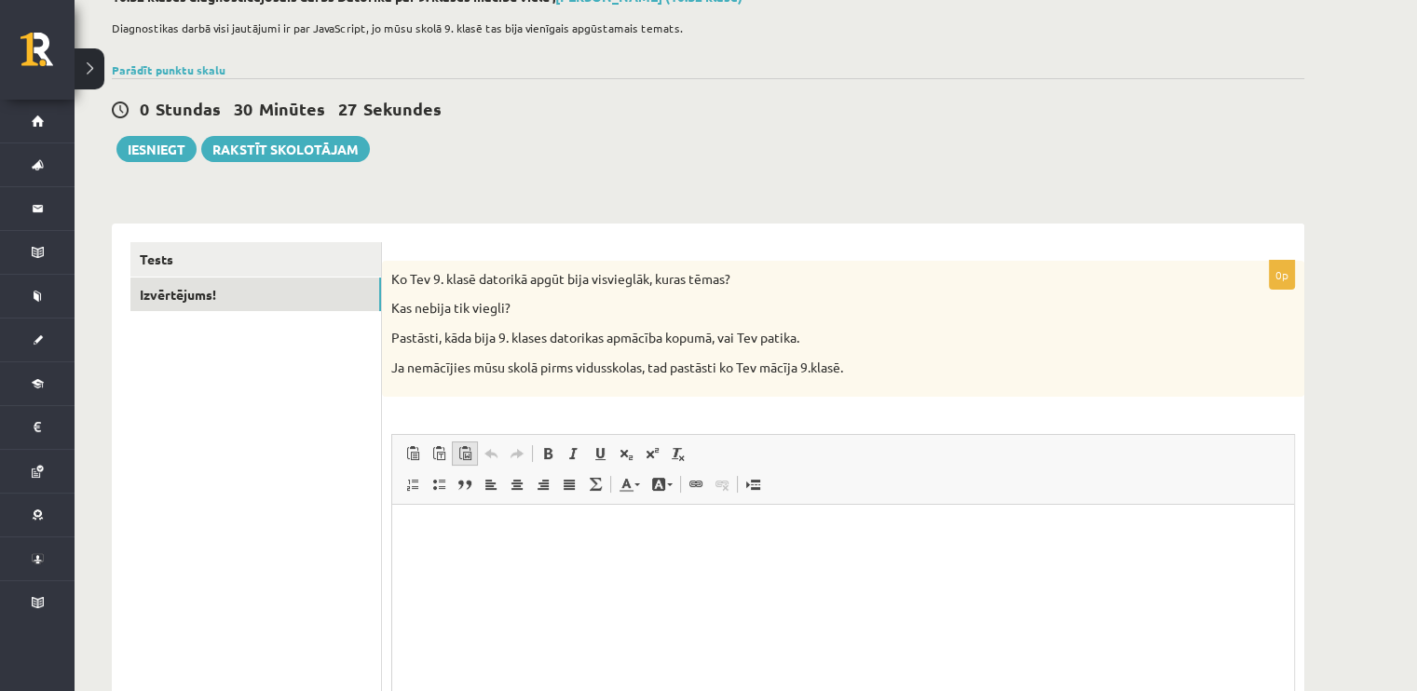
scroll to position [213, 0]
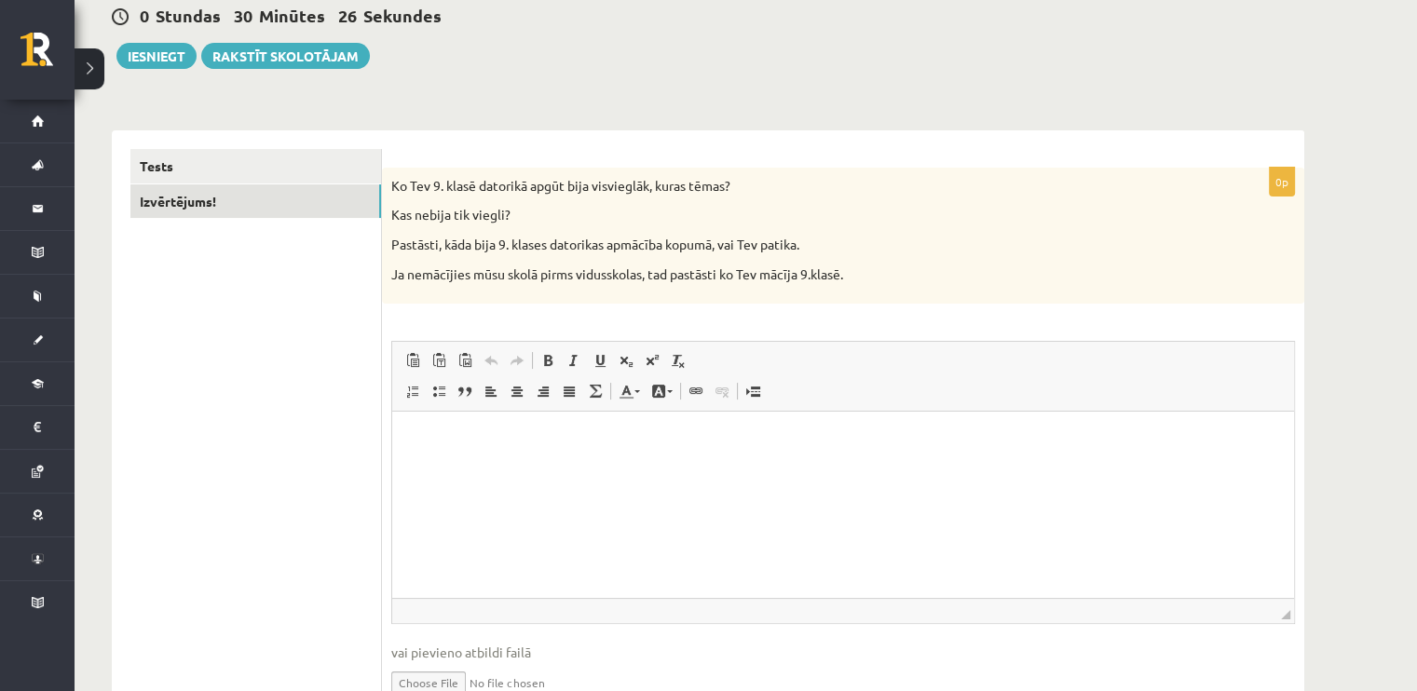
click at [627, 469] on html at bounding box center [843, 440] width 902 height 57
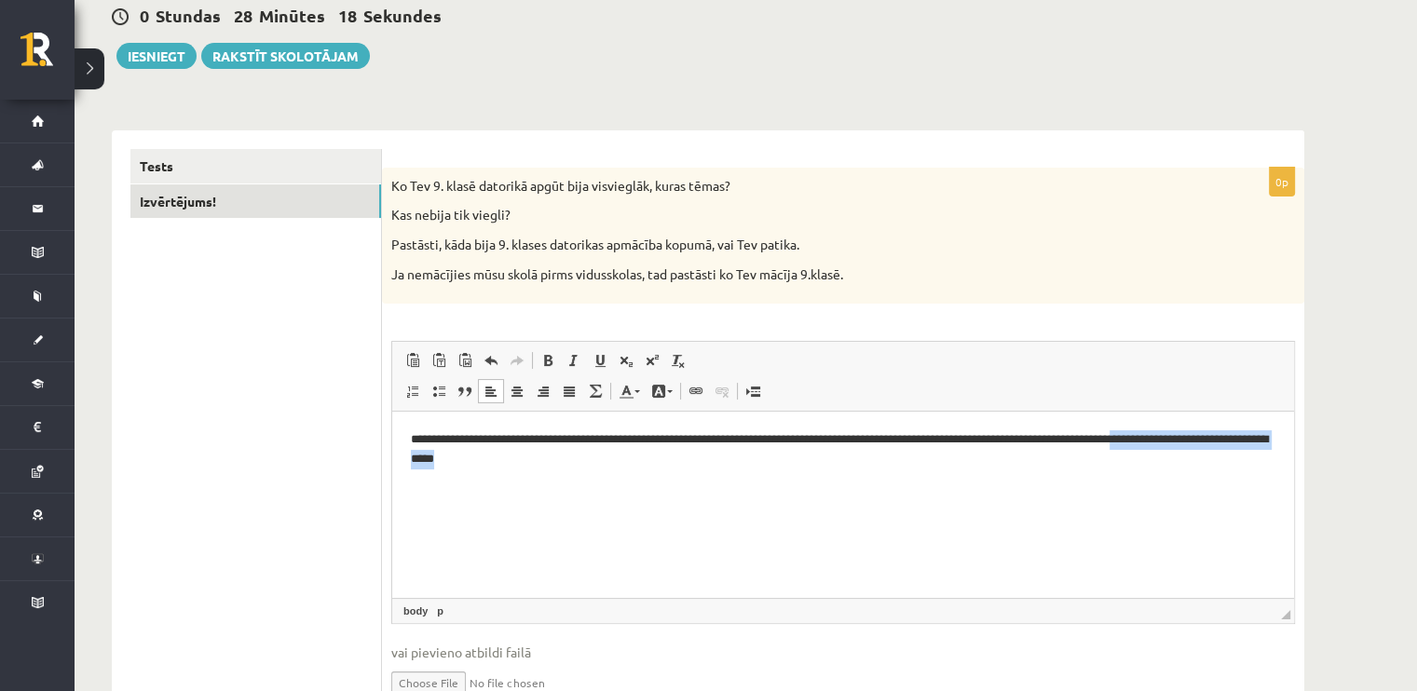
drag, startPoint x: 947, startPoint y: 490, endPoint x: 469, endPoint y: 484, distance: 477.9
click at [469, 484] on html "**********" at bounding box center [843, 459] width 902 height 95
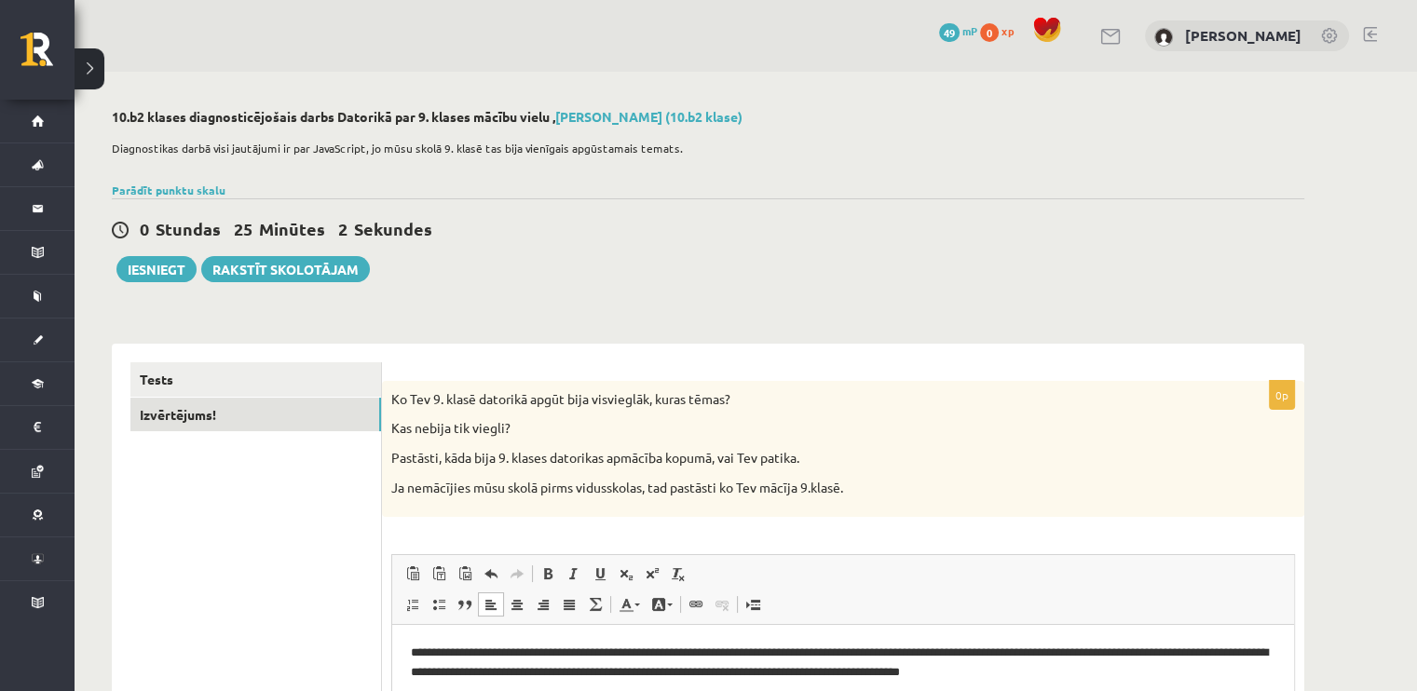
scroll to position [0, 0]
click at [164, 271] on button "Iesniegt" at bounding box center [156, 269] width 80 height 26
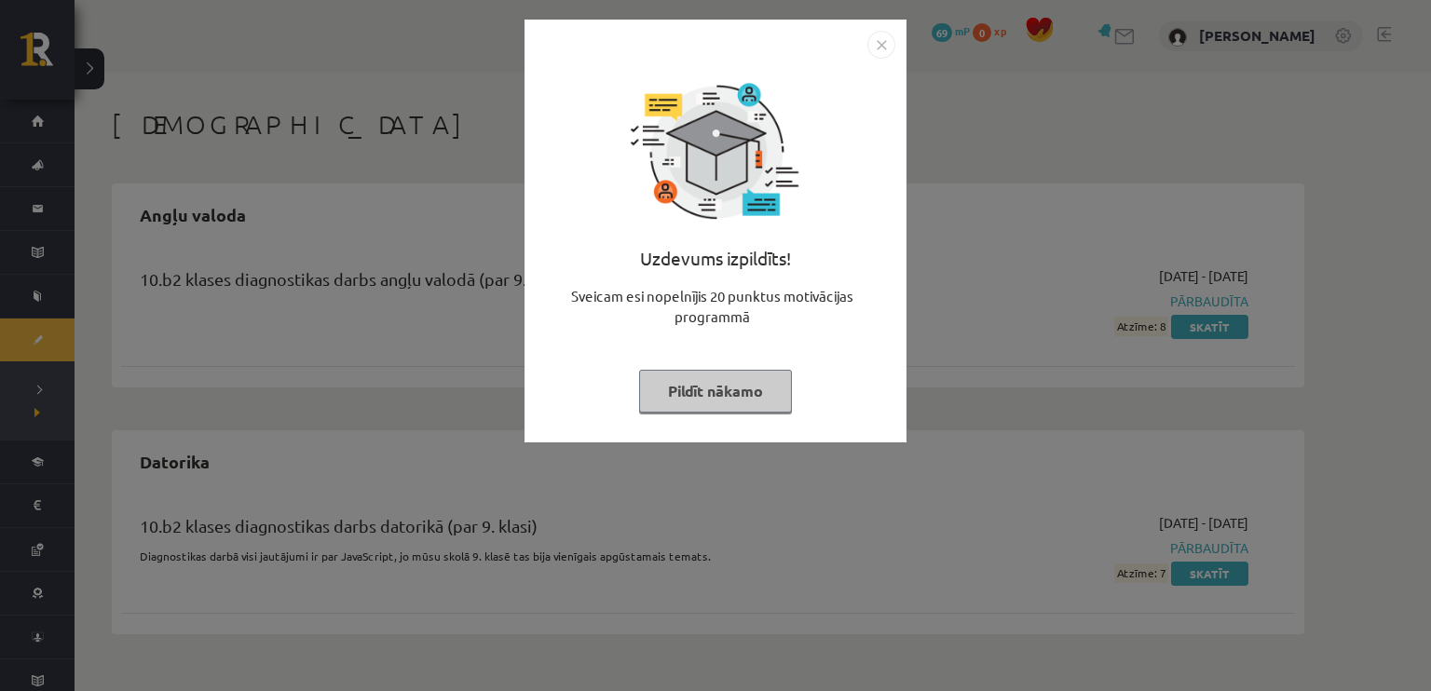
click at [704, 390] on button "Pildīt nākamo" at bounding box center [715, 391] width 153 height 43
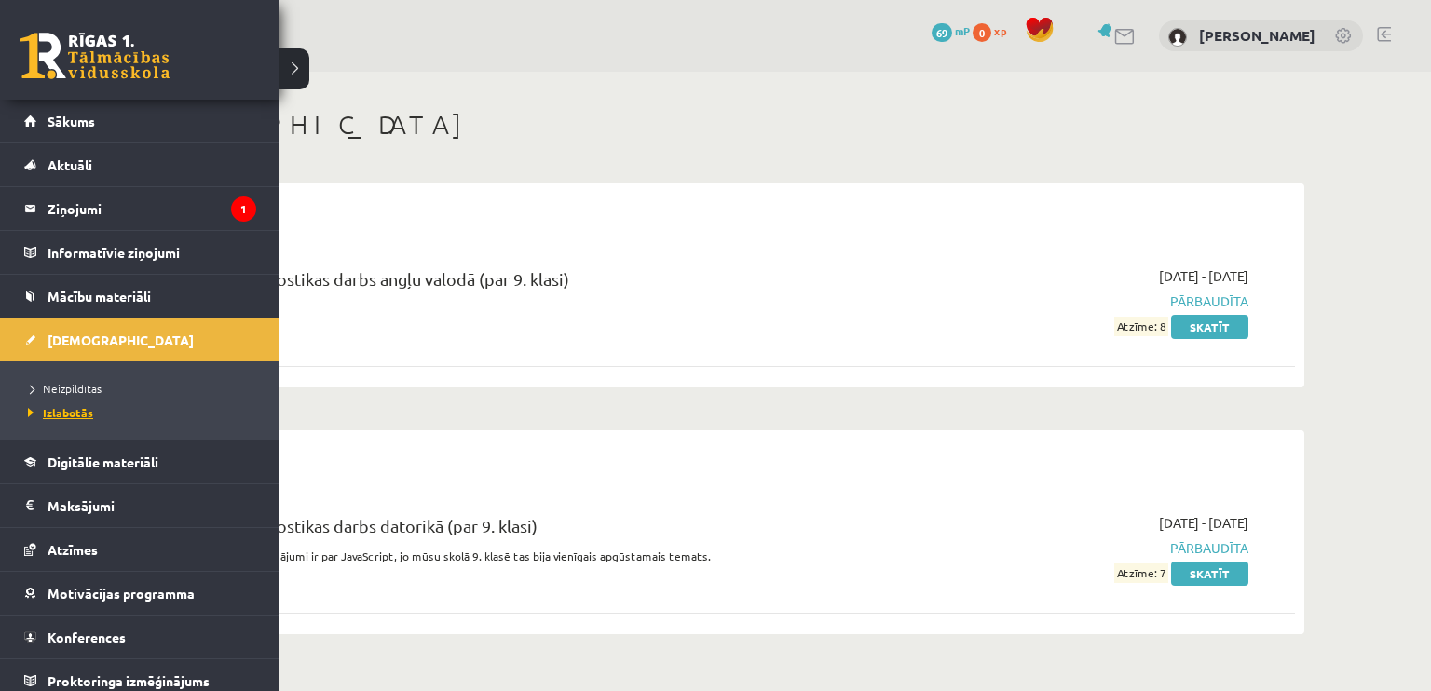
click at [69, 405] on span "Izlabotās" at bounding box center [58, 412] width 70 height 15
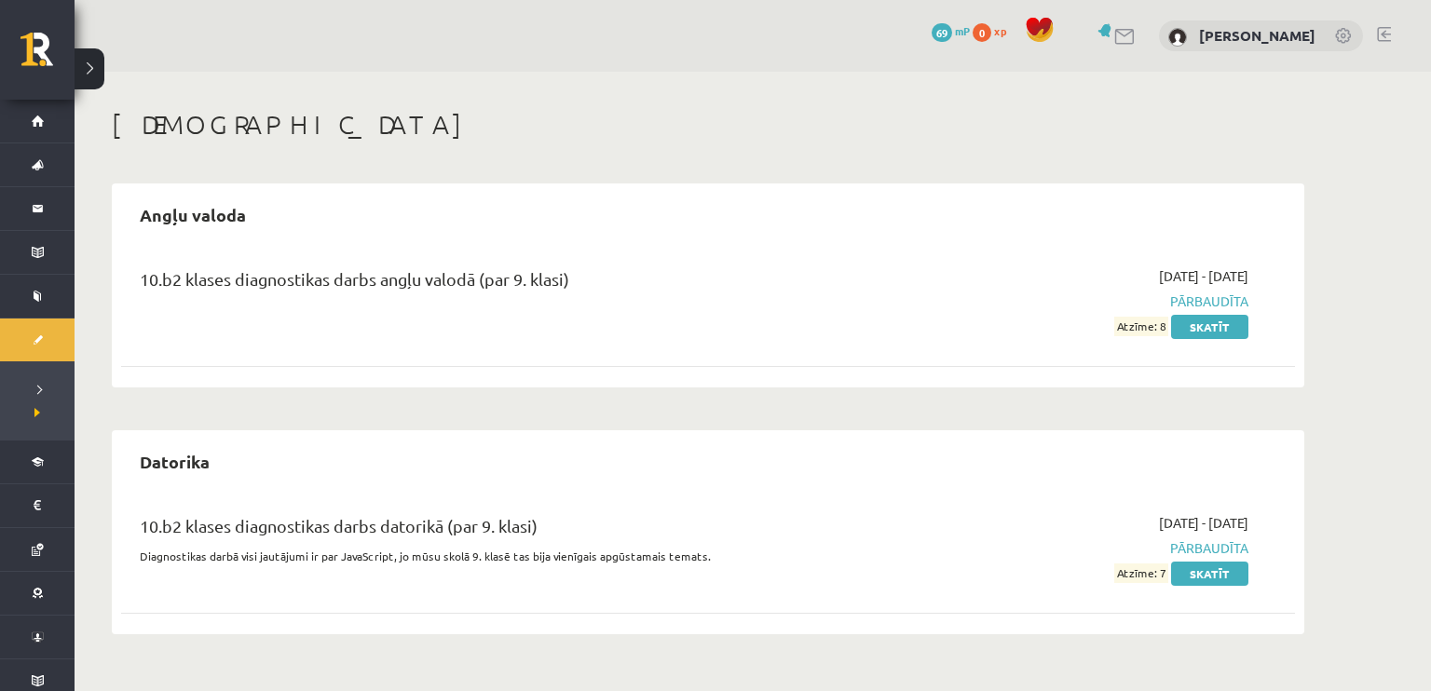
click at [947, 36] on span "69" at bounding box center [942, 32] width 20 height 19
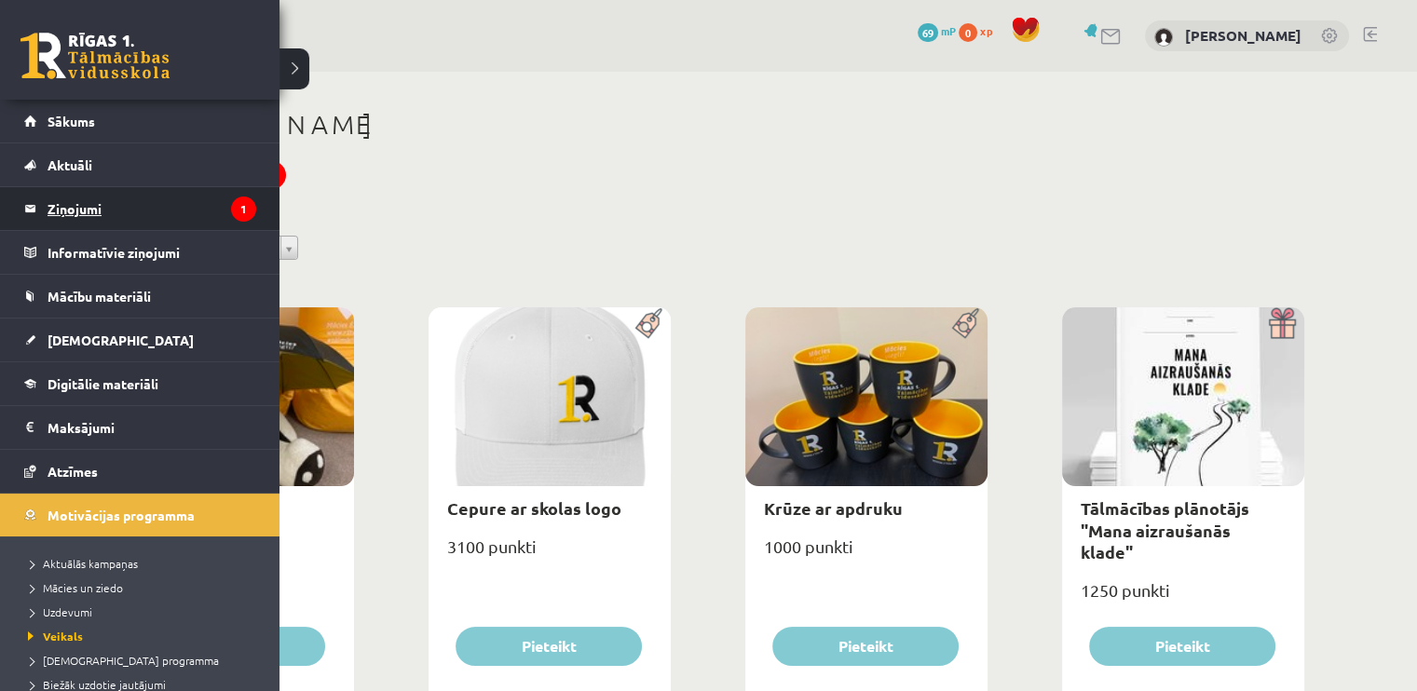
click at [76, 226] on legend "Ziņojumi 1" at bounding box center [152, 208] width 209 height 43
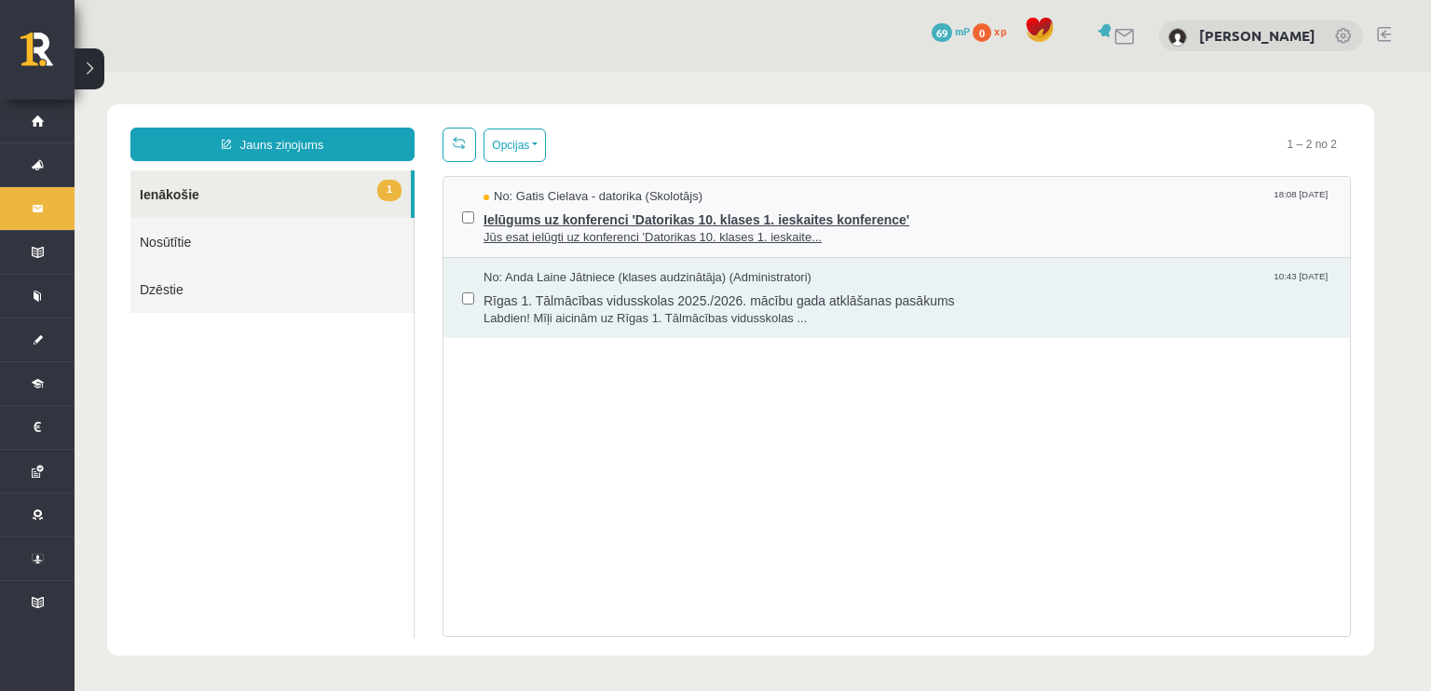
click at [582, 221] on span "Ielūgums uz konferenci 'Datorikas 10. klases 1. ieskaites konference'" at bounding box center [907, 217] width 848 height 23
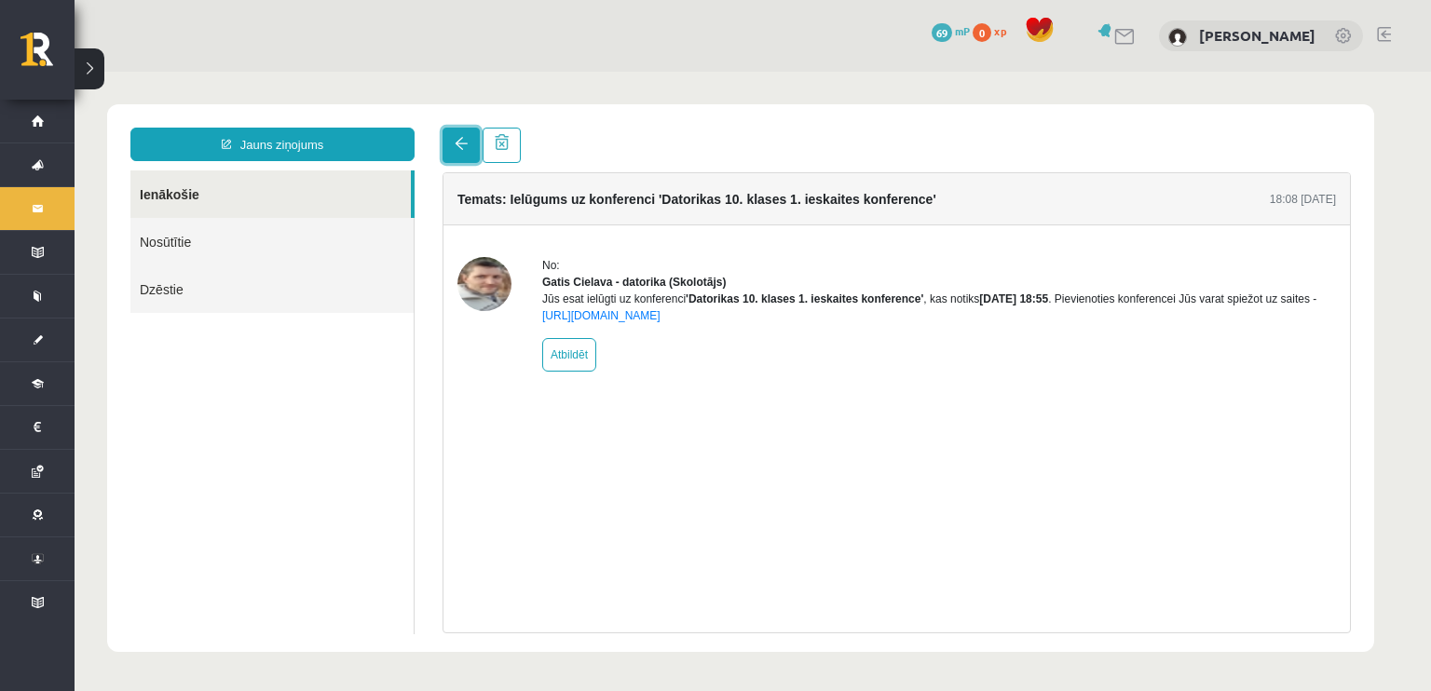
click at [442, 150] on link at bounding box center [460, 145] width 37 height 35
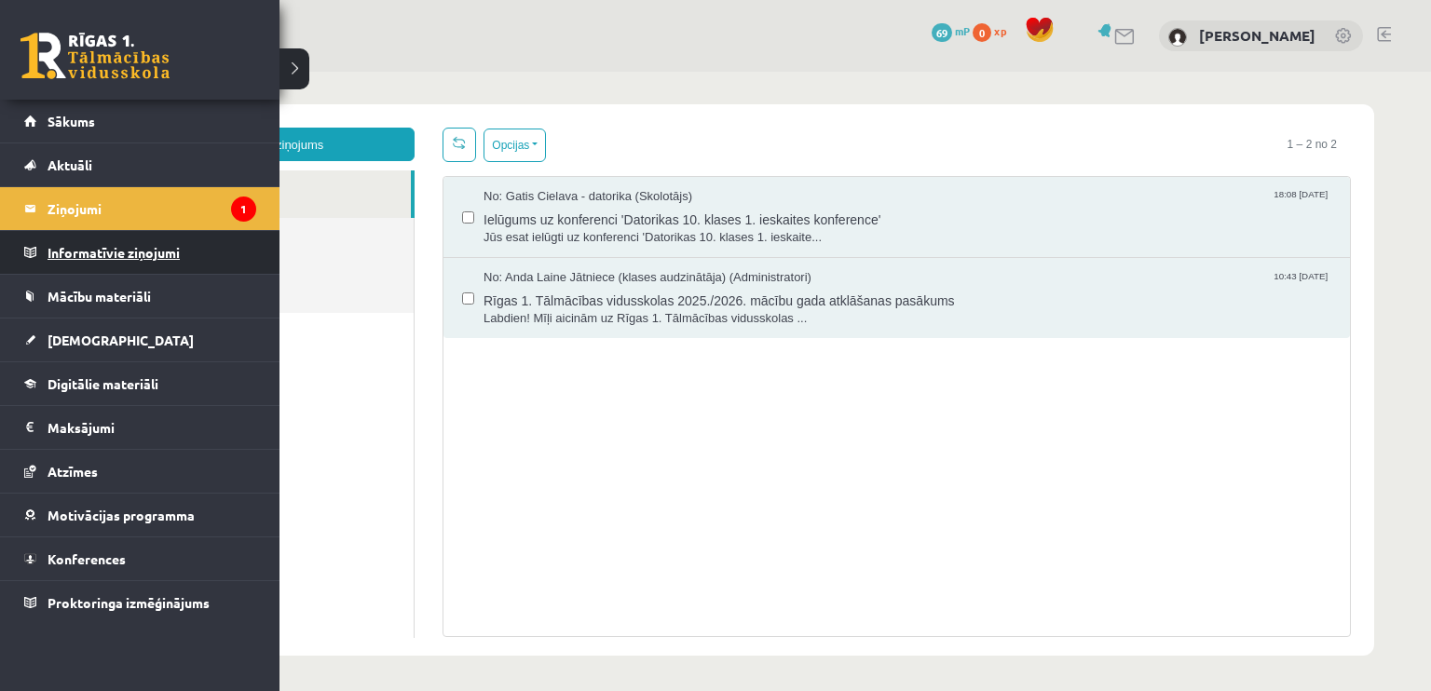
click at [74, 251] on legend "Informatīvie ziņojumi 0" at bounding box center [152, 252] width 209 height 43
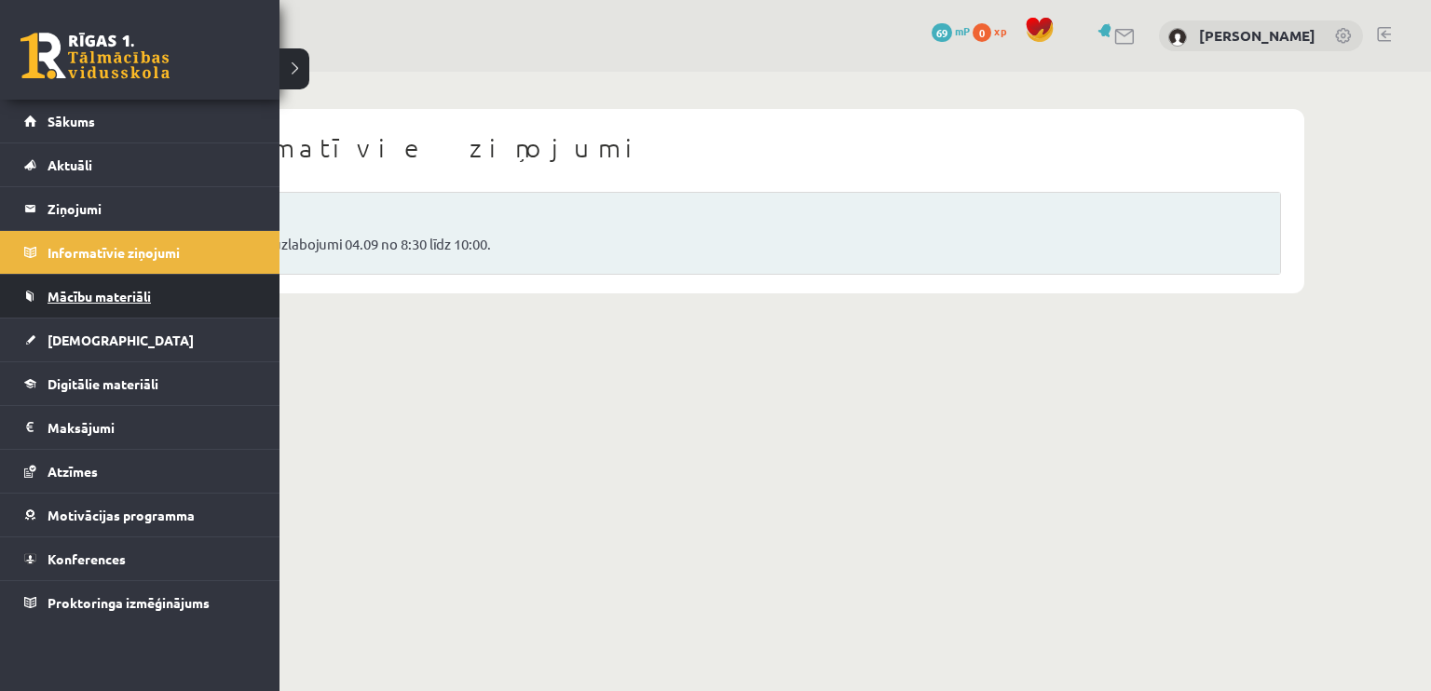
click at [75, 296] on span "Mācību materiāli" at bounding box center [99, 296] width 103 height 17
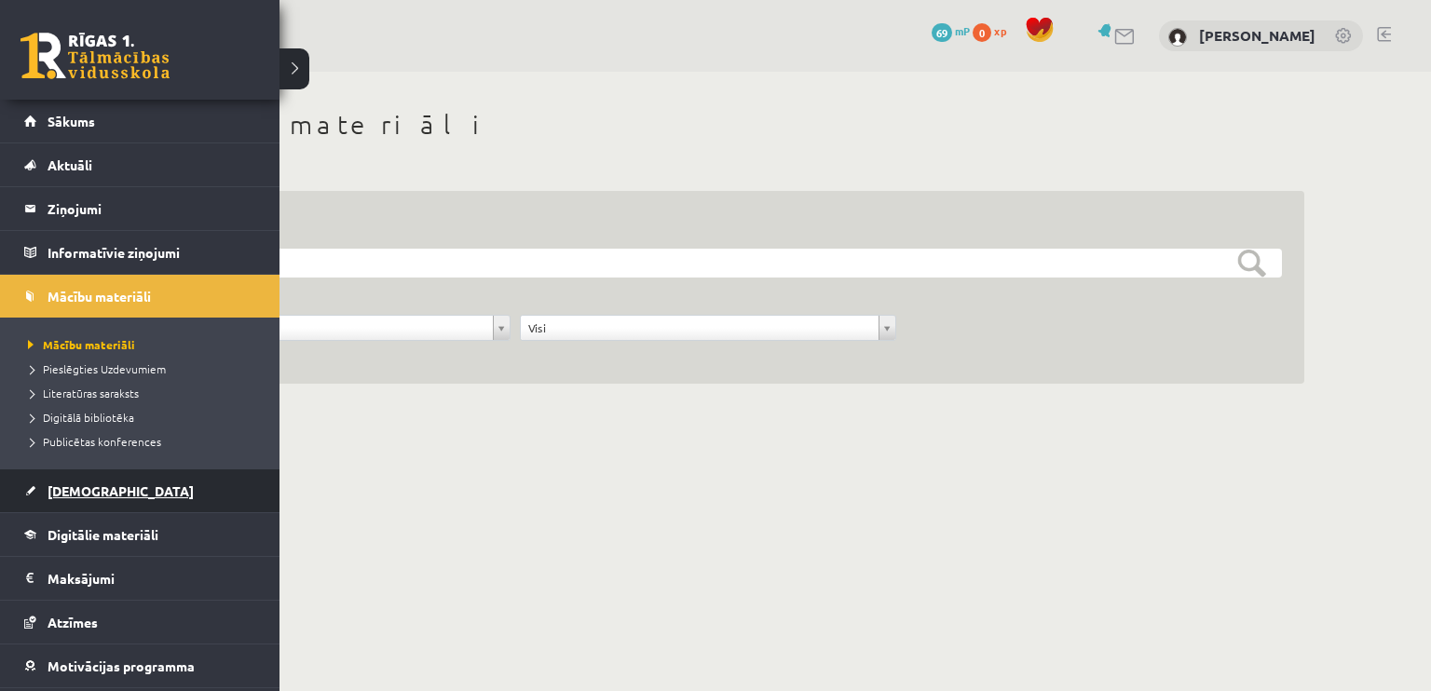
click at [125, 501] on link "[DEMOGRAPHIC_DATA]" at bounding box center [140, 490] width 232 height 43
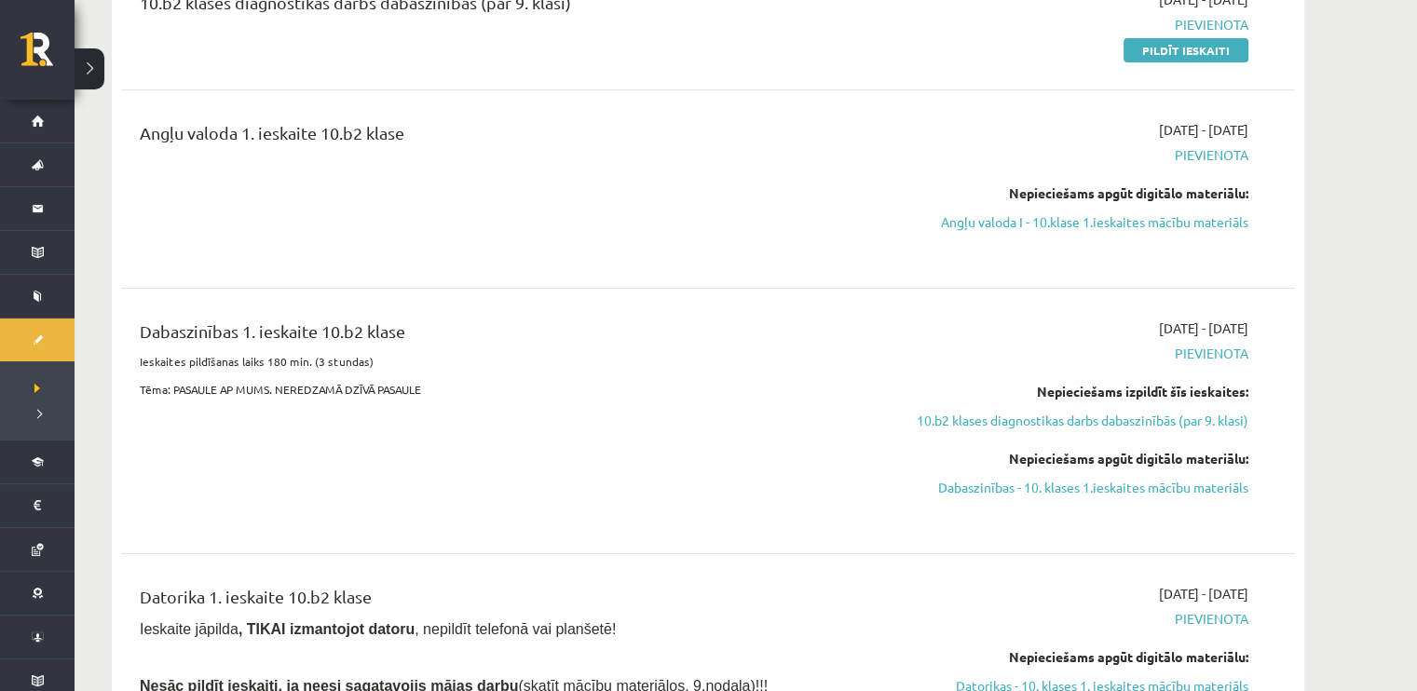
scroll to position [279, 0]
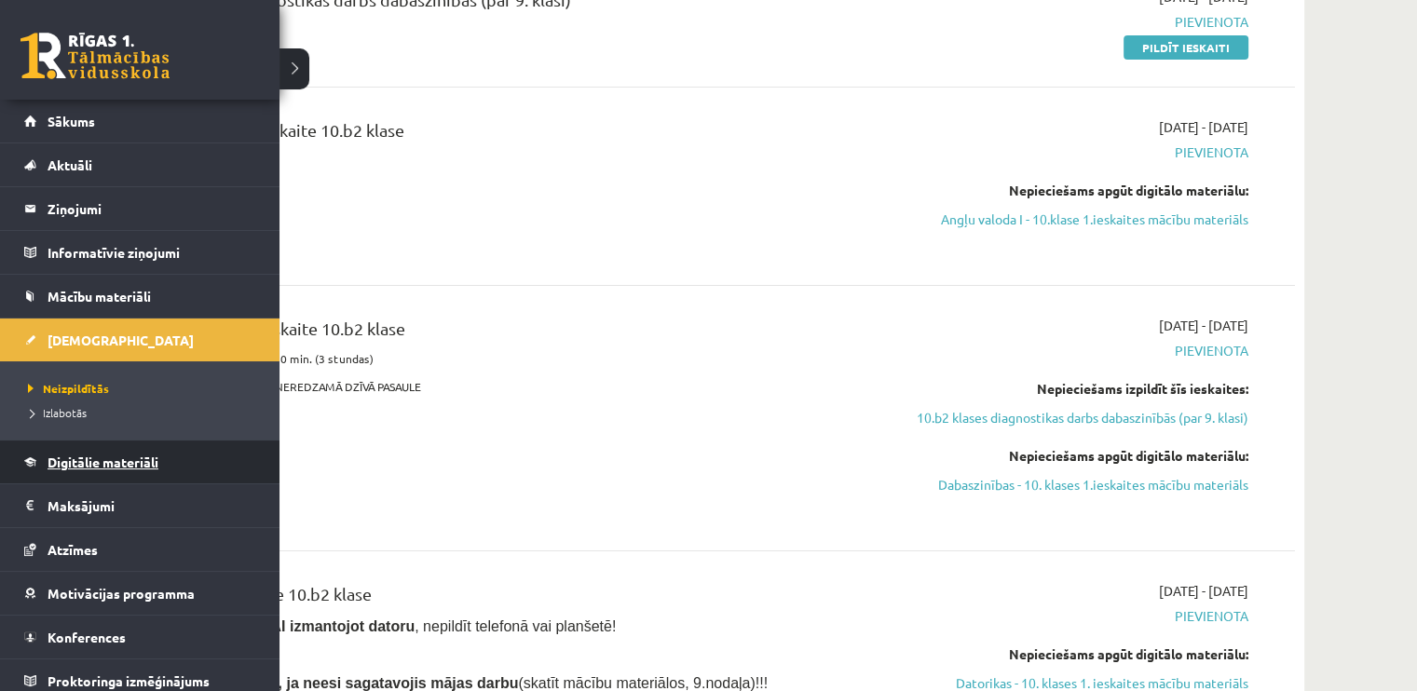
click at [97, 478] on link "Digitālie materiāli" at bounding box center [140, 462] width 232 height 43
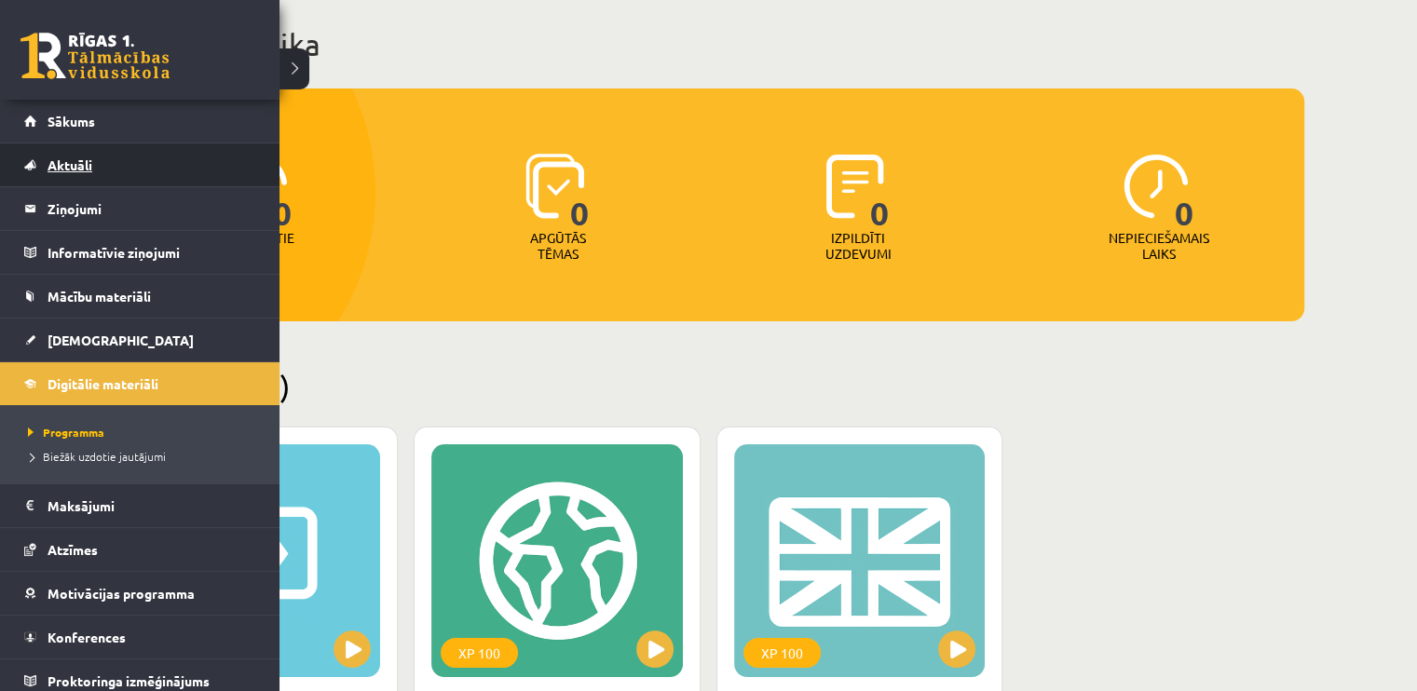
scroll to position [93, 0]
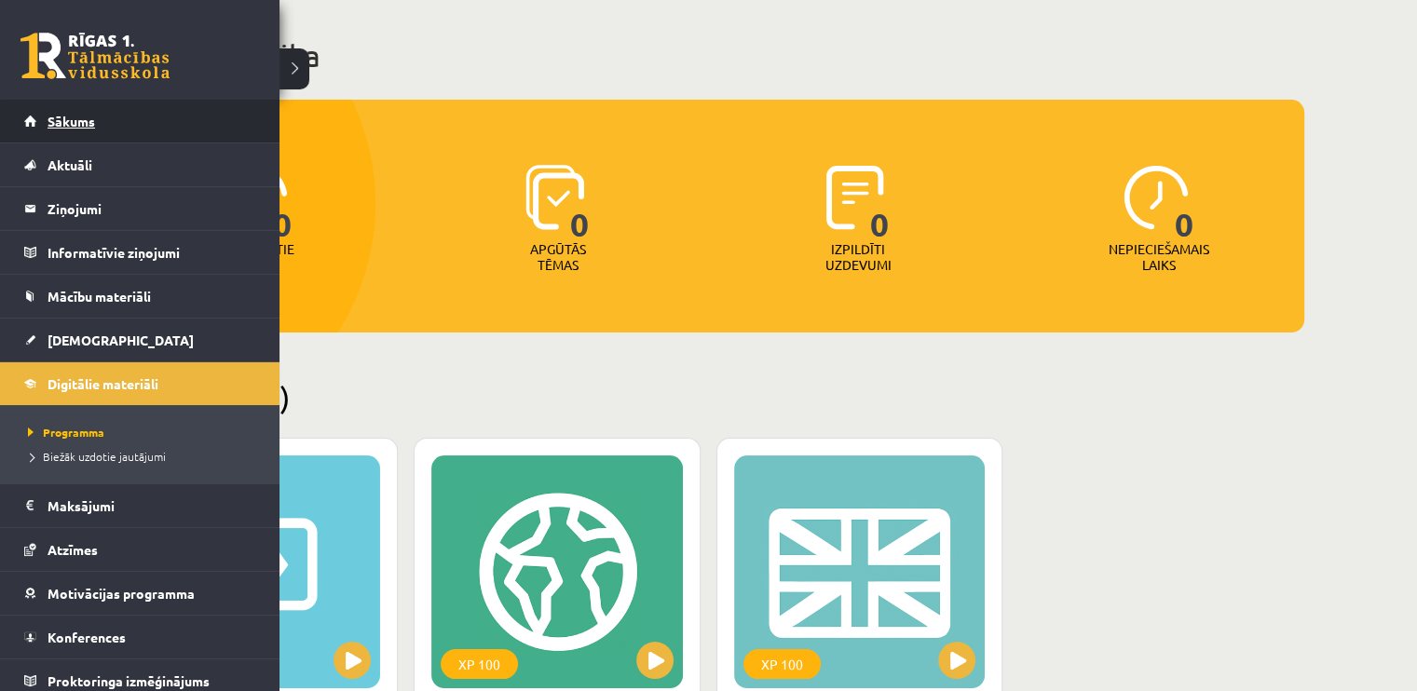
click at [49, 131] on link "Sākums" at bounding box center [140, 121] width 232 height 43
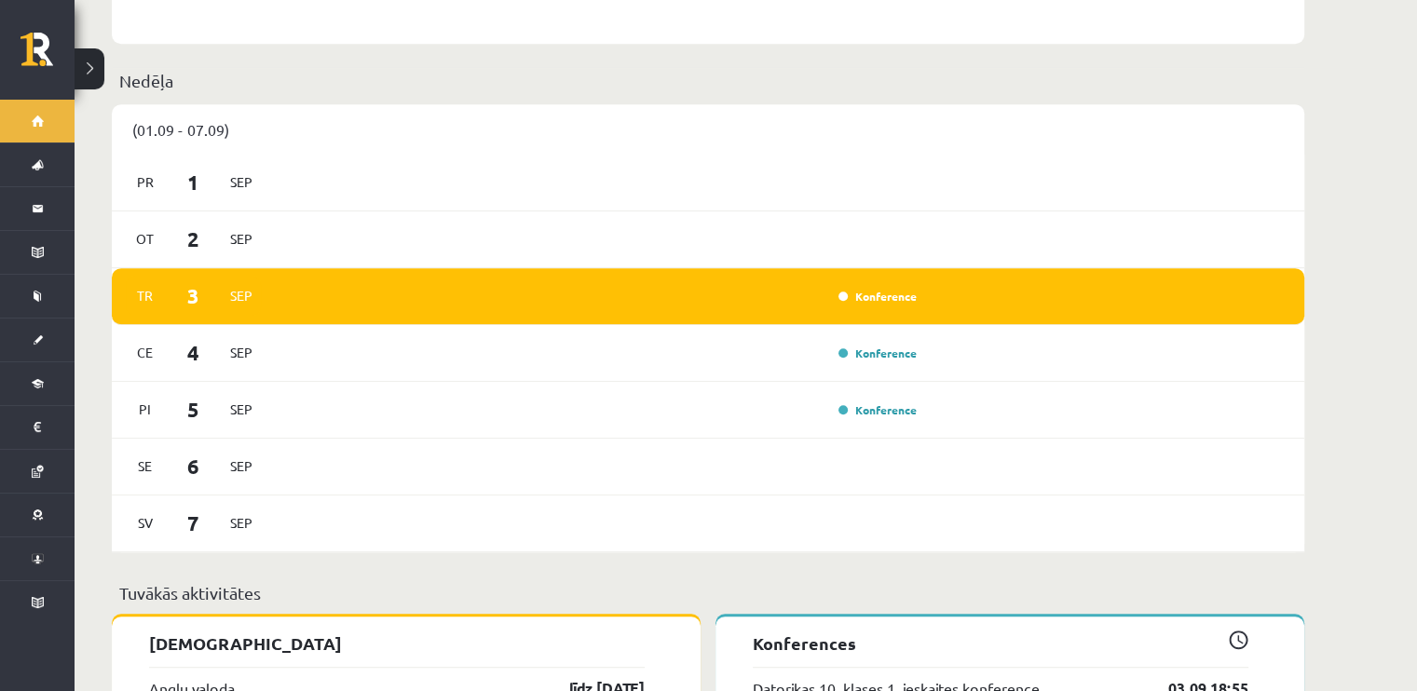
scroll to position [1118, 0]
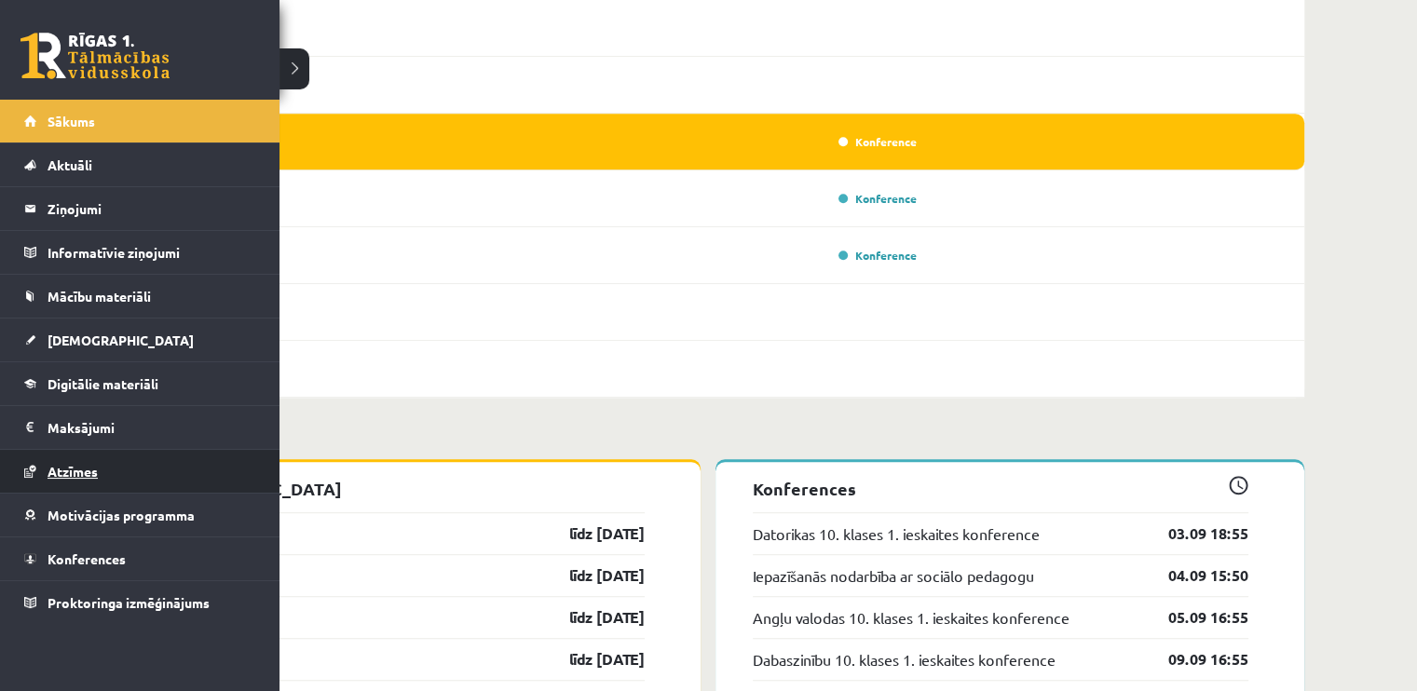
click at [112, 453] on link "Atzīmes" at bounding box center [140, 471] width 232 height 43
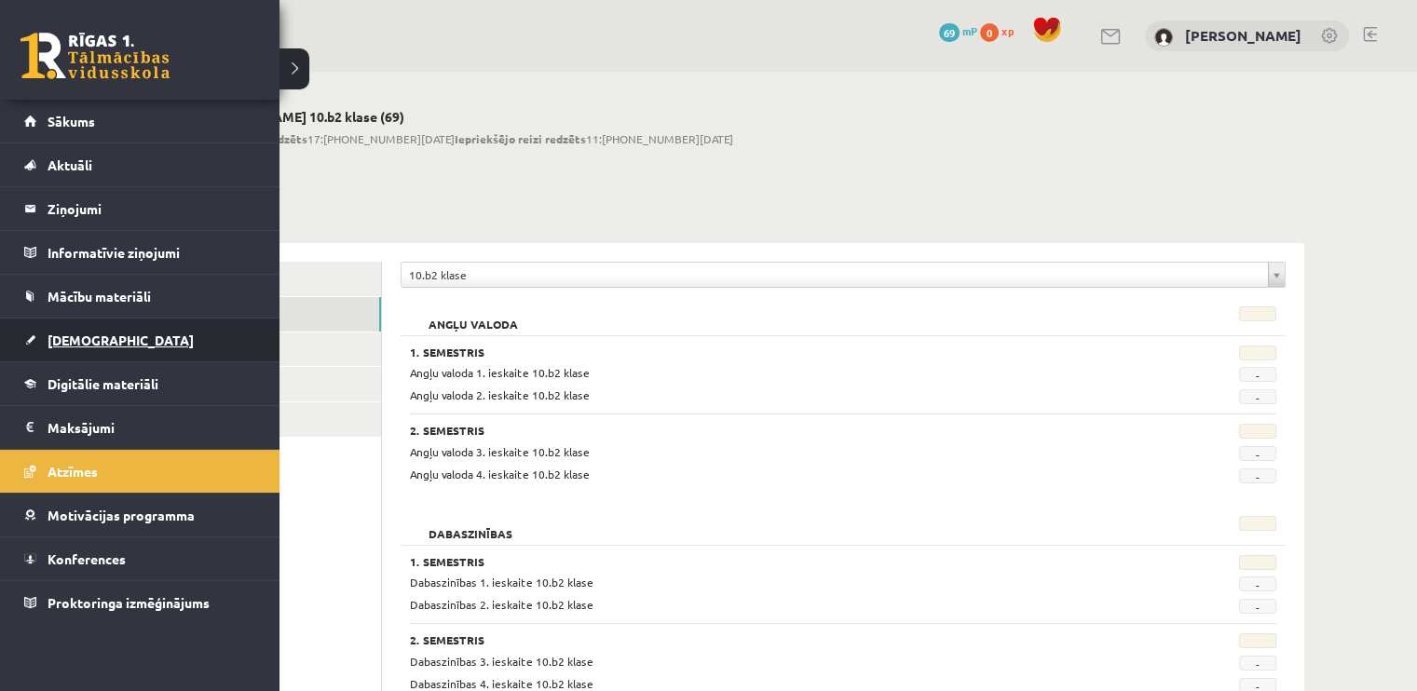
click at [80, 346] on span "[DEMOGRAPHIC_DATA]" at bounding box center [121, 340] width 146 height 17
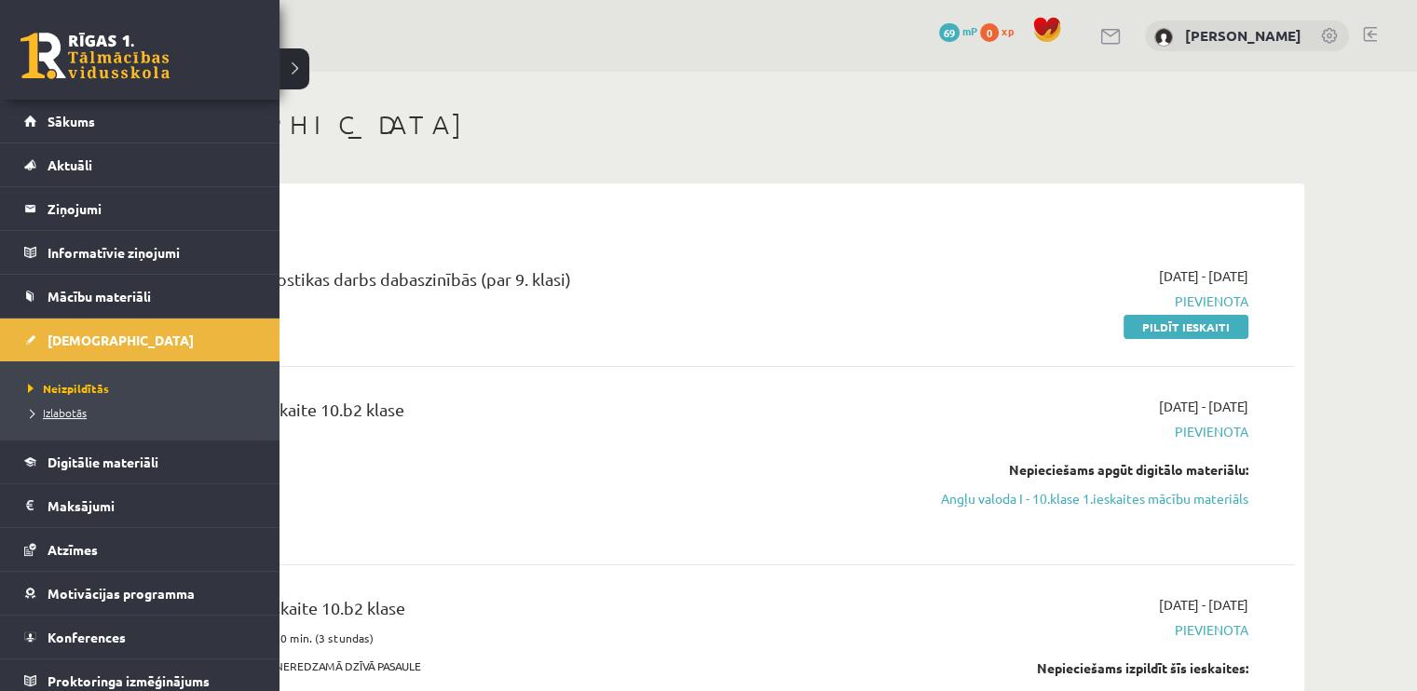
click at [52, 404] on link "Izlabotās" at bounding box center [142, 412] width 238 height 17
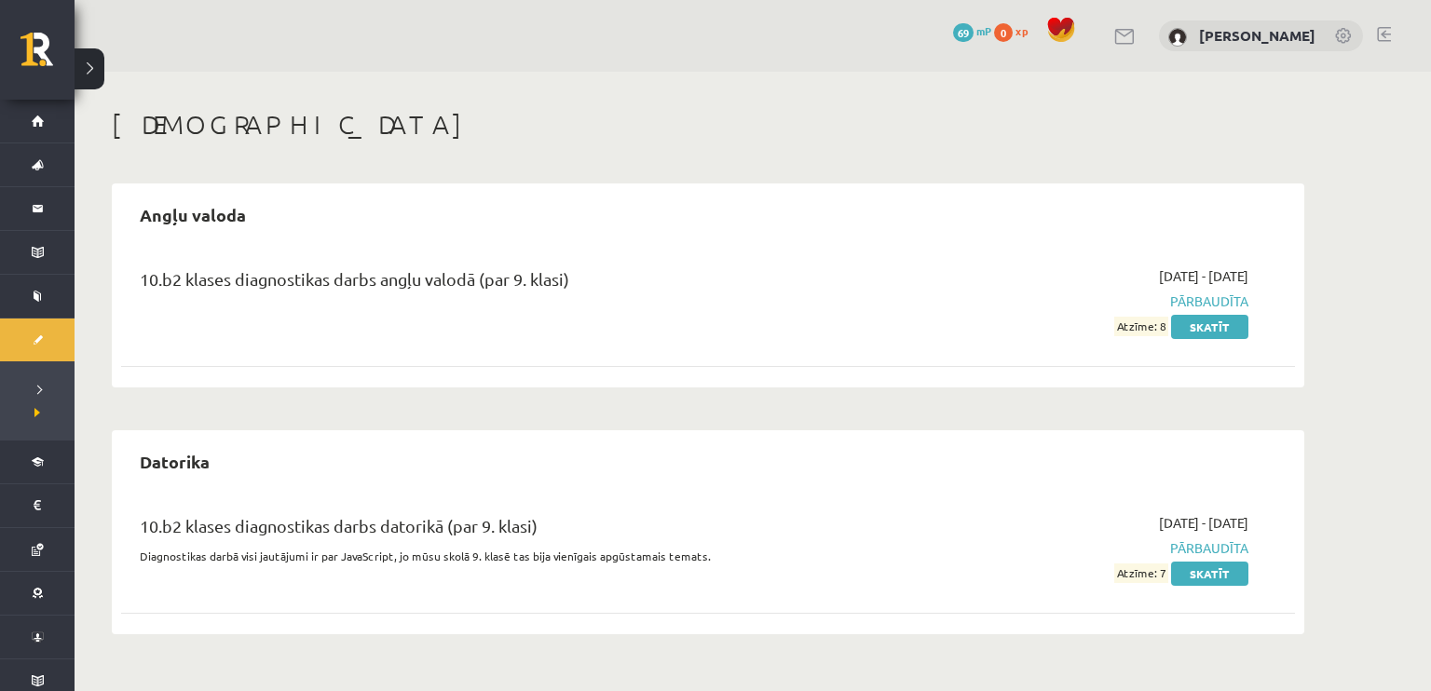
click at [836, 25] on div "0 Dāvanas 69 mP 0 xp Dāvids Meņšovs" at bounding box center [753, 36] width 1356 height 72
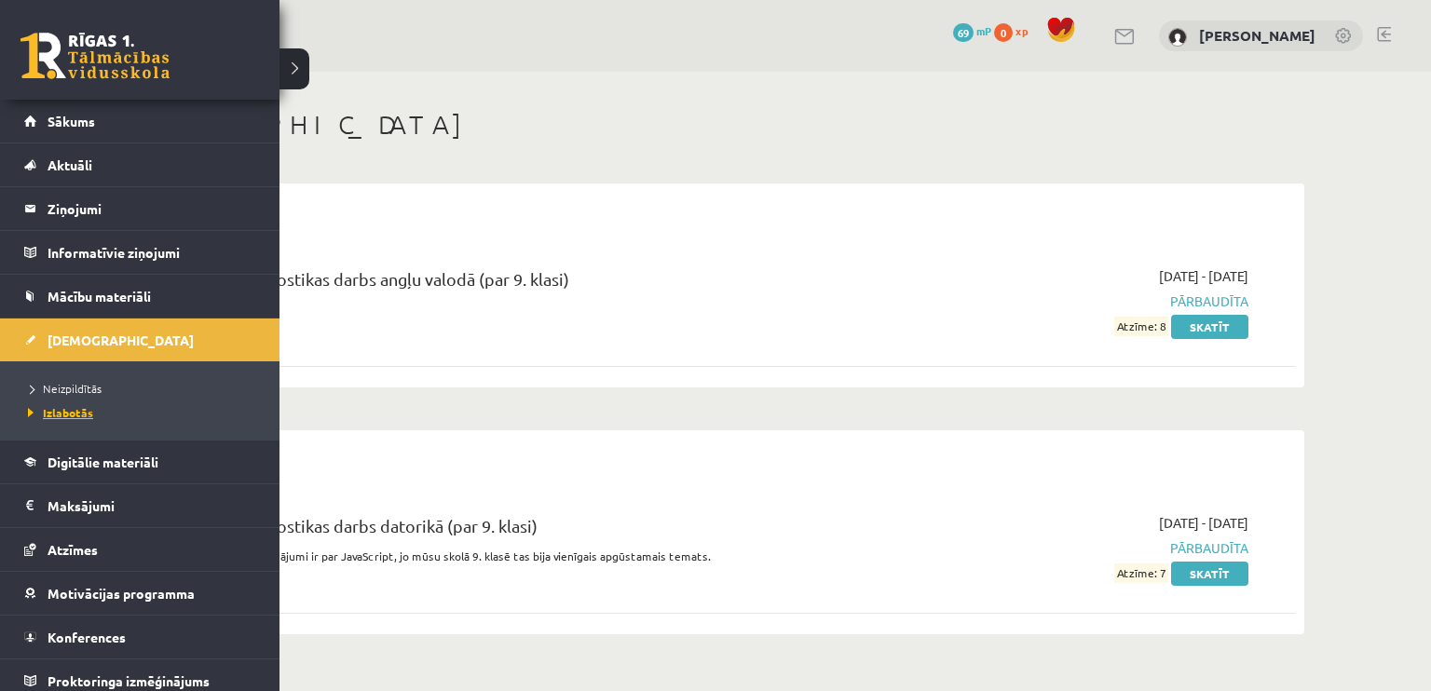
click at [73, 415] on span "Izlabotās" at bounding box center [58, 412] width 70 height 15
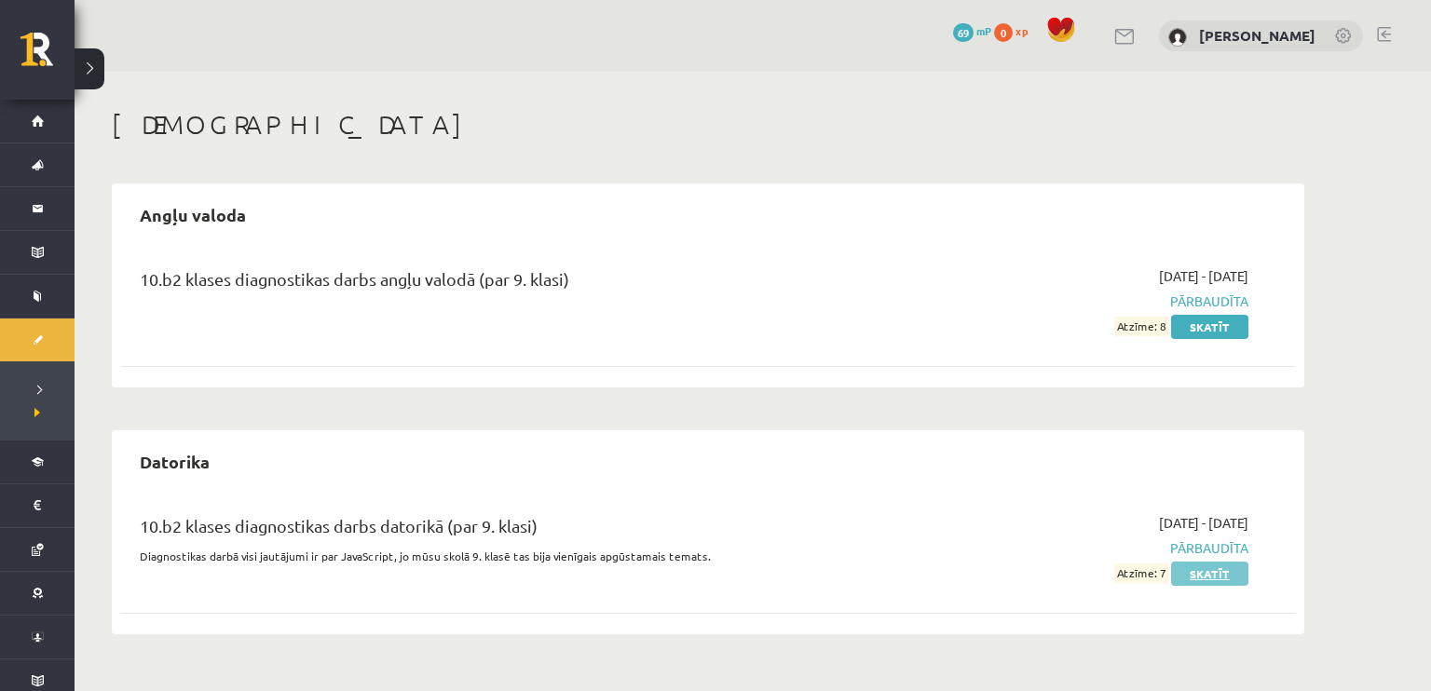
click at [1199, 571] on link "Skatīt" at bounding box center [1209, 574] width 77 height 24
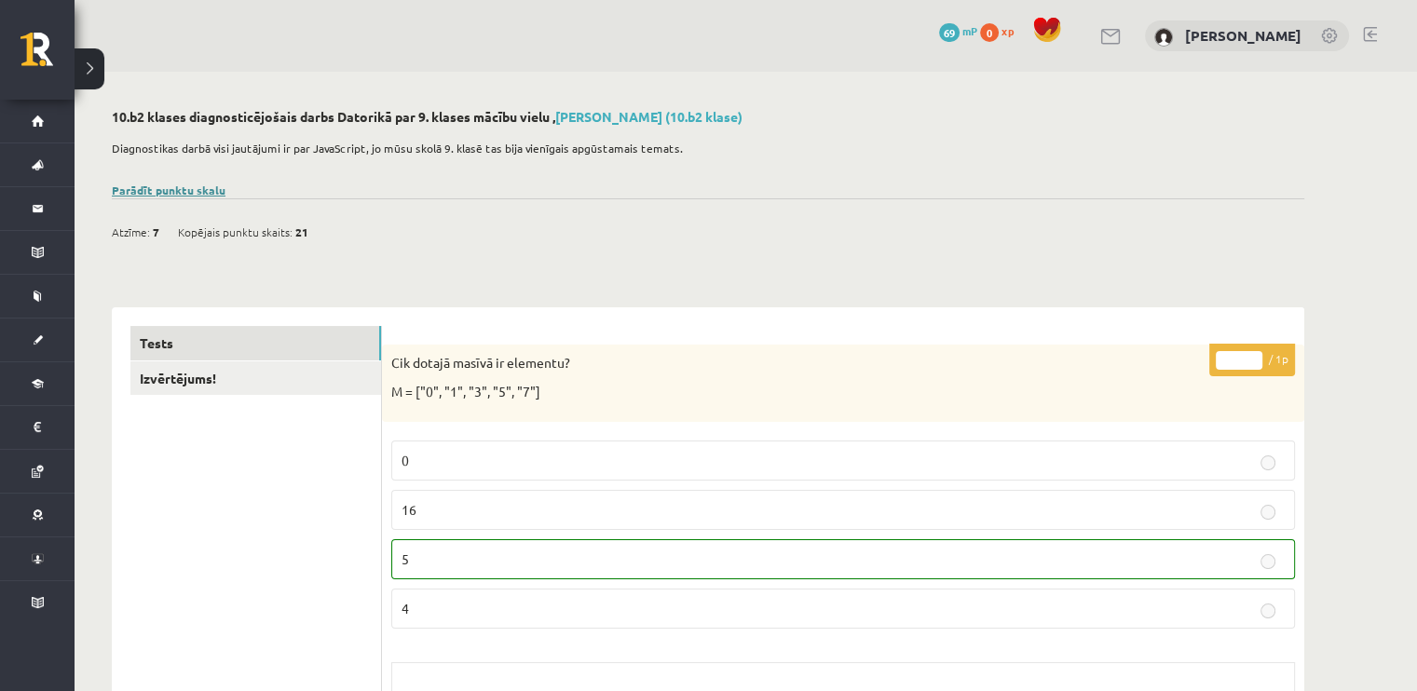
click at [156, 190] on link "Parādīt punktu skalu" at bounding box center [169, 190] width 114 height 15
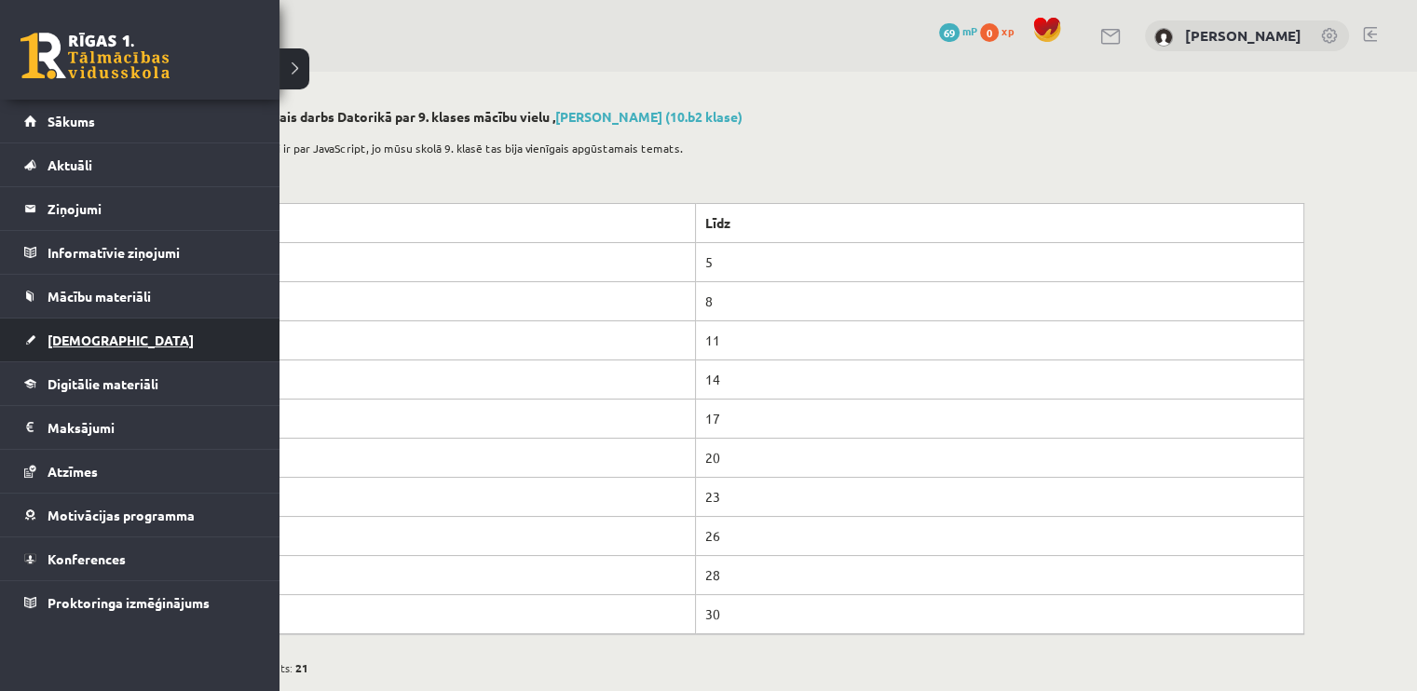
click at [91, 333] on span "[DEMOGRAPHIC_DATA]" at bounding box center [121, 340] width 146 height 17
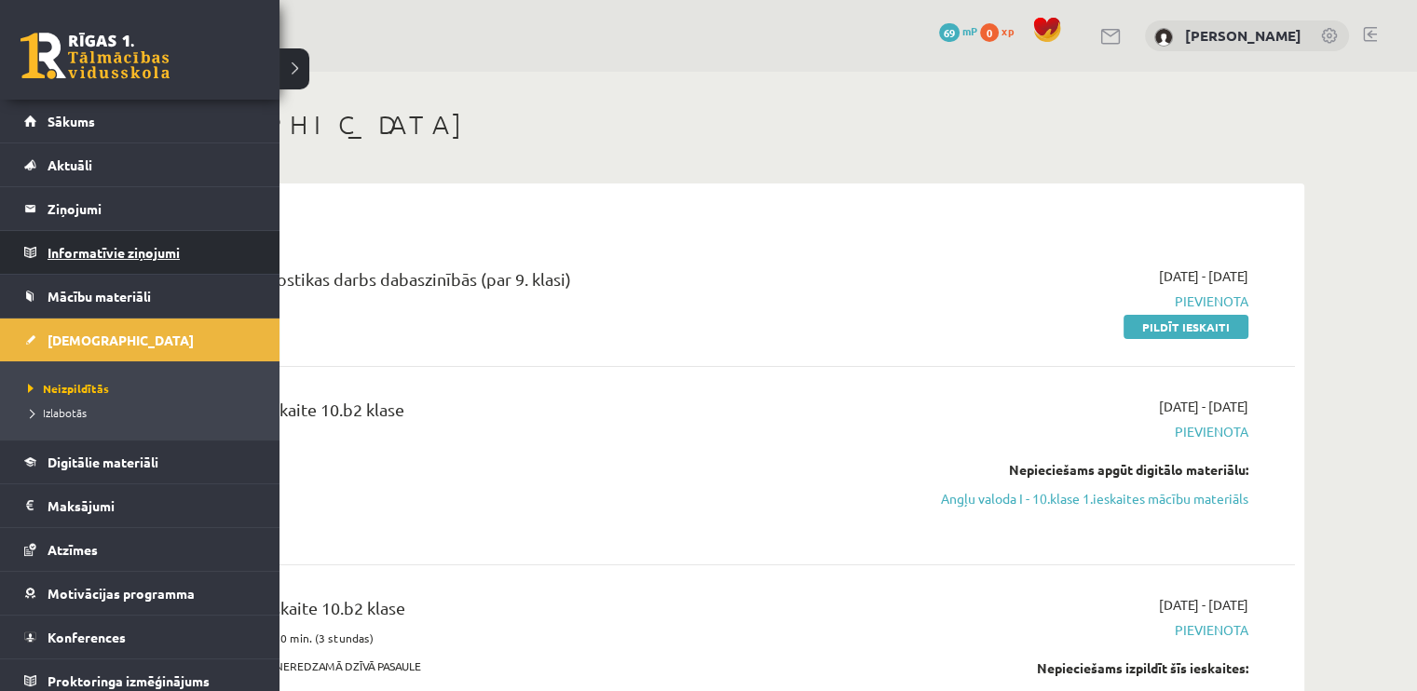
click at [54, 249] on legend "Informatīvie ziņojumi 0" at bounding box center [152, 252] width 209 height 43
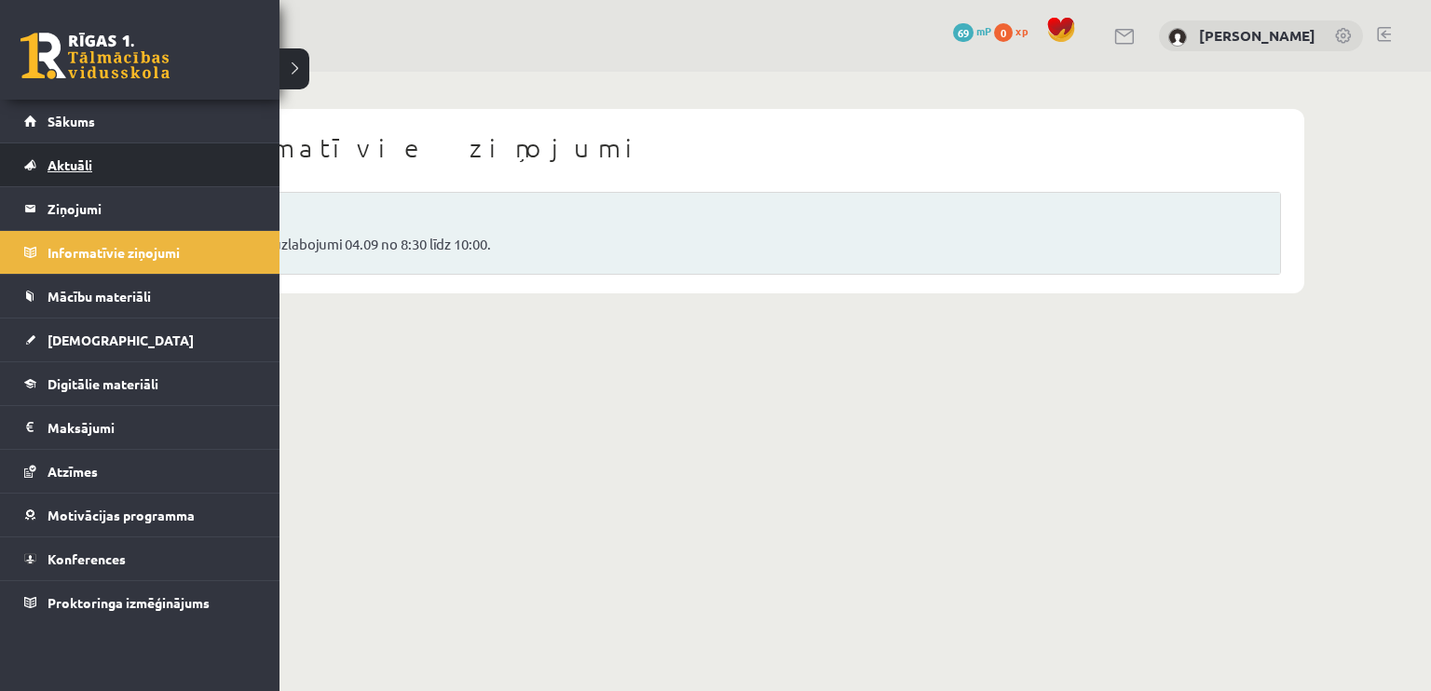
click at [70, 179] on link "Aktuāli" at bounding box center [140, 164] width 232 height 43
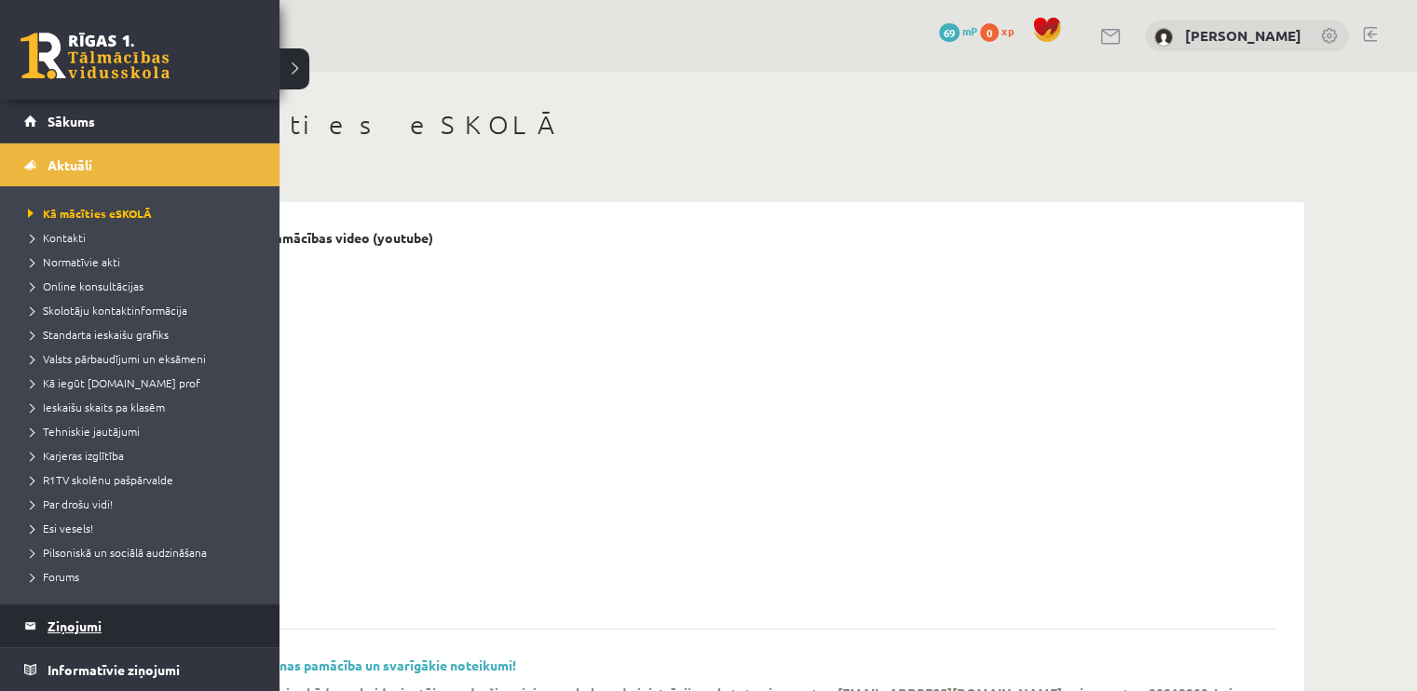
click at [56, 614] on legend "Ziņojumi 0" at bounding box center [152, 626] width 209 height 43
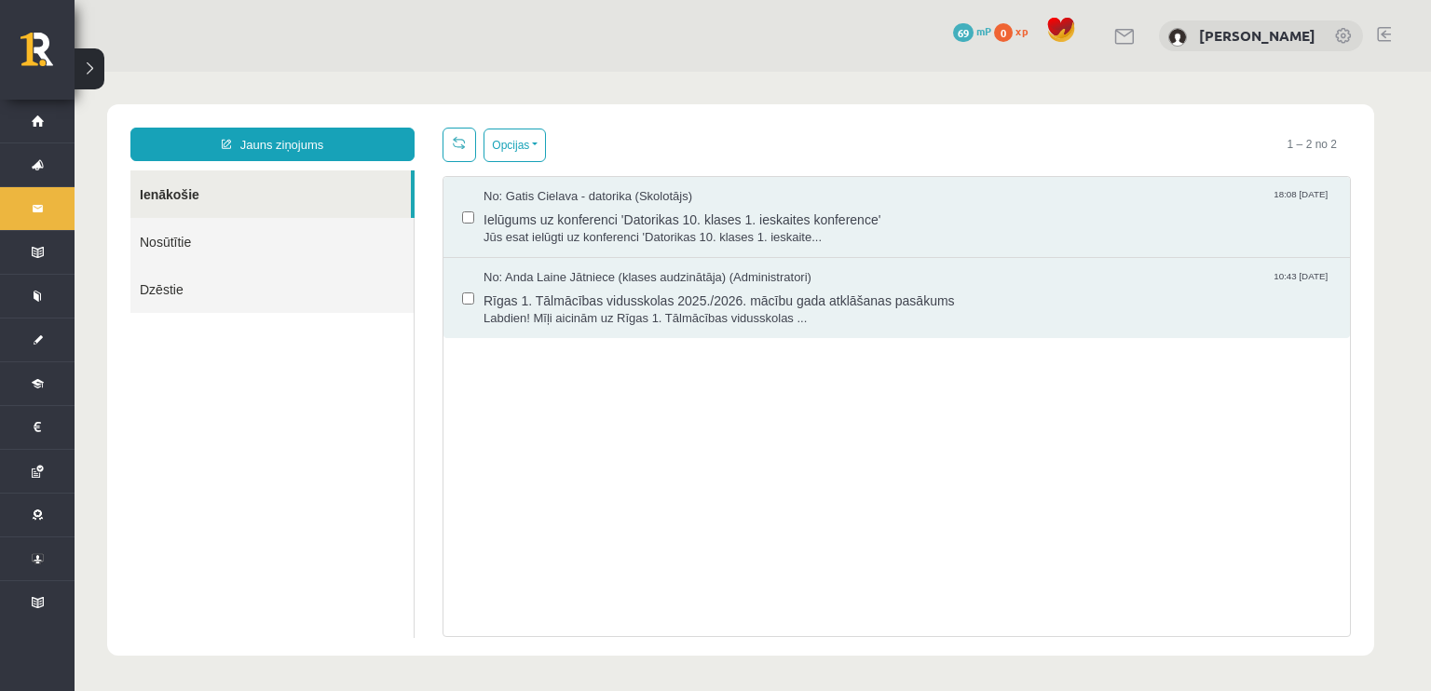
click at [194, 252] on link "Nosūtītie" at bounding box center [271, 242] width 283 height 48
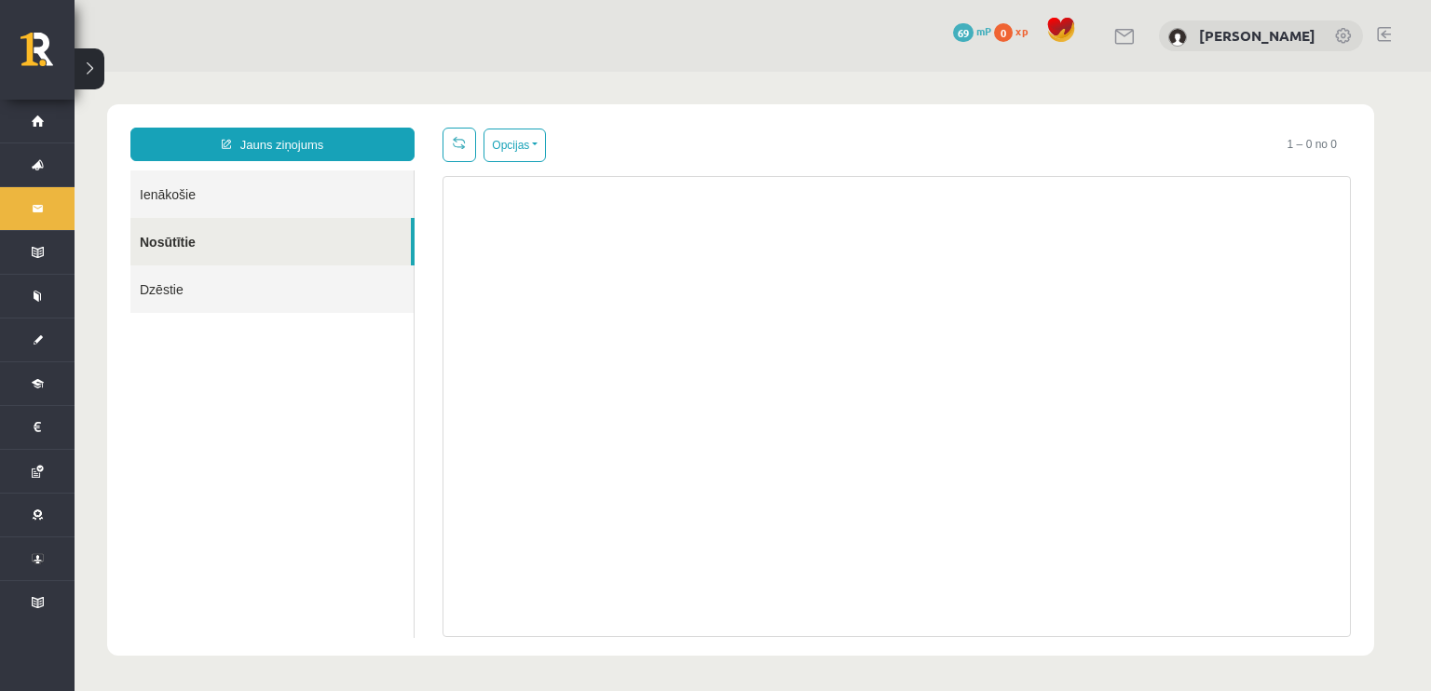
click at [206, 197] on link "Ienākošie" at bounding box center [271, 194] width 283 height 48
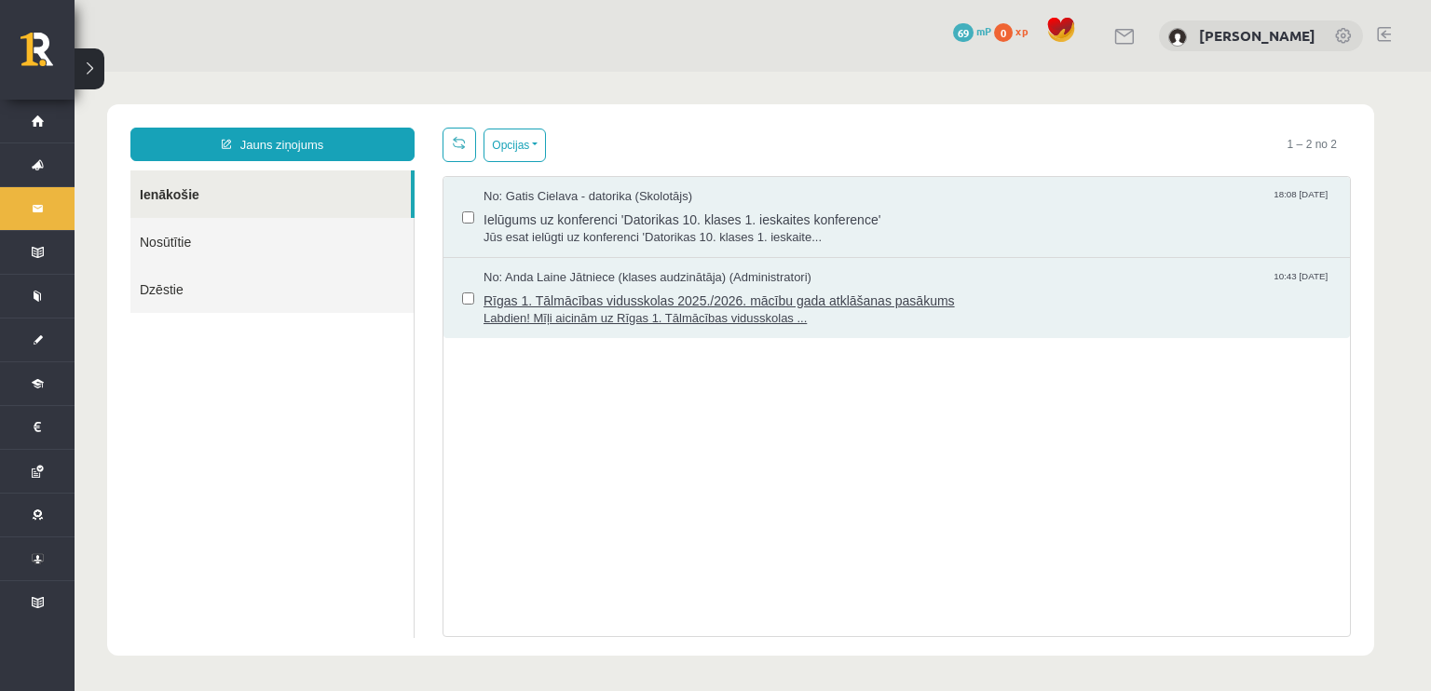
click at [645, 305] on span "Rīgas 1. Tālmācības vidusskolas 2025./2026. mācību gada atklāšanas pasākums" at bounding box center [907, 298] width 848 height 23
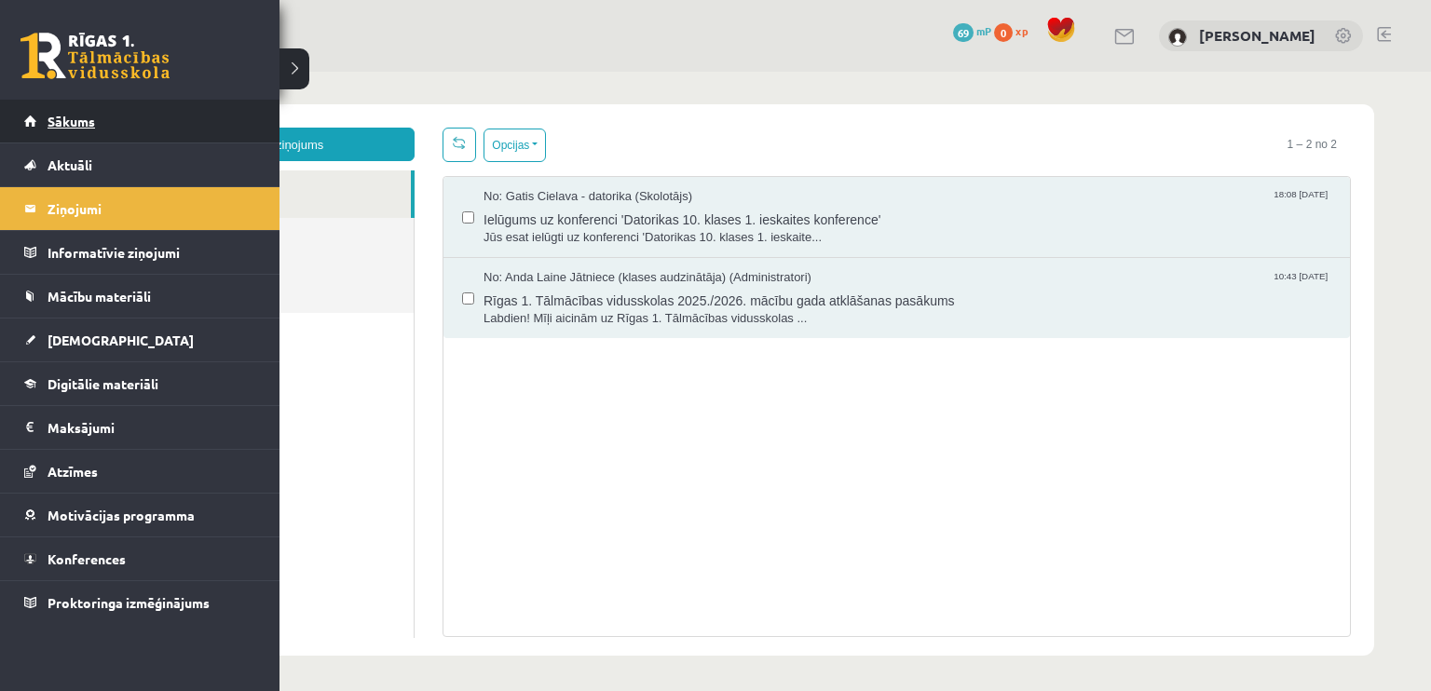
click at [60, 116] on span "Sākums" at bounding box center [72, 121] width 48 height 17
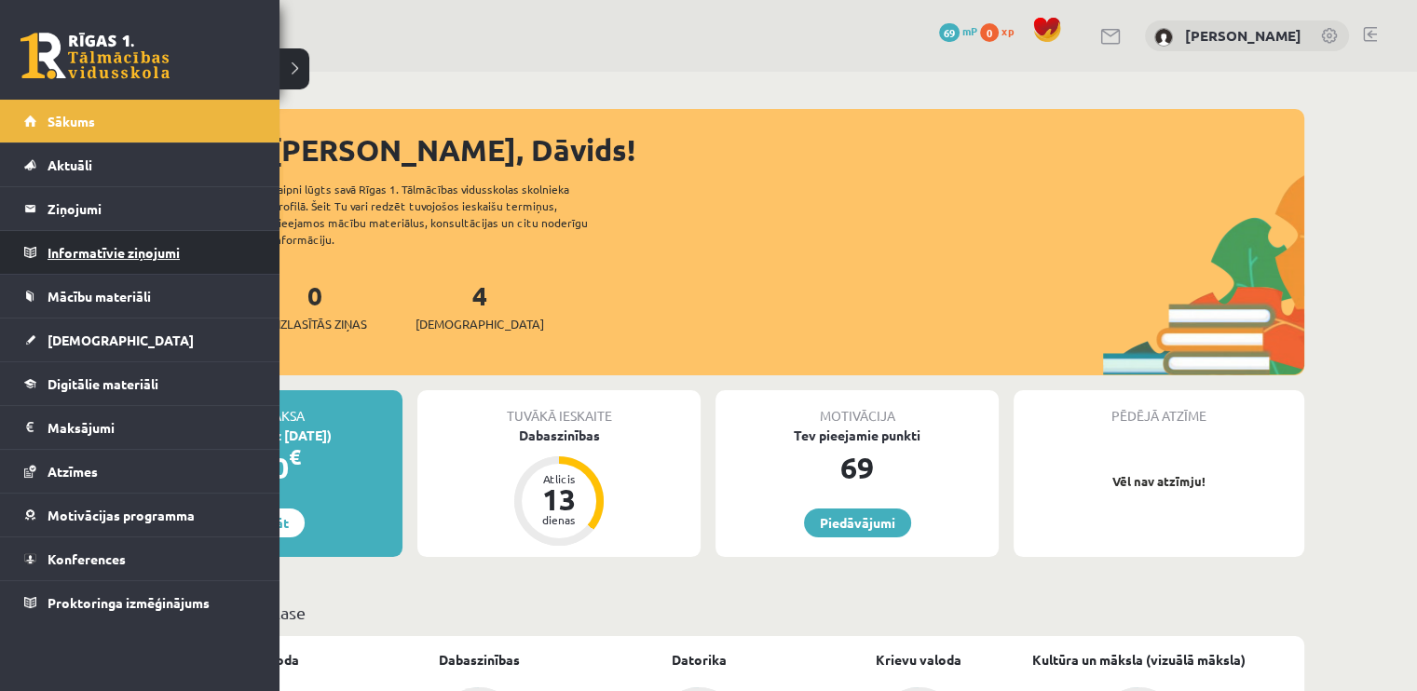
click at [75, 245] on legend "Informatīvie ziņojumi 0" at bounding box center [152, 252] width 209 height 43
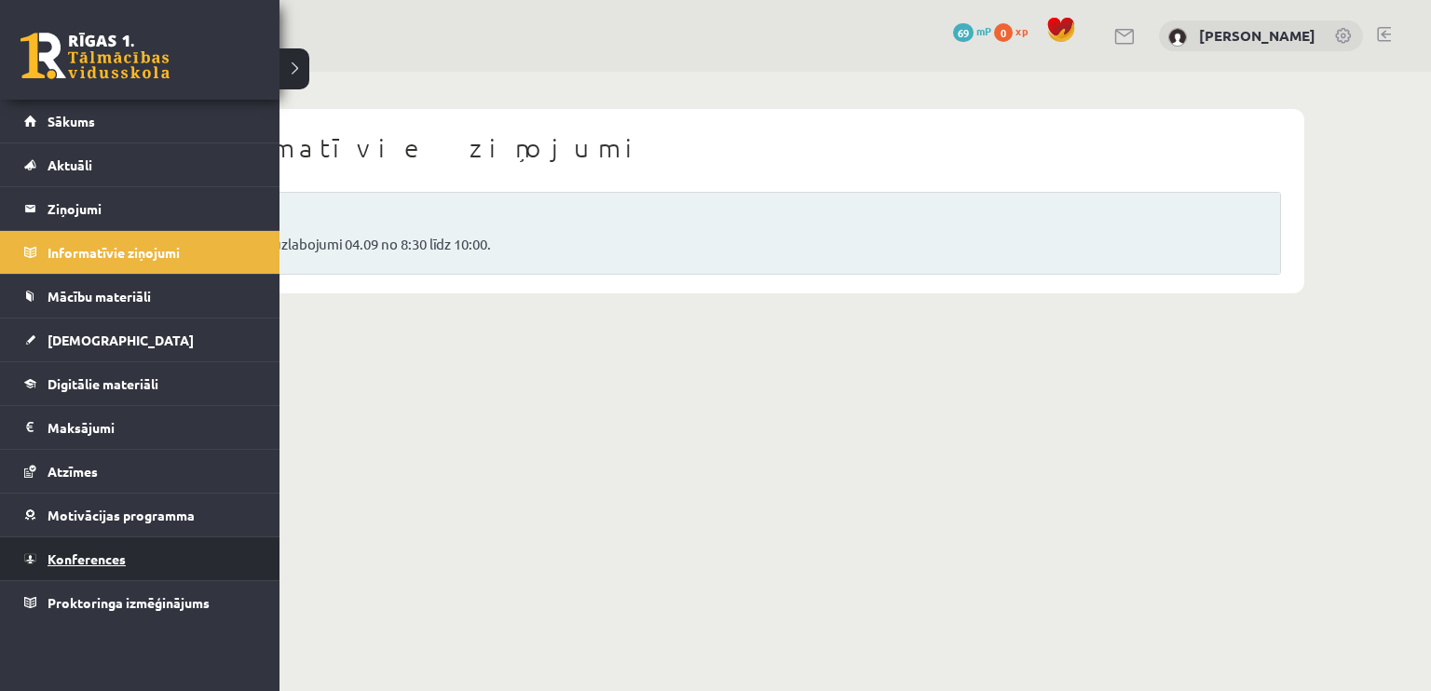
click at [79, 551] on span "Konferences" at bounding box center [87, 559] width 78 height 17
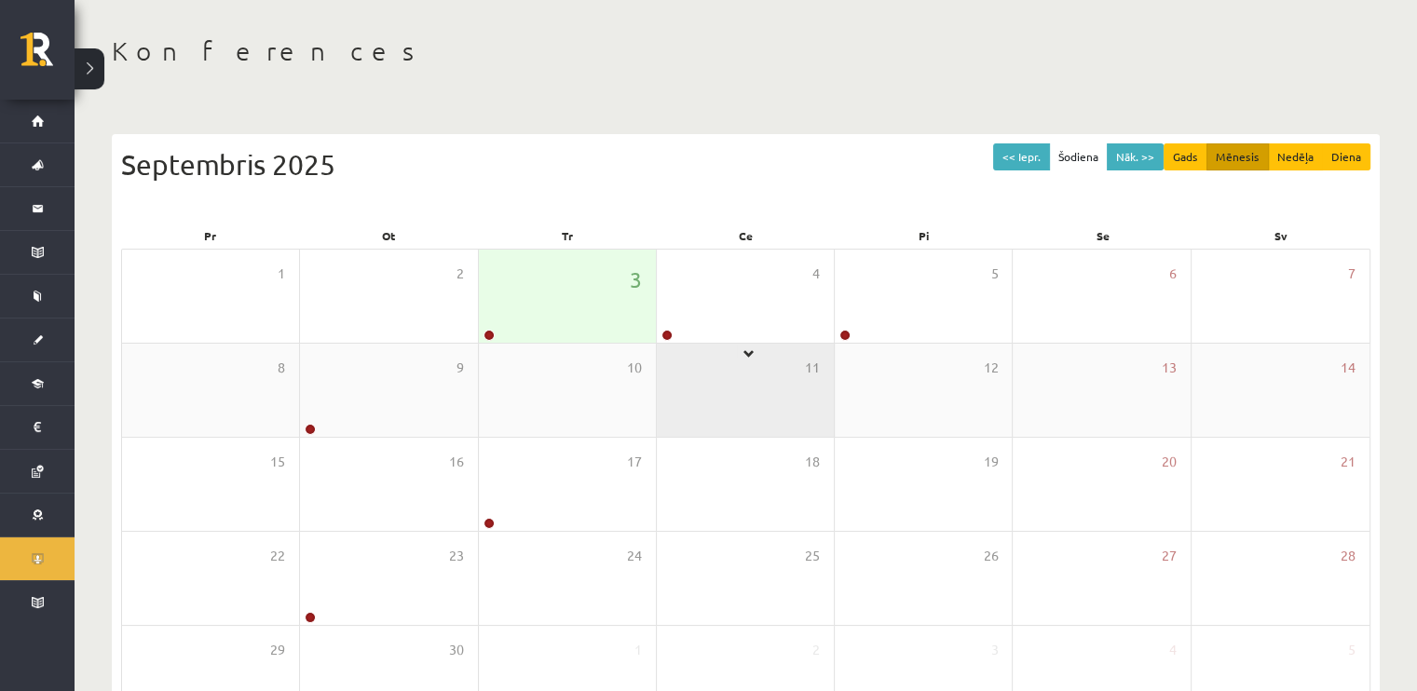
scroll to position [197, 0]
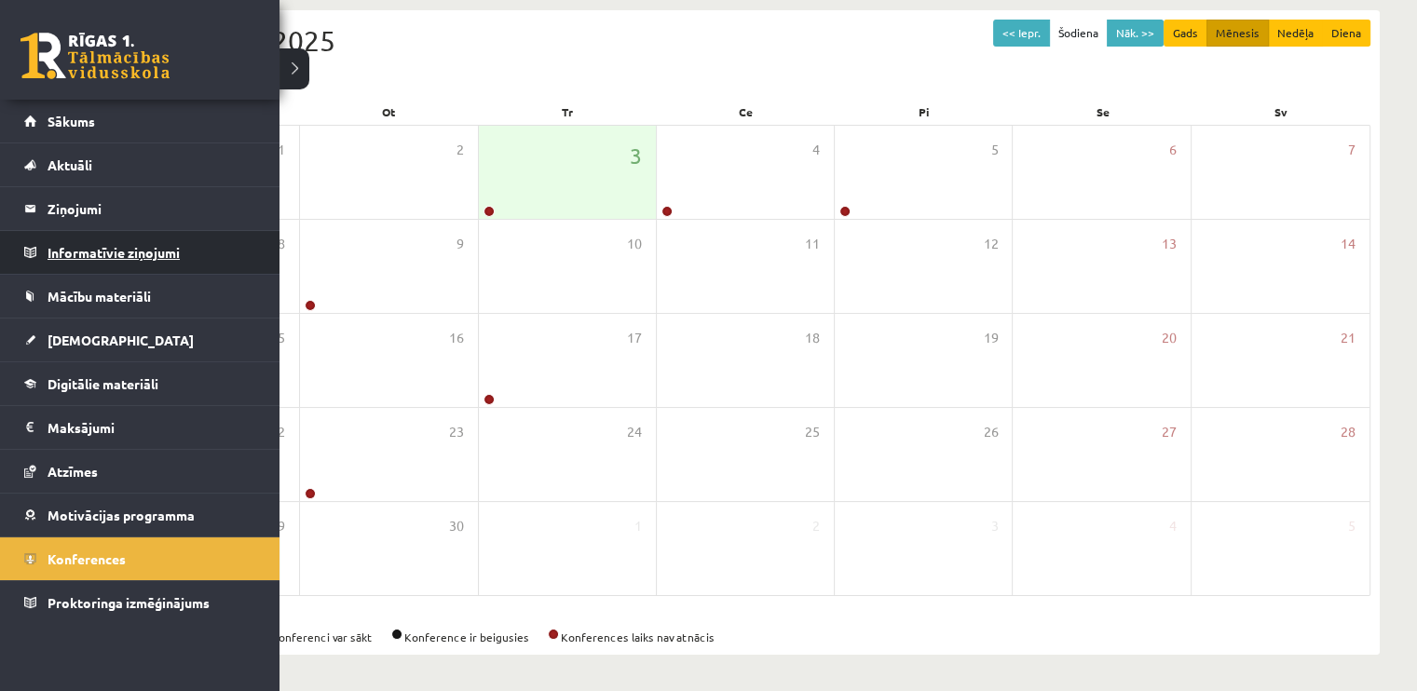
click at [48, 263] on legend "Informatīvie ziņojumi 0" at bounding box center [152, 252] width 209 height 43
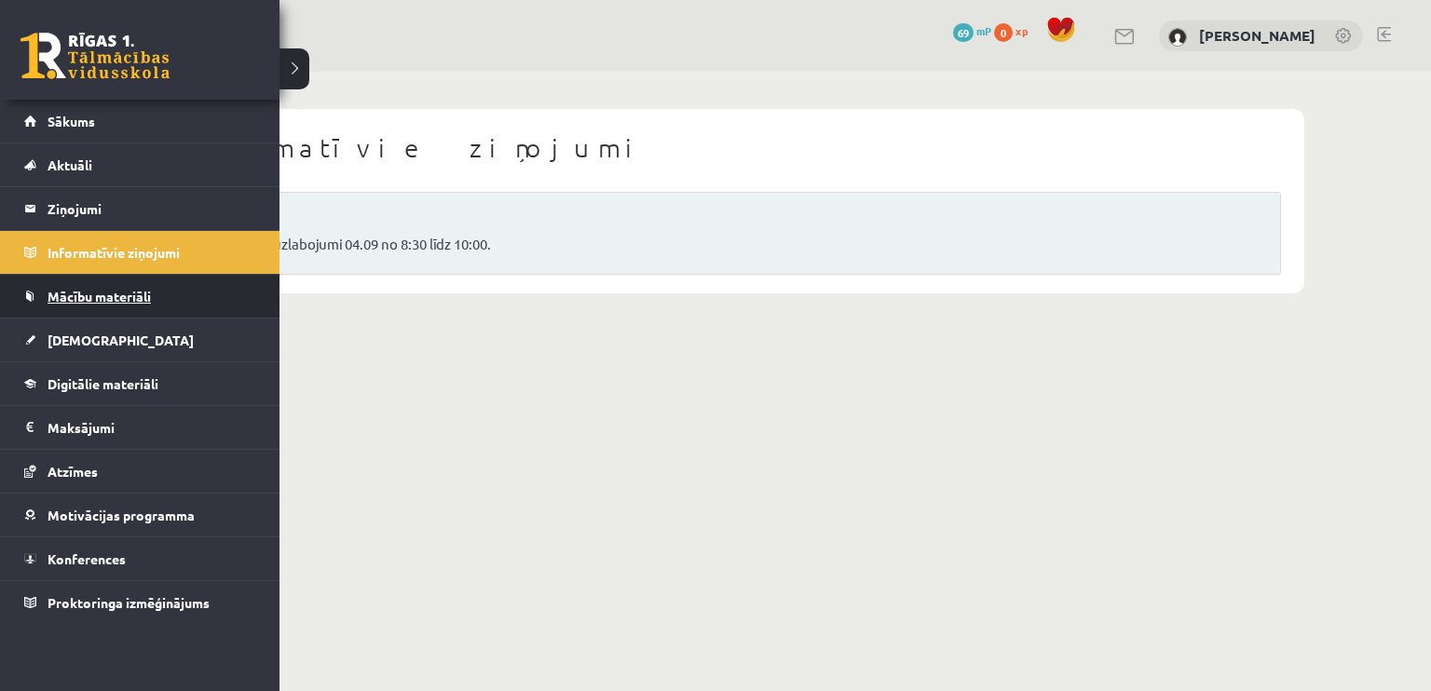
click at [63, 306] on link "Mācību materiāli" at bounding box center [140, 296] width 232 height 43
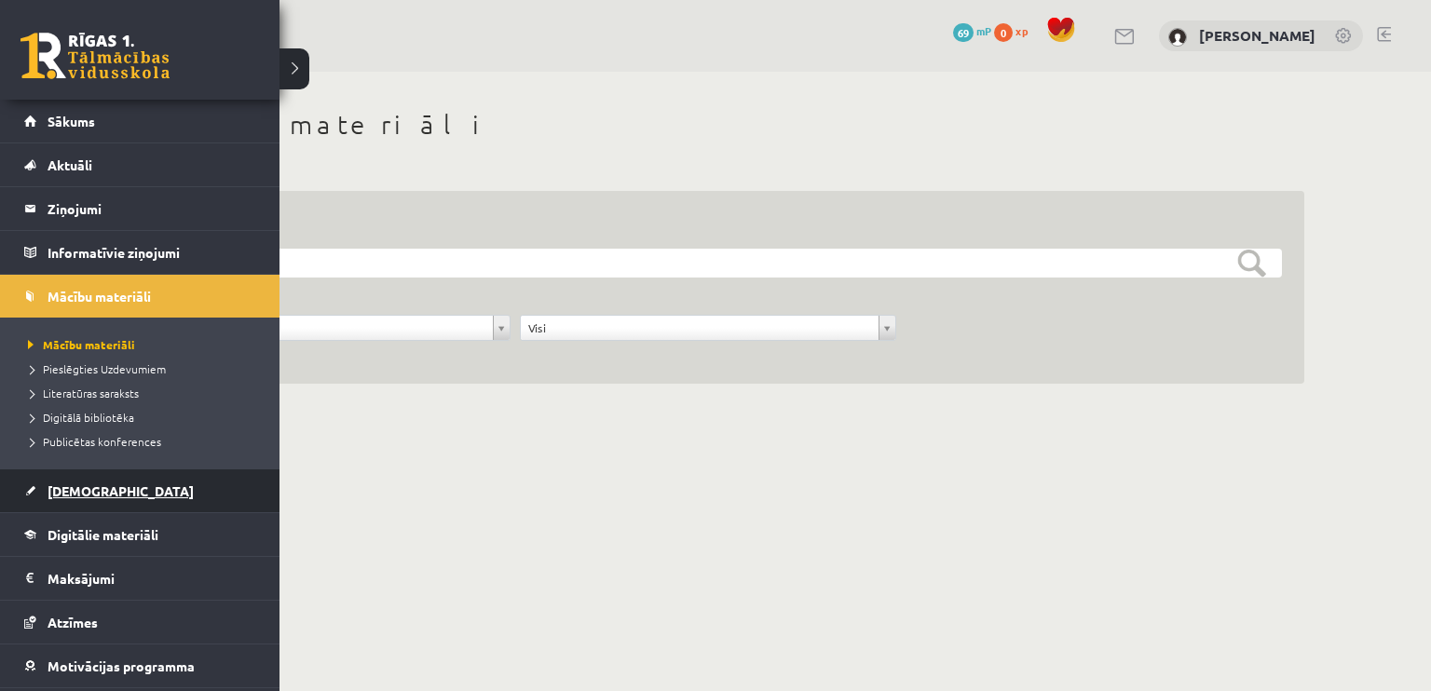
click at [64, 495] on span "[DEMOGRAPHIC_DATA]" at bounding box center [121, 491] width 146 height 17
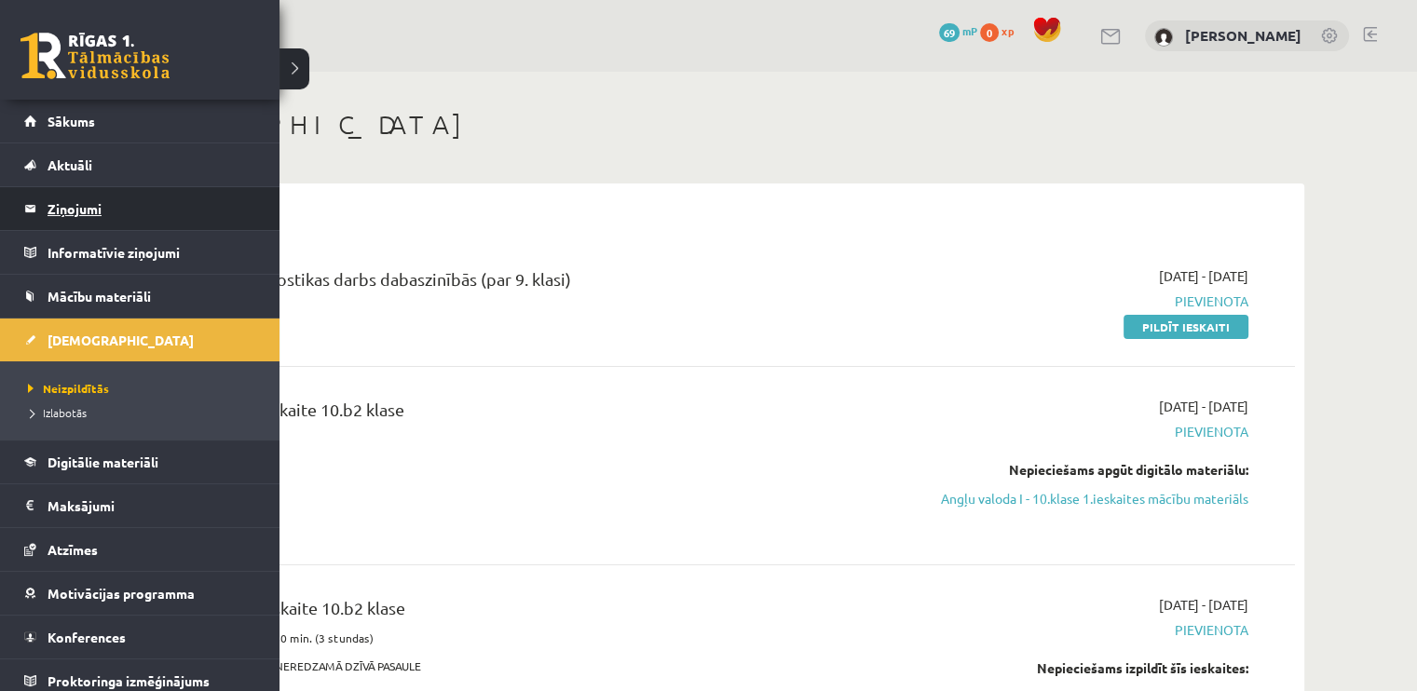
click at [138, 222] on legend "Ziņojumi 0" at bounding box center [152, 208] width 209 height 43
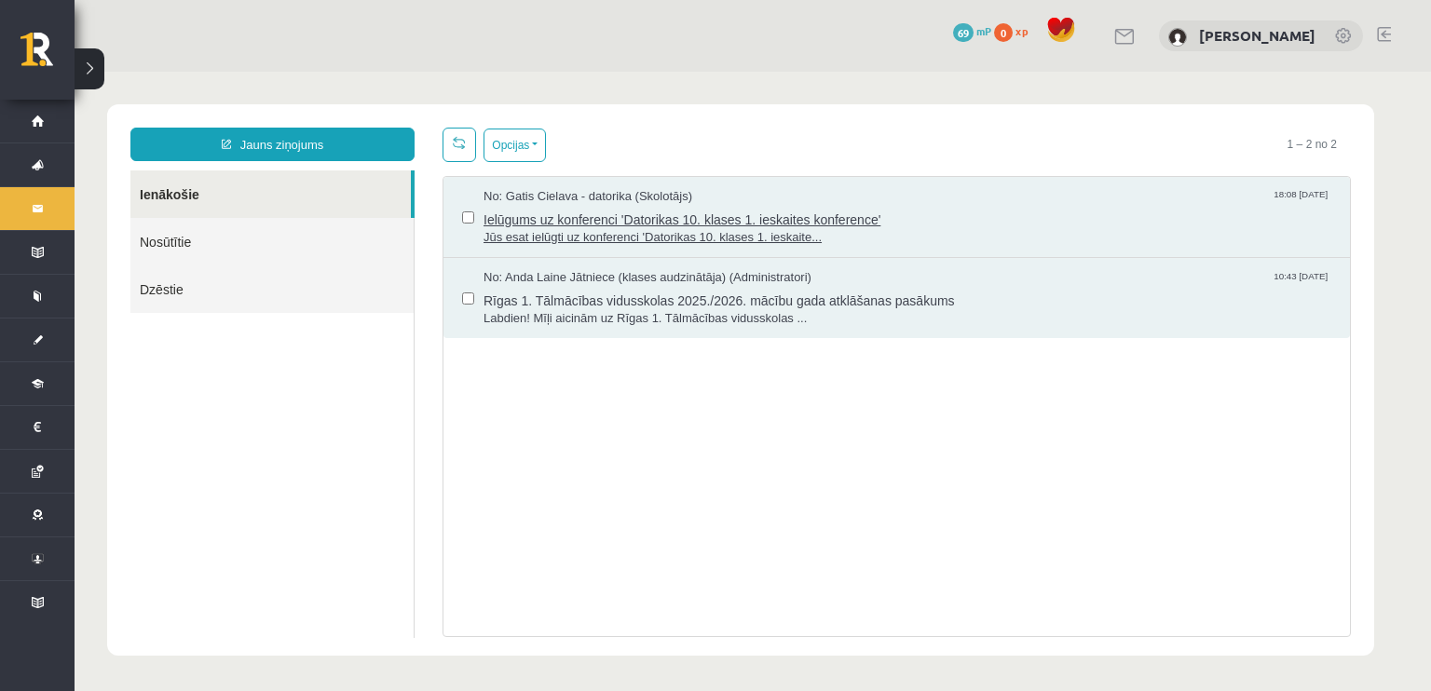
click at [502, 211] on span "Ielūgums uz konferenci 'Datorikas 10. klases 1. ieskaites konference'" at bounding box center [907, 217] width 848 height 23
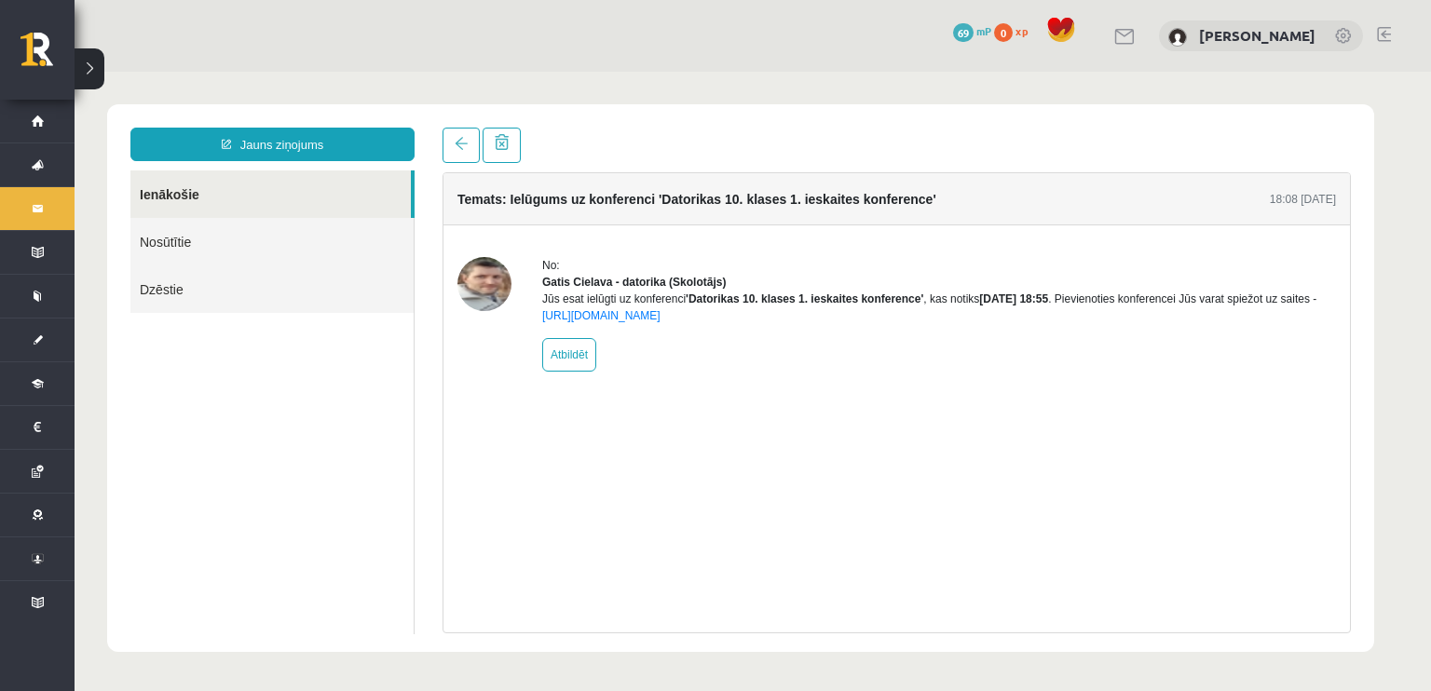
click at [1234, 398] on div "No: Gatis Cielava - datorika (Skolotājs) Jūs esat ielūgti uz konferenci 'Datori…" at bounding box center [896, 314] width 906 height 178
click at [602, 322] on link "https://eskola.r1tv.lv/conferences/4490/join" at bounding box center [601, 315] width 118 height 13
click at [630, 322] on link "https://eskola.r1tv.lv/conferences/4490/join" at bounding box center [601, 315] width 118 height 13
click at [601, 322] on link "https://eskola.r1tv.lv/conferences/4490/join" at bounding box center [601, 315] width 118 height 13
click at [660, 322] on link "https://eskola.r1tv.lv/conferences/4490/join" at bounding box center [601, 315] width 118 height 13
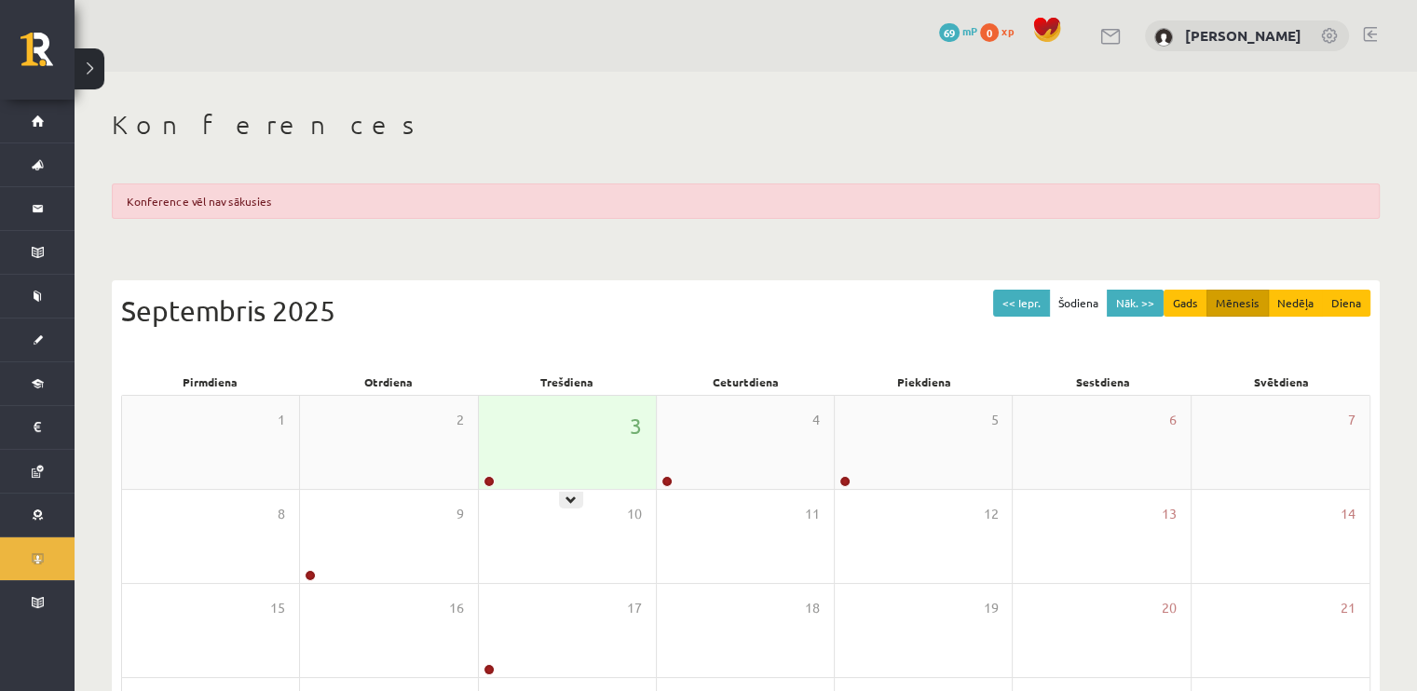
click at [568, 496] on icon at bounding box center [570, 500] width 11 height 11
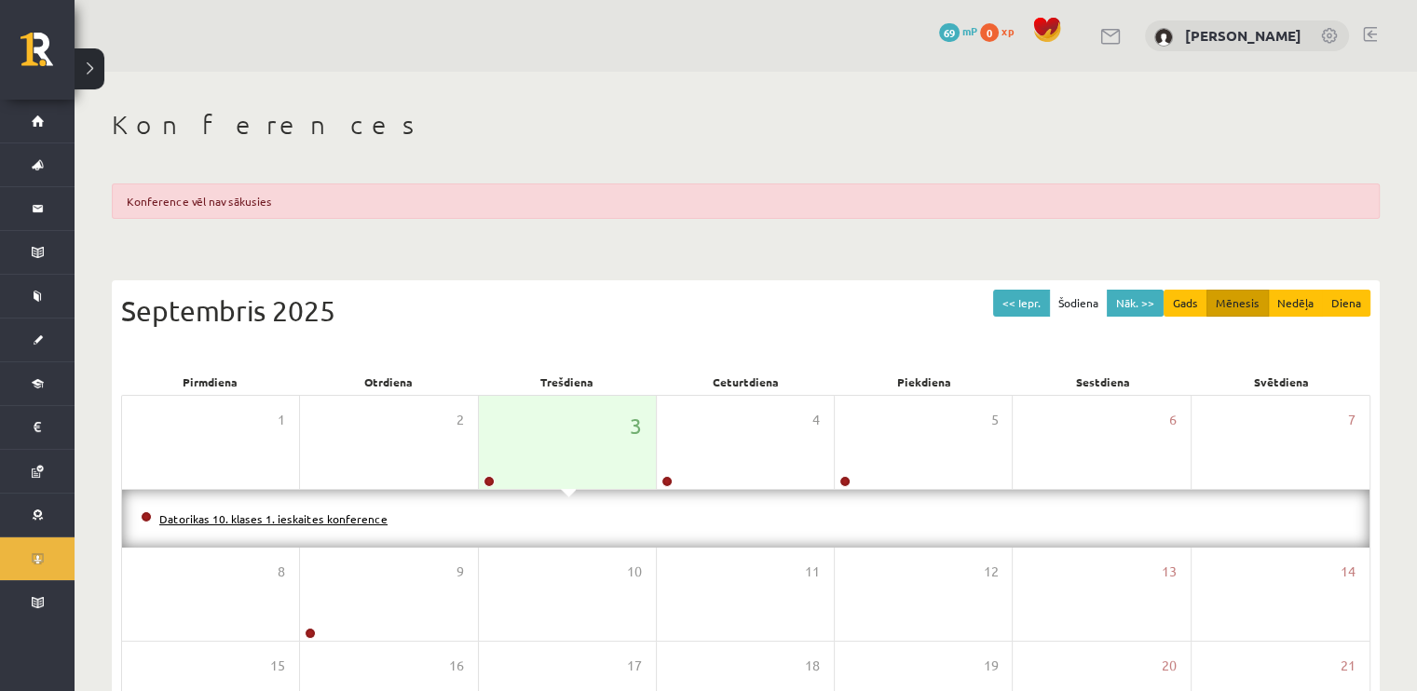
click at [275, 515] on link "Datorikas 10. klases 1. ieskaites konference" at bounding box center [273, 518] width 228 height 15
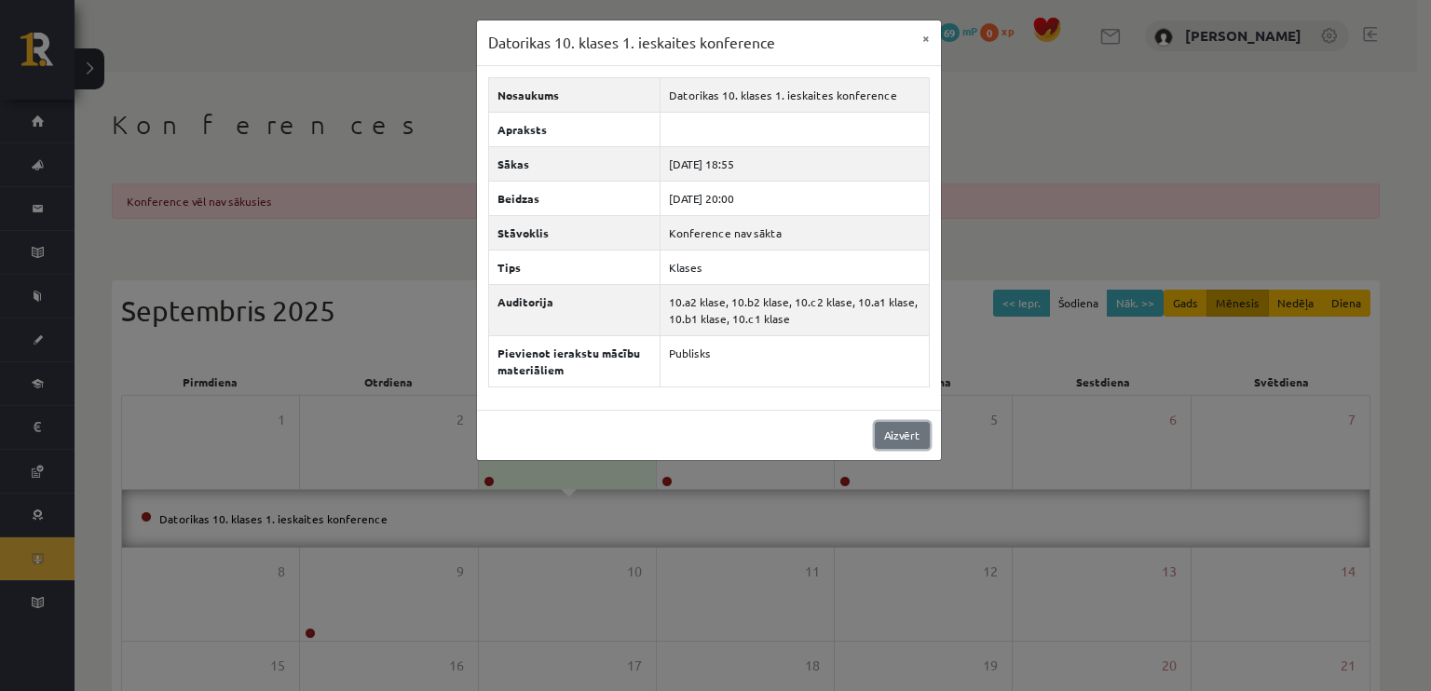
click at [909, 429] on link "Aizvērt" at bounding box center [902, 435] width 55 height 27
